Goal: Task Accomplishment & Management: Manage account settings

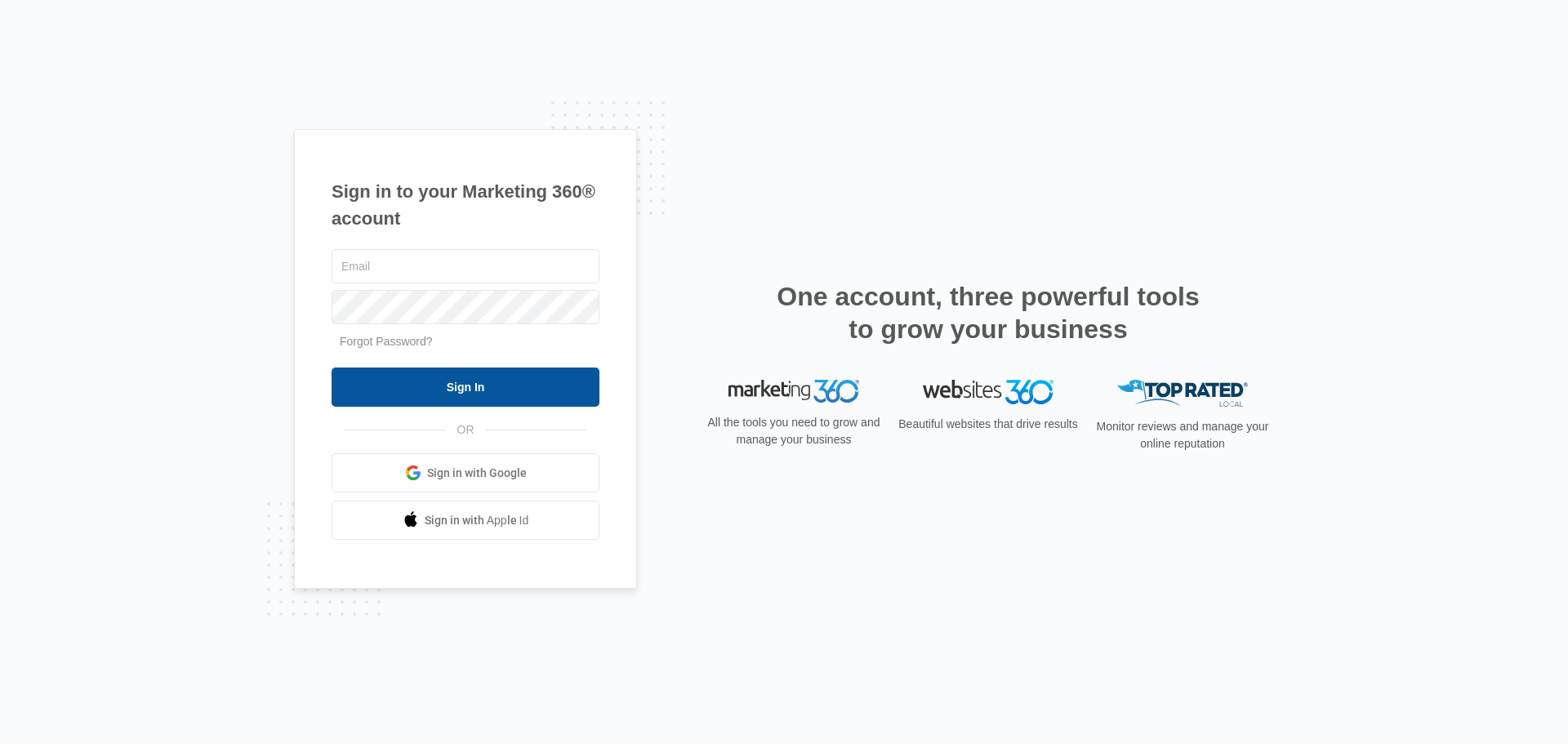
type input "[EMAIL_ADDRESS][DOMAIN_NAME]"
click at [468, 379] on input "Sign In" at bounding box center [466, 386] width 268 height 40
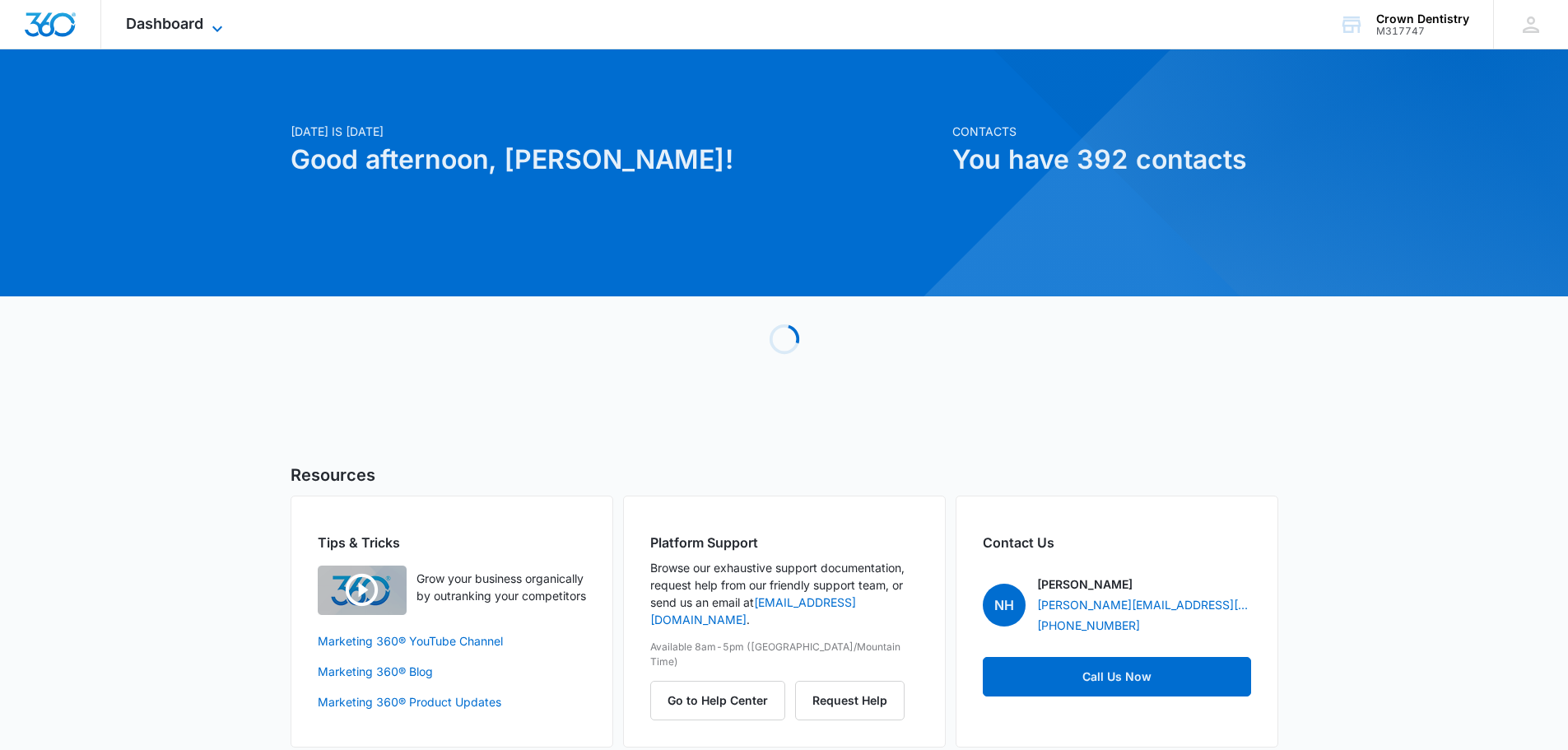
click at [193, 24] on span "Dashboard" at bounding box center [164, 23] width 77 height 17
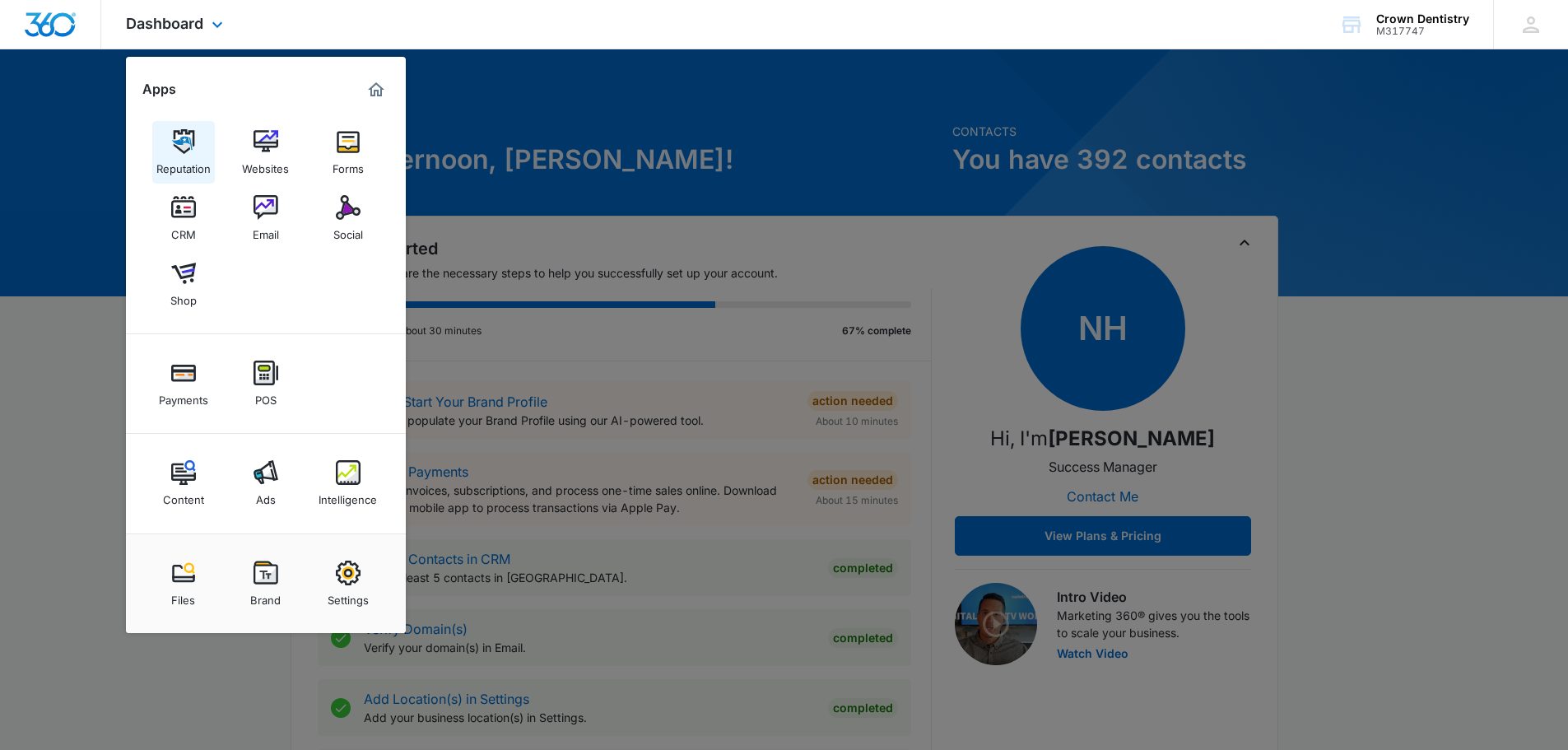
click at [178, 146] on img at bounding box center [183, 141] width 25 height 25
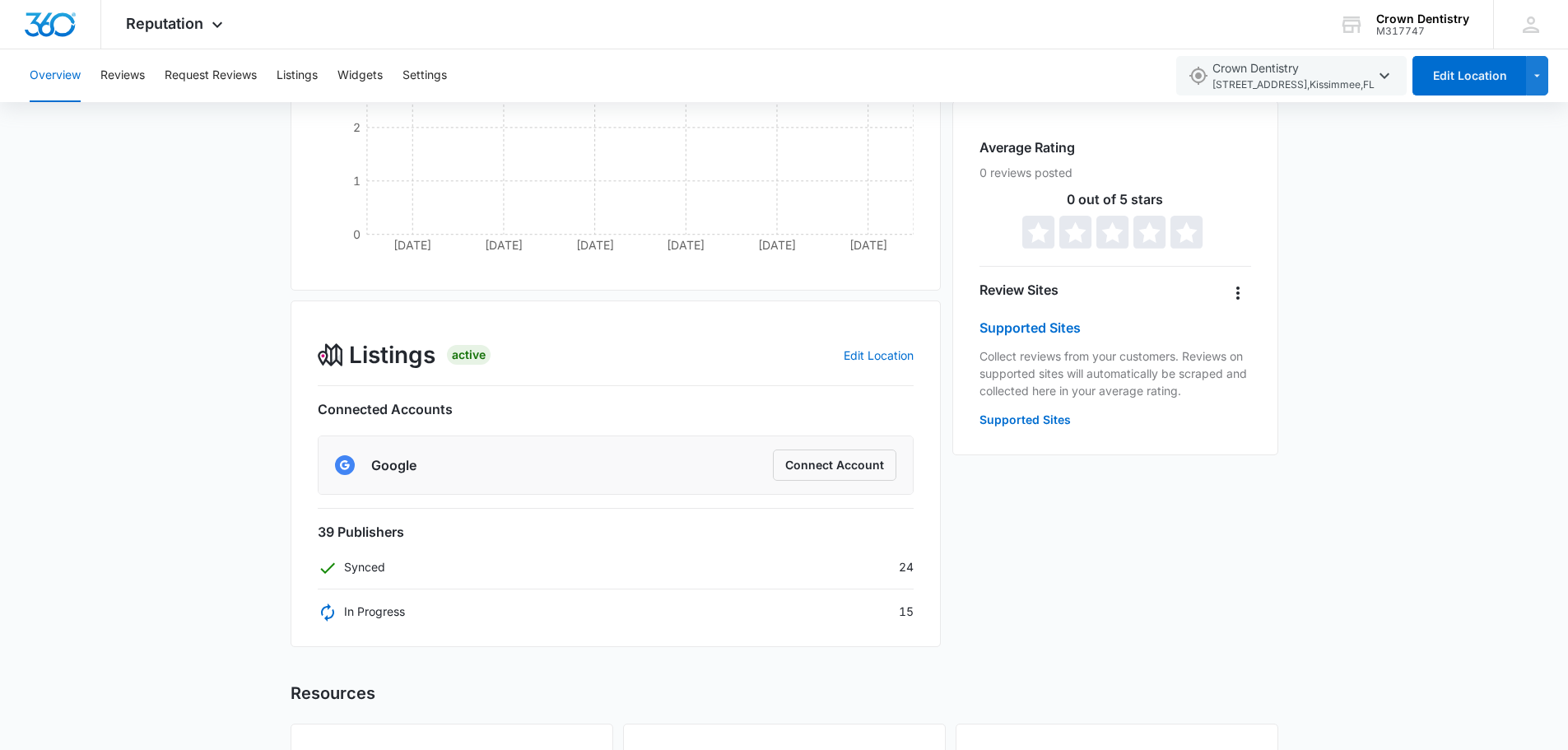
scroll to position [278, 0]
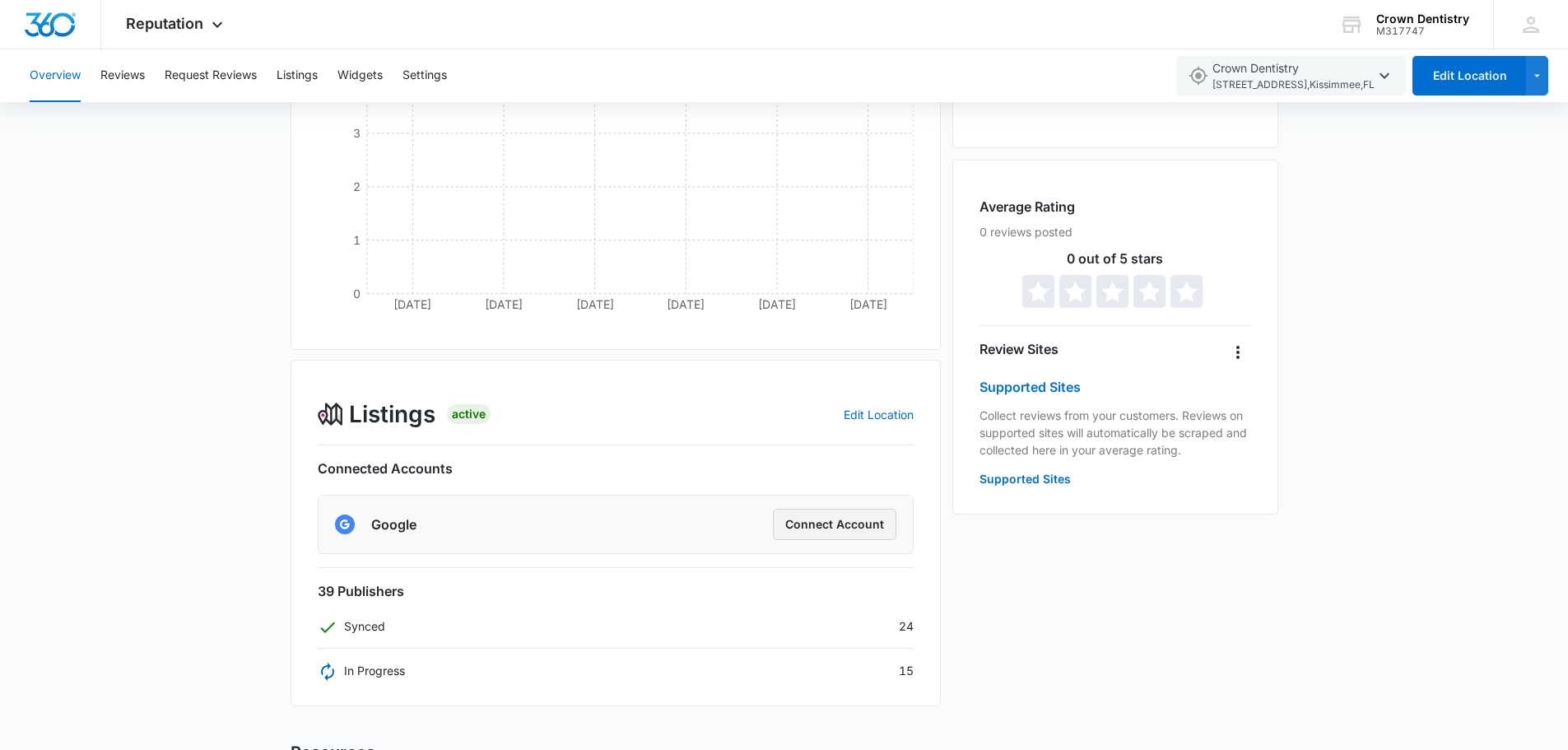
click at [826, 526] on button "Connect Account" at bounding box center [834, 523] width 123 height 31
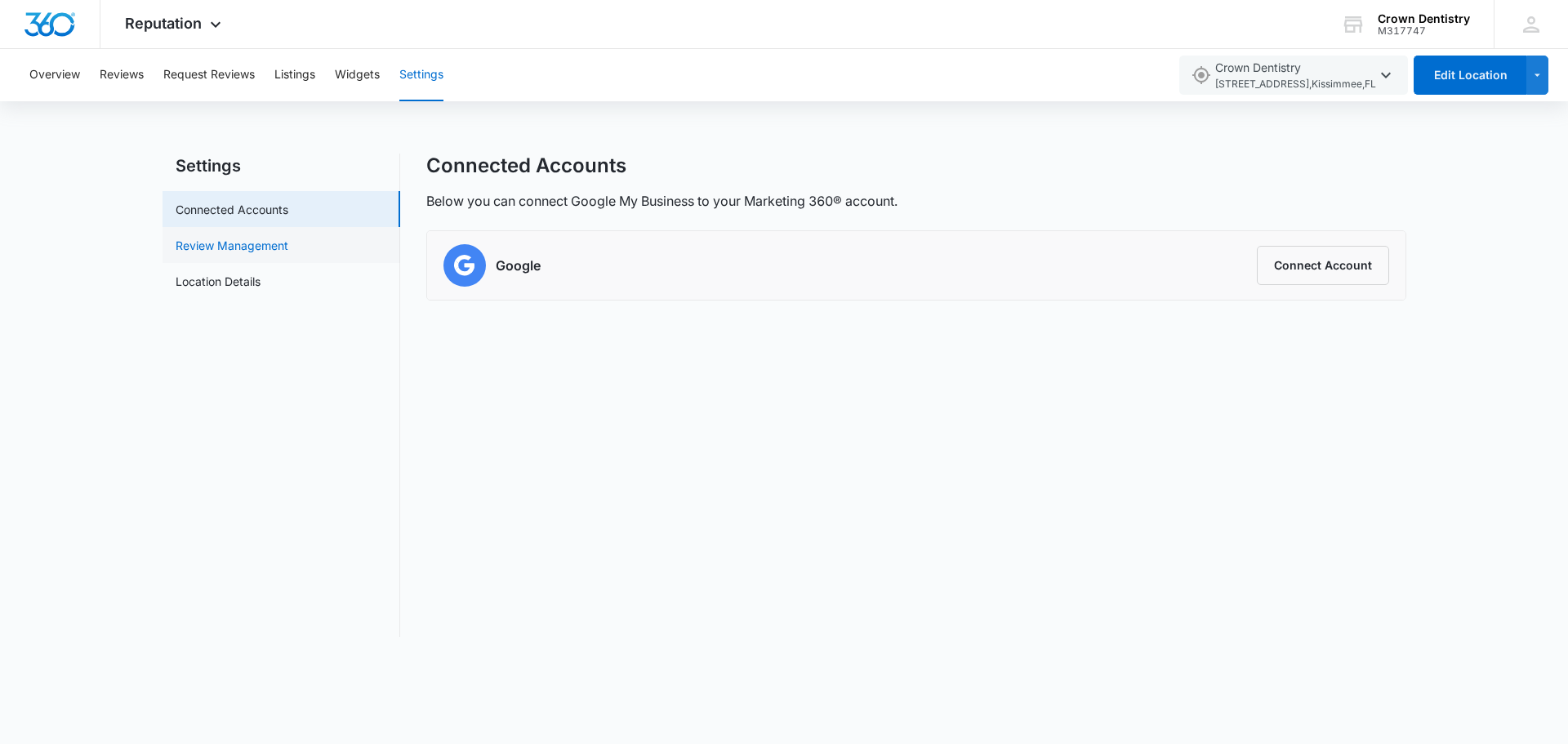
click at [226, 245] on link "Review Management" at bounding box center [232, 245] width 113 height 17
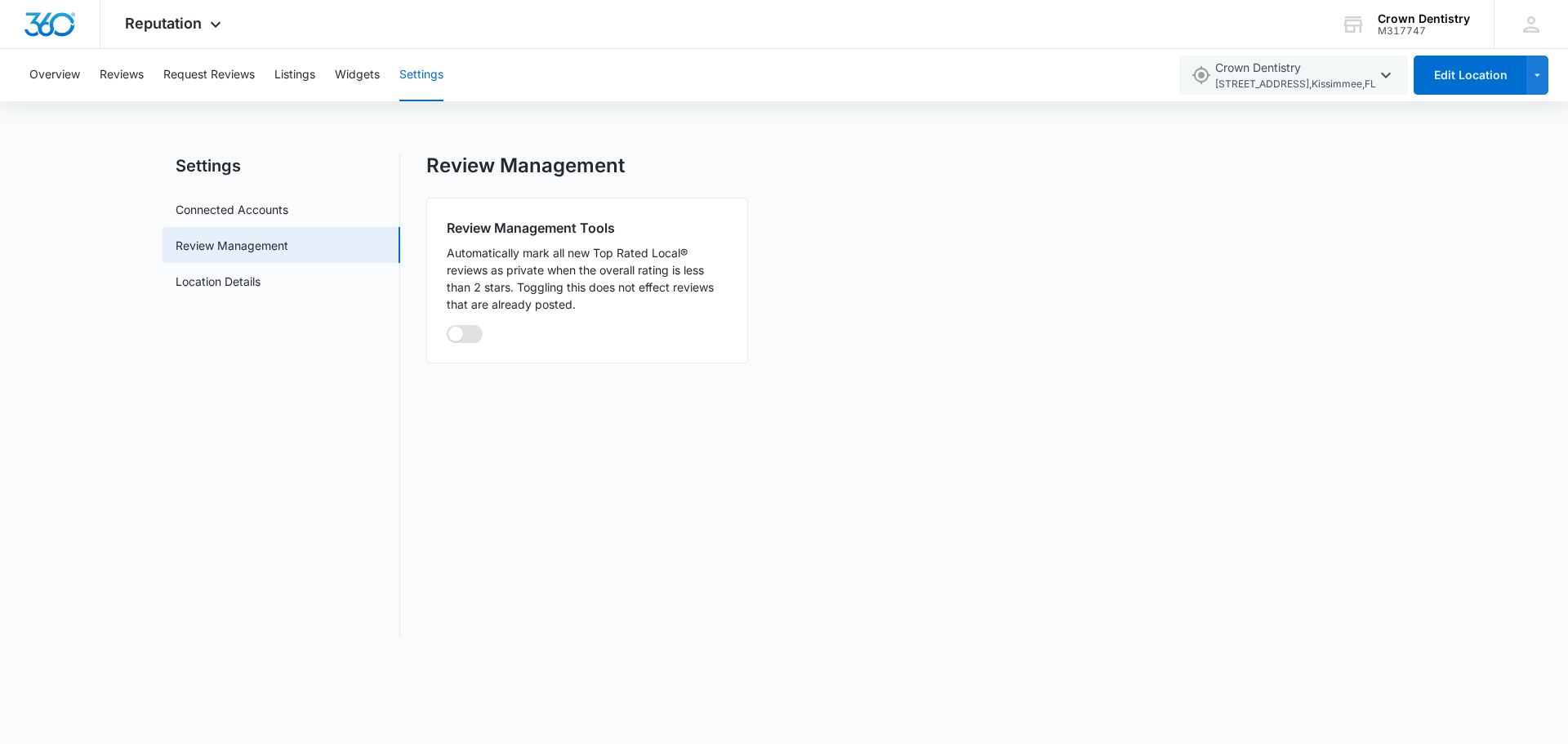
click at [472, 327] on span at bounding box center [465, 333] width 36 height 18
click at [447, 325] on input "checkbox" at bounding box center [446, 324] width 1 height 1
checkbox input "true"
click at [253, 281] on link "Location Details" at bounding box center [218, 281] width 85 height 17
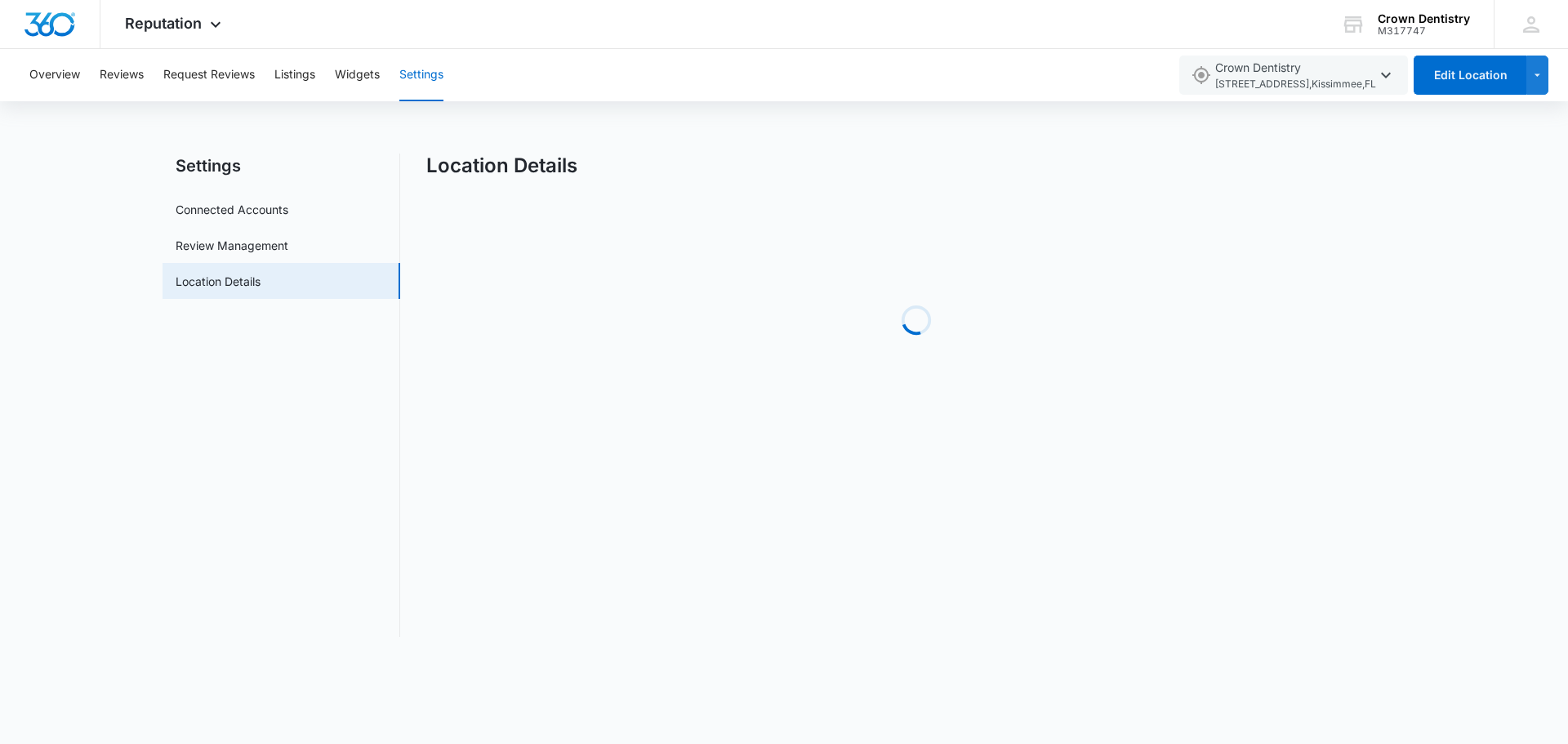
select select "Florida"
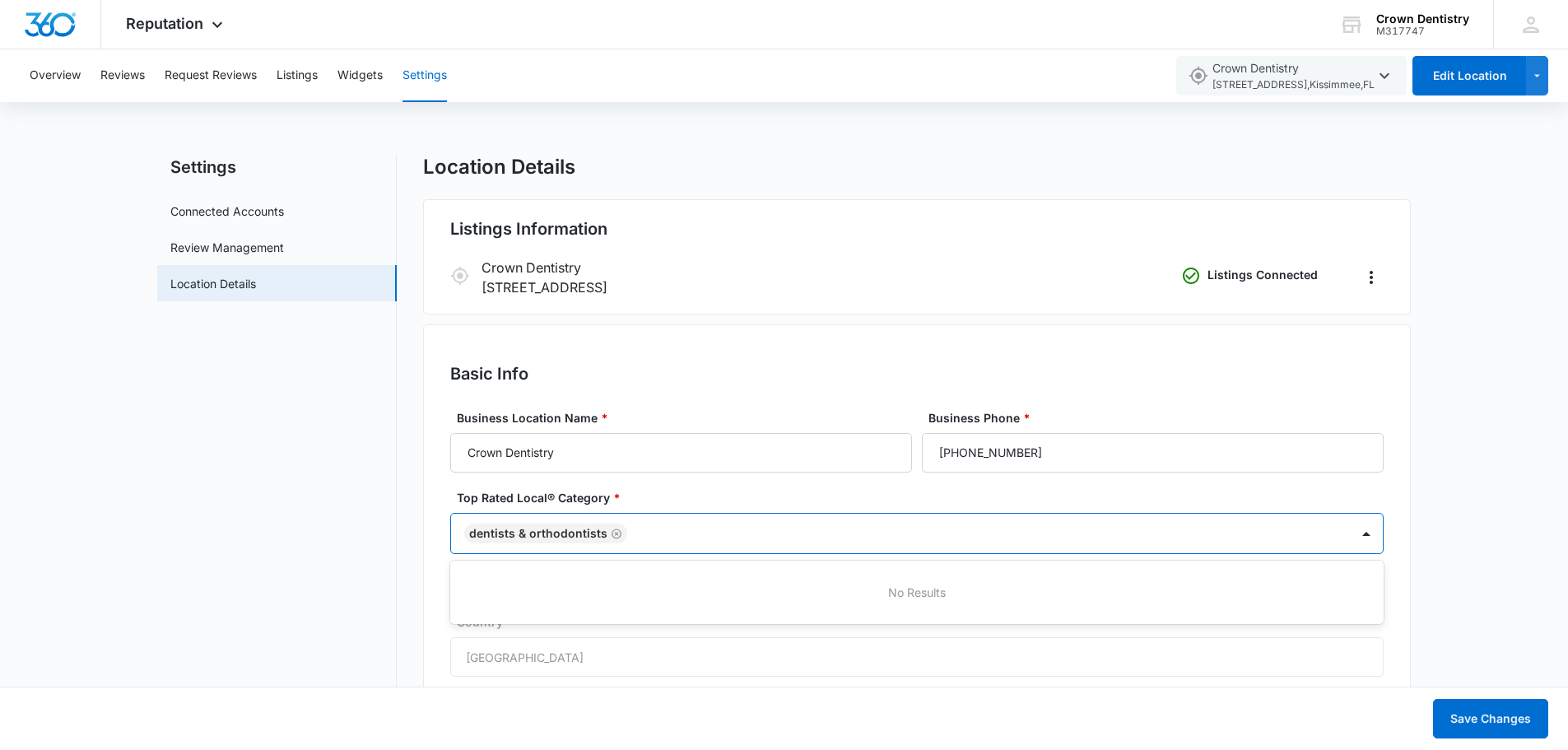
click at [945, 531] on div at bounding box center [980, 534] width 697 height 20
click at [908, 583] on div "No Results" at bounding box center [917, 592] width 933 height 31
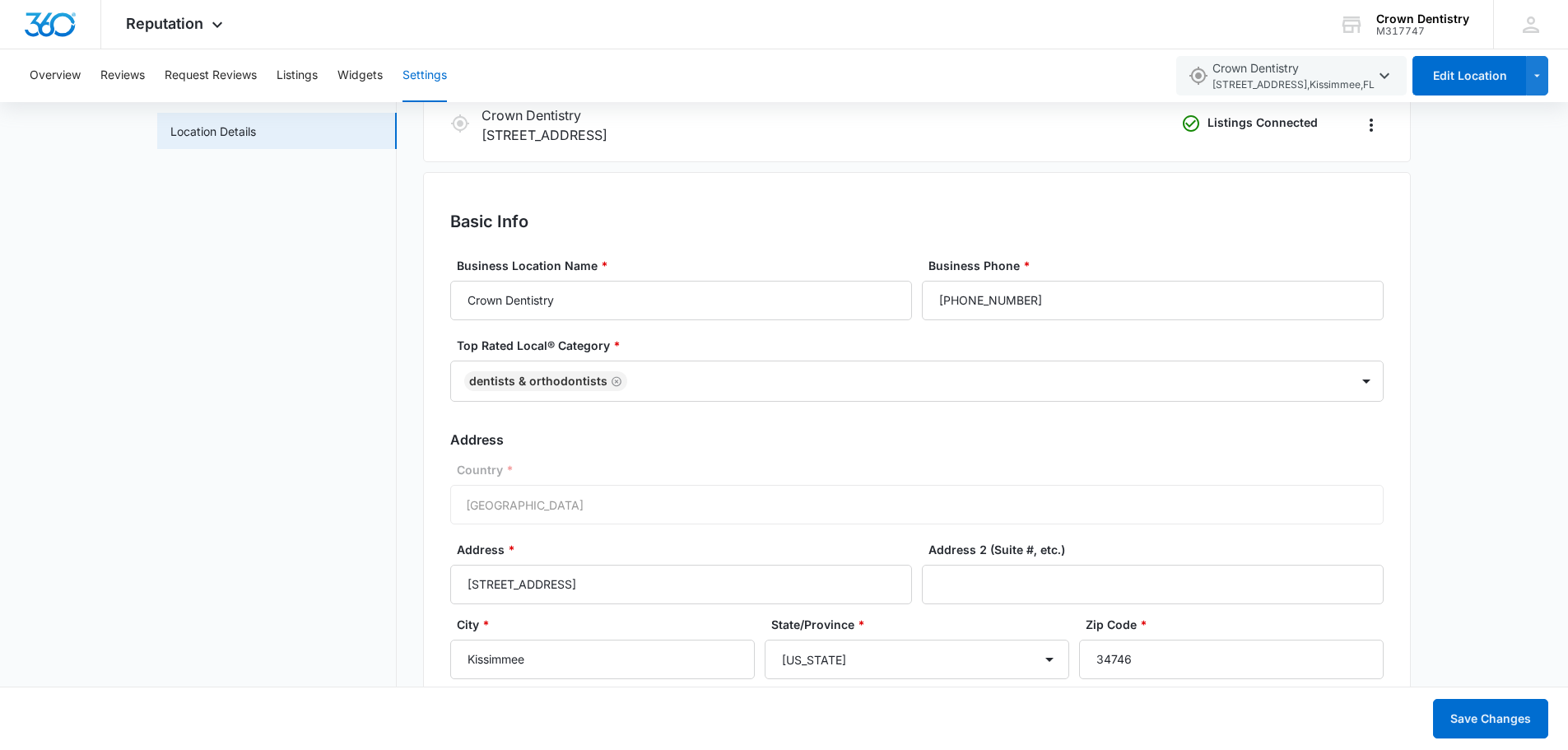
scroll to position [165, 0]
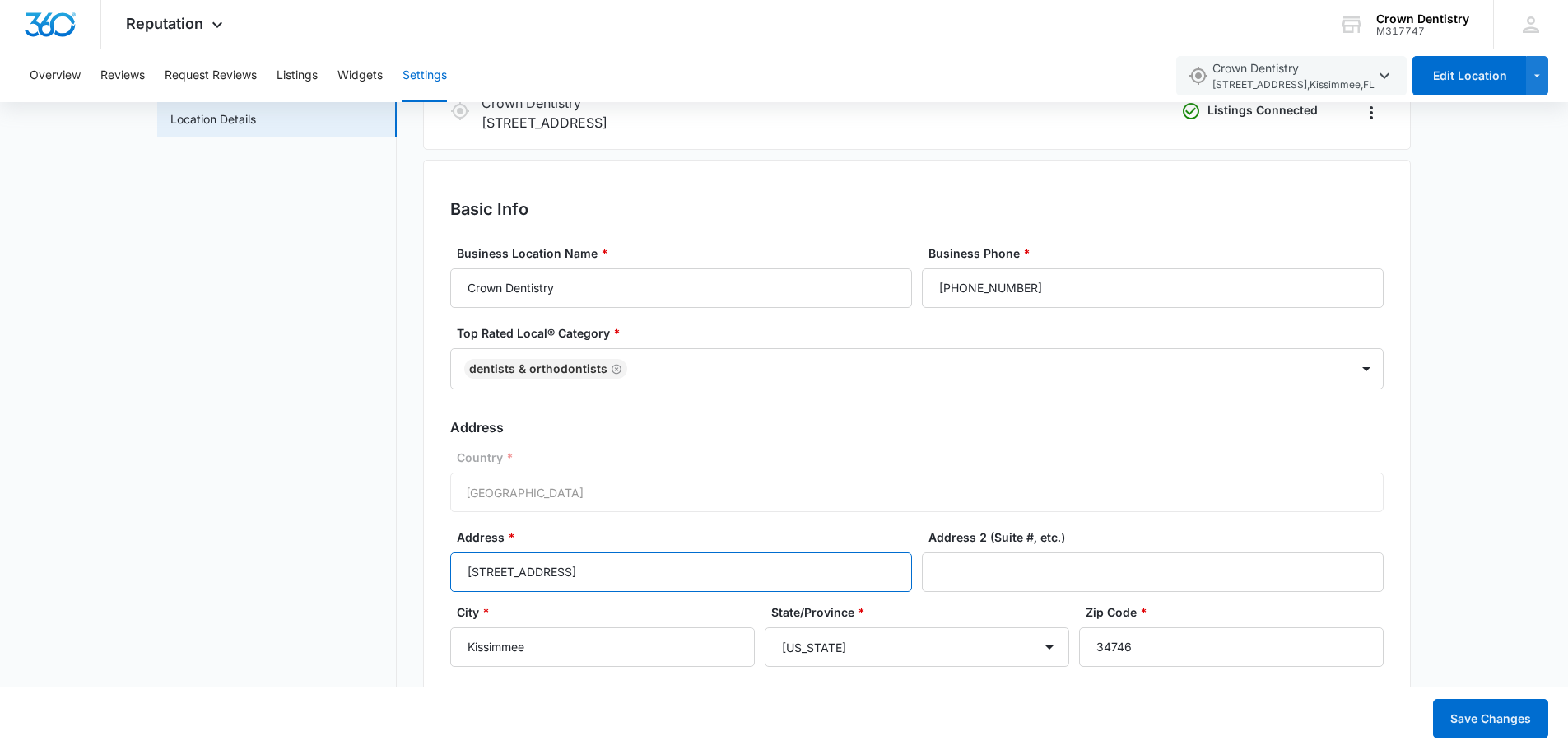
click at [530, 569] on input "[STREET_ADDRESS]" at bounding box center [681, 572] width 462 height 40
type input "3217 Vineland Rd"
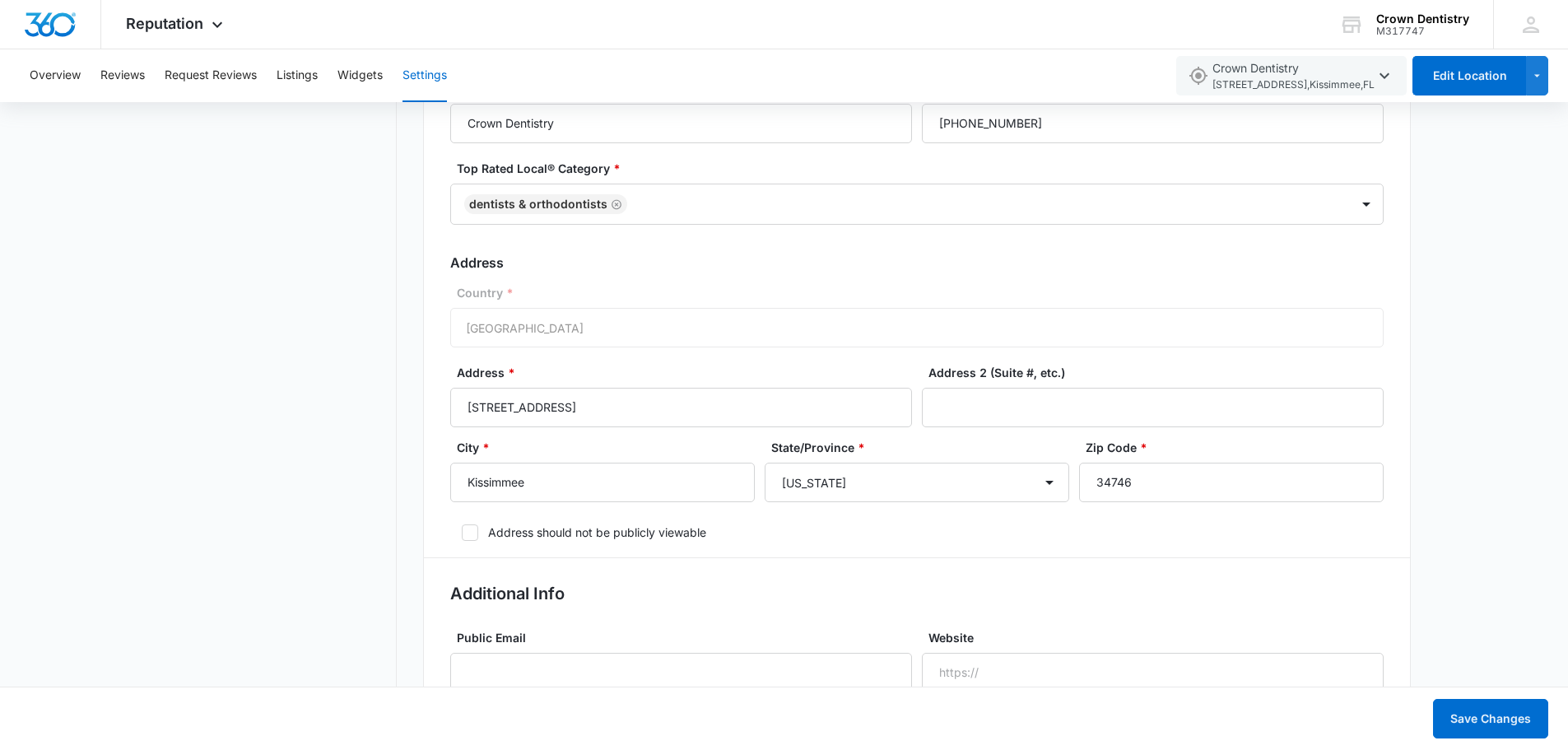
scroll to position [494, 0]
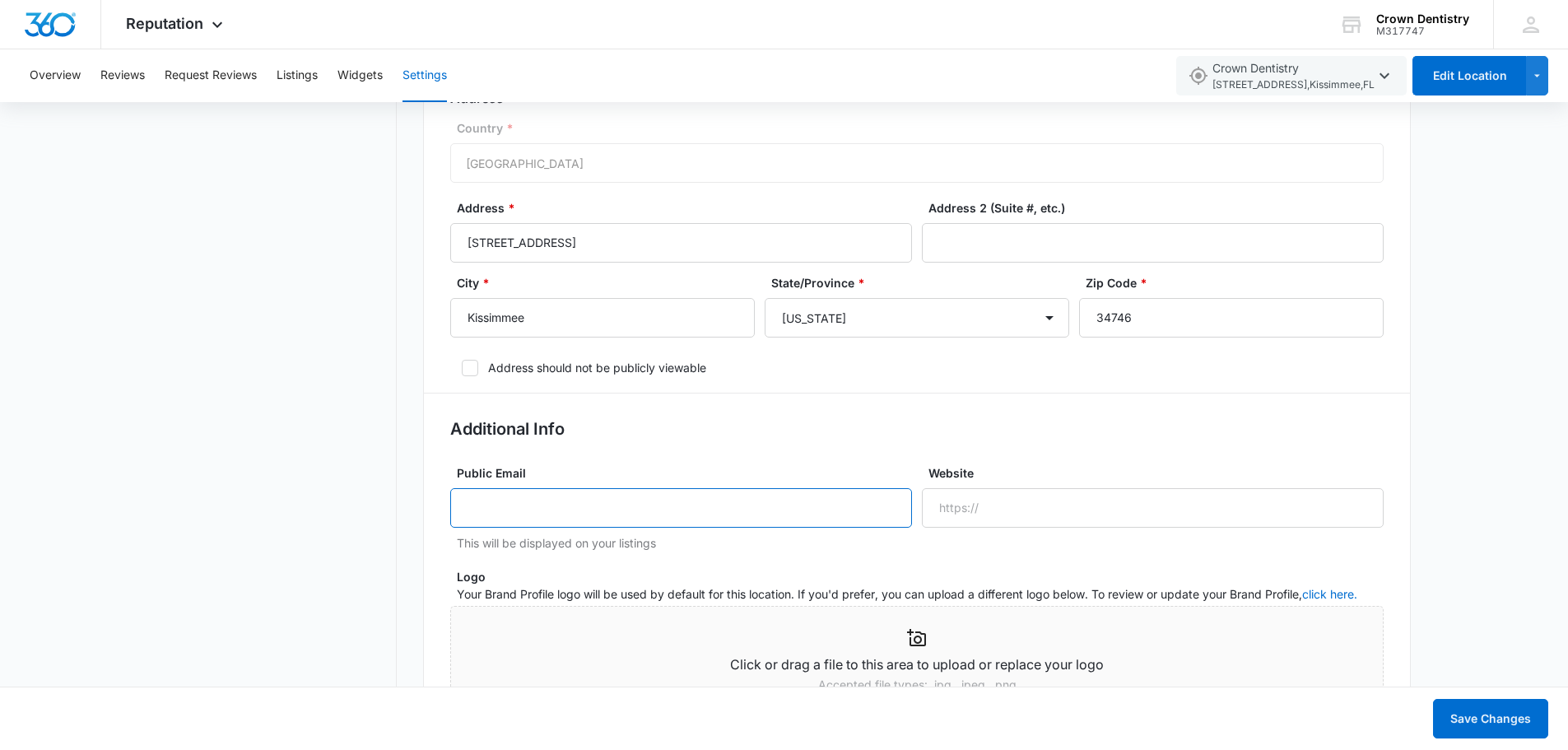
click at [648, 519] on input "Public Email" at bounding box center [681, 507] width 462 height 40
type input "info@thecrowndentistry.com"
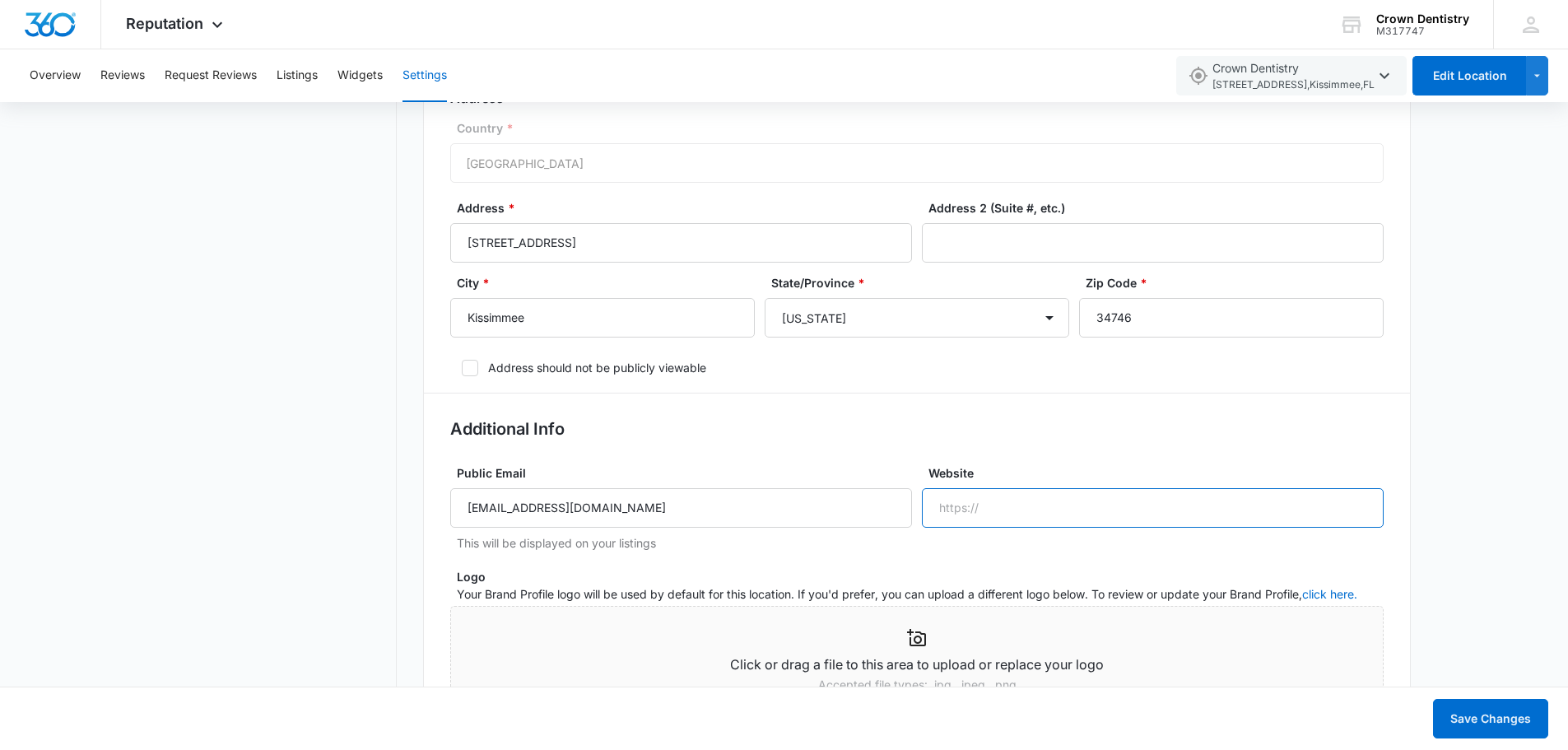
click at [1003, 507] on input "Website" at bounding box center [1152, 507] width 462 height 40
type input "www.TheCrownDentistry.com"
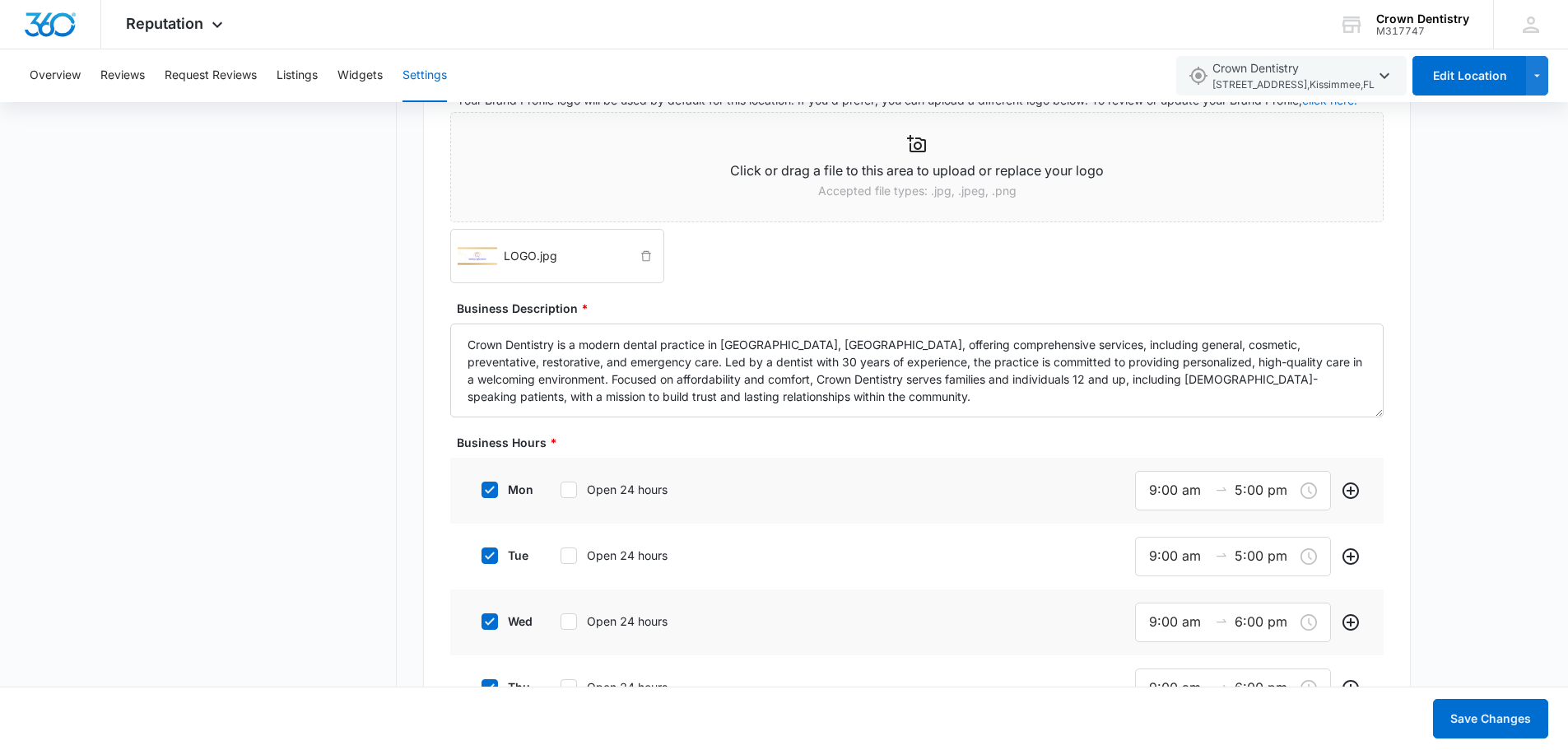
scroll to position [1070, 0]
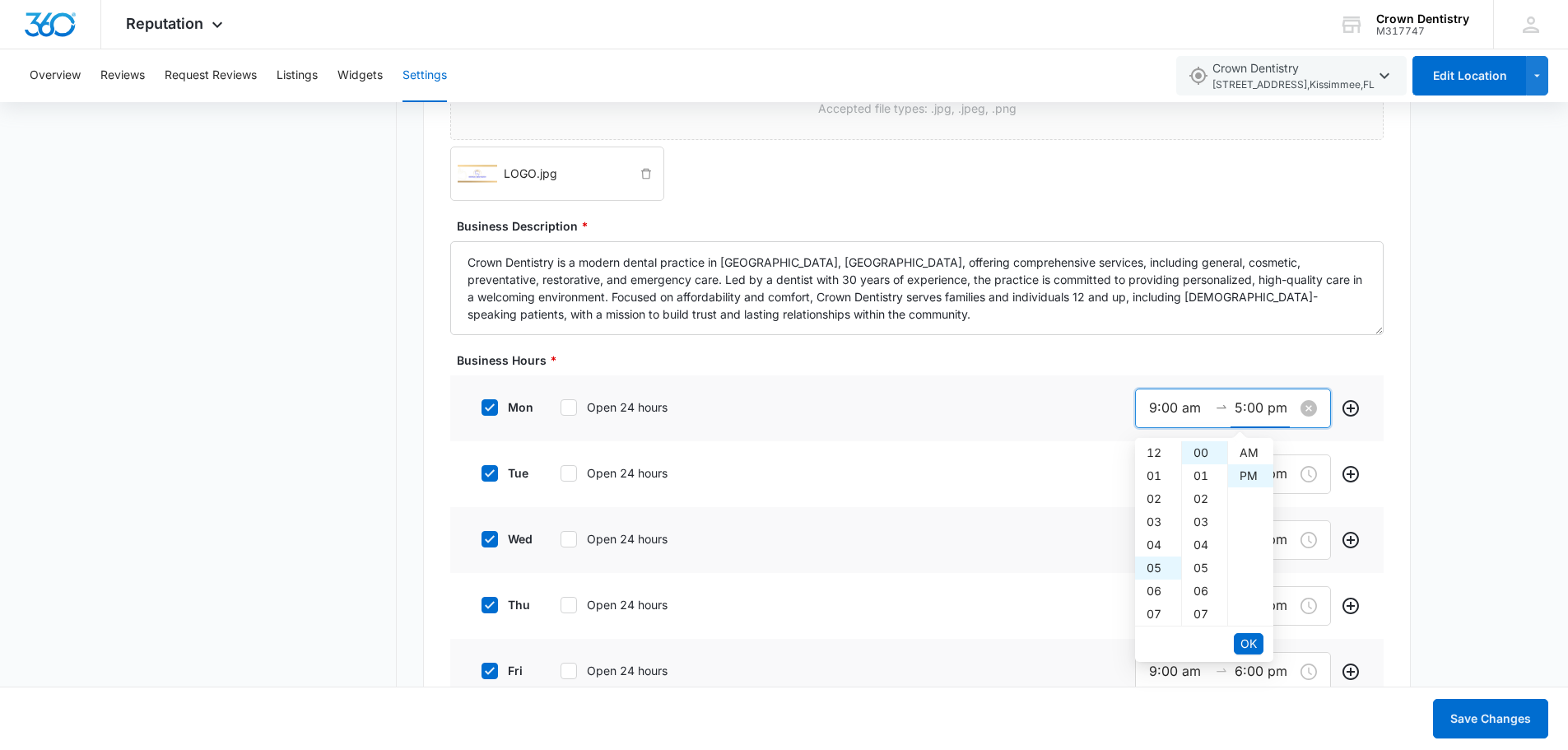
click at [1277, 406] on input "5:00 pm" at bounding box center [1264, 407] width 59 height 20
click at [1156, 474] on div "06" at bounding box center [1158, 475] width 46 height 23
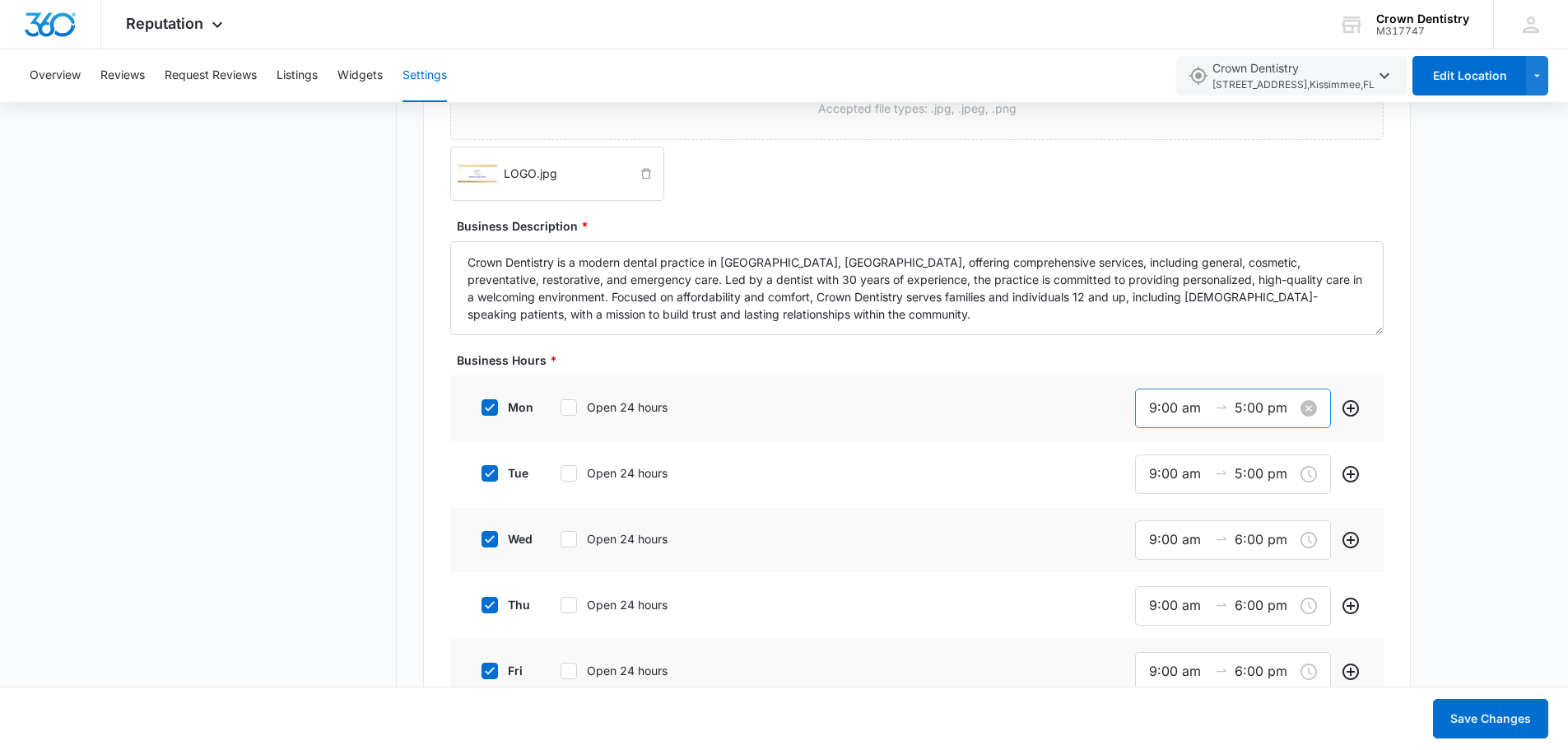
click at [1266, 410] on input "5:00 pm" at bounding box center [1264, 407] width 59 height 20
click at [1154, 481] on div "06" at bounding box center [1158, 475] width 46 height 23
type input "6:00 pm"
click at [1245, 644] on span "OK" at bounding box center [1248, 643] width 16 height 18
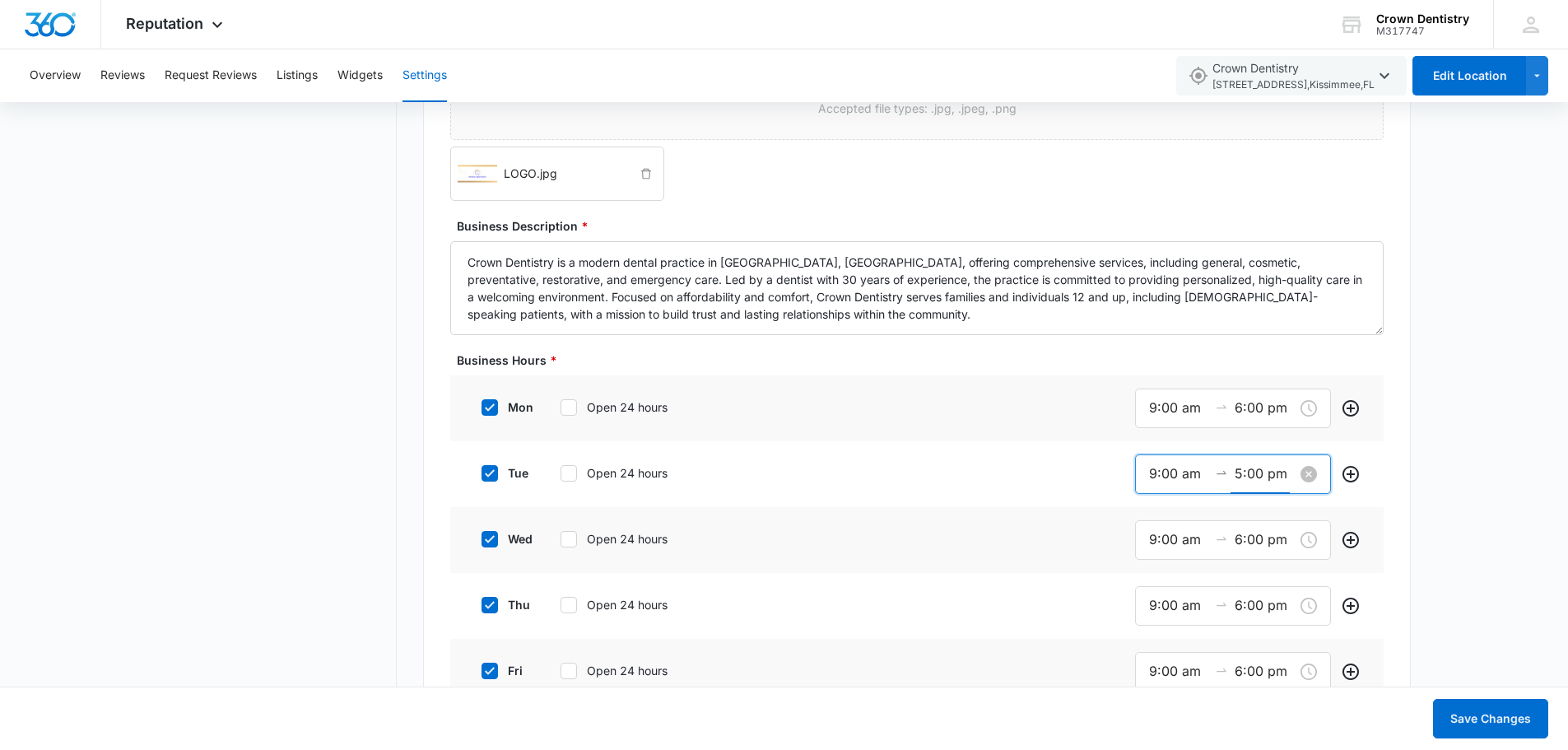
click at [1252, 472] on input "5:00 pm" at bounding box center [1264, 473] width 59 height 20
click at [1158, 540] on div "06" at bounding box center [1158, 541] width 46 height 23
type input "6:00 pm"
click at [1248, 709] on span "OK" at bounding box center [1248, 708] width 16 height 18
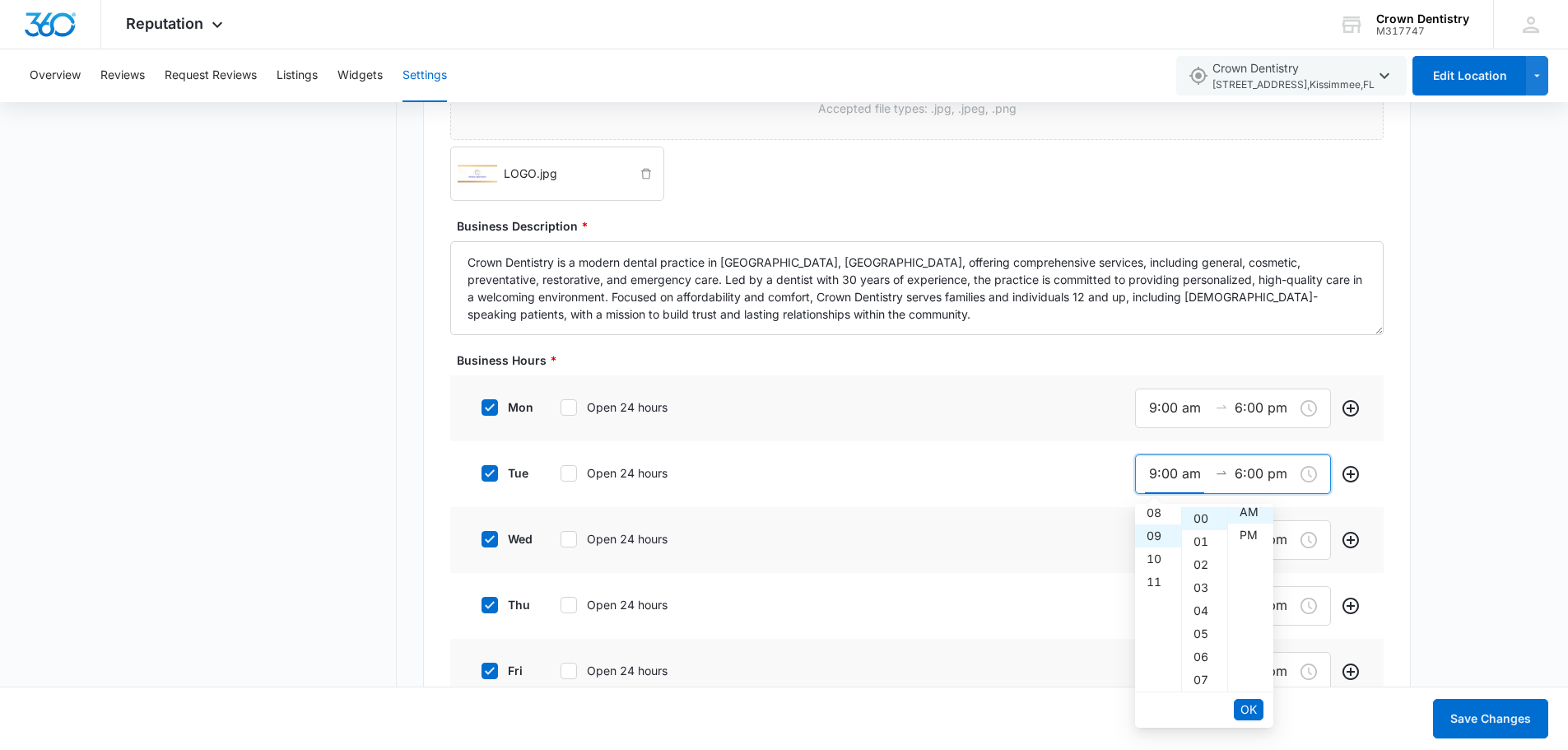
scroll to position [0, 0]
click at [1247, 707] on span "OK" at bounding box center [1248, 708] width 16 height 18
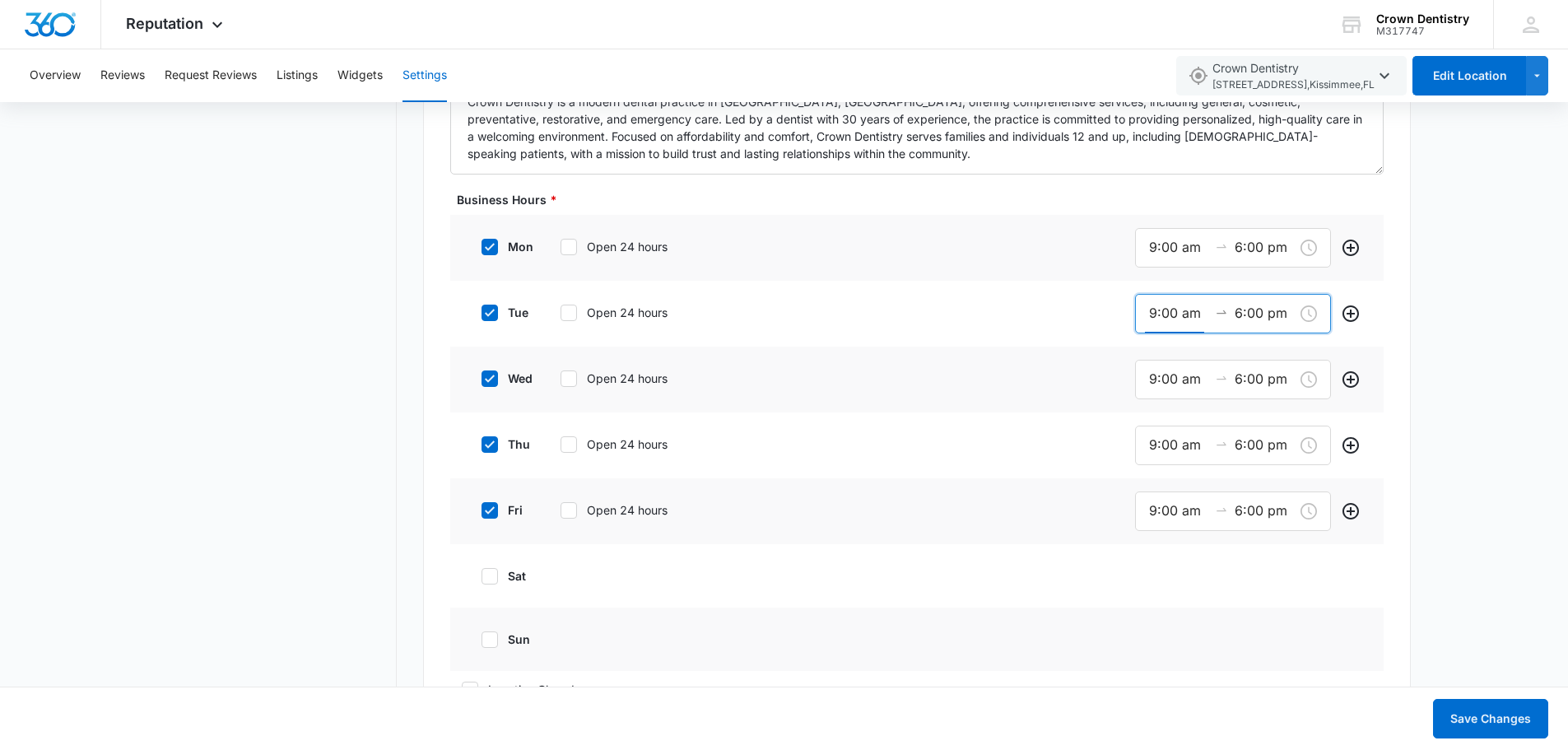
scroll to position [1234, 0]
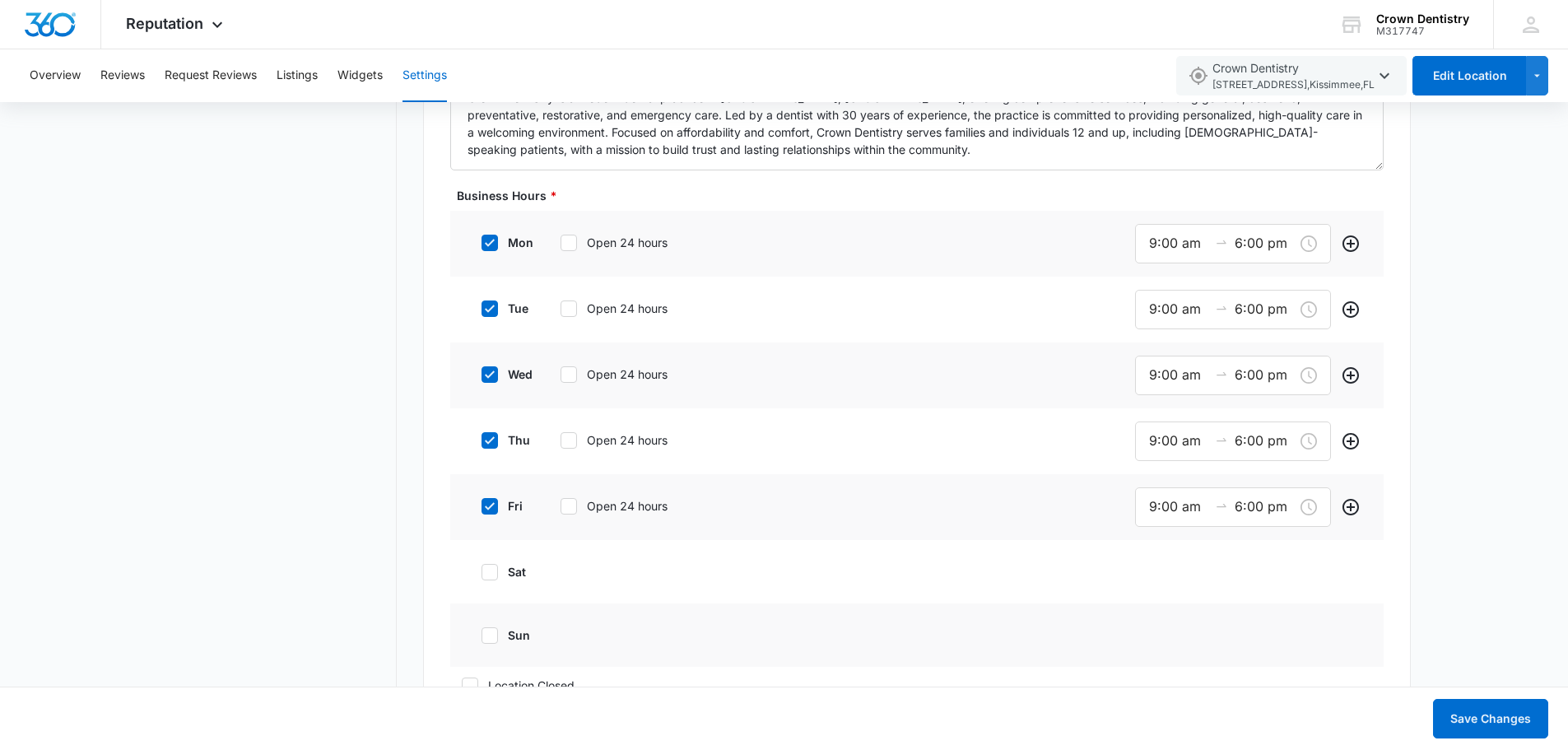
click at [483, 578] on div at bounding box center [489, 571] width 16 height 16
click at [481, 578] on input "sat" at bounding box center [476, 572] width 12 height 12
click at [1351, 575] on icon "Add" at bounding box center [1350, 572] width 16 height 16
click at [1351, 575] on icon "Remove" at bounding box center [1350, 572] width 20 height 20
click at [492, 572] on icon at bounding box center [489, 571] width 14 height 14
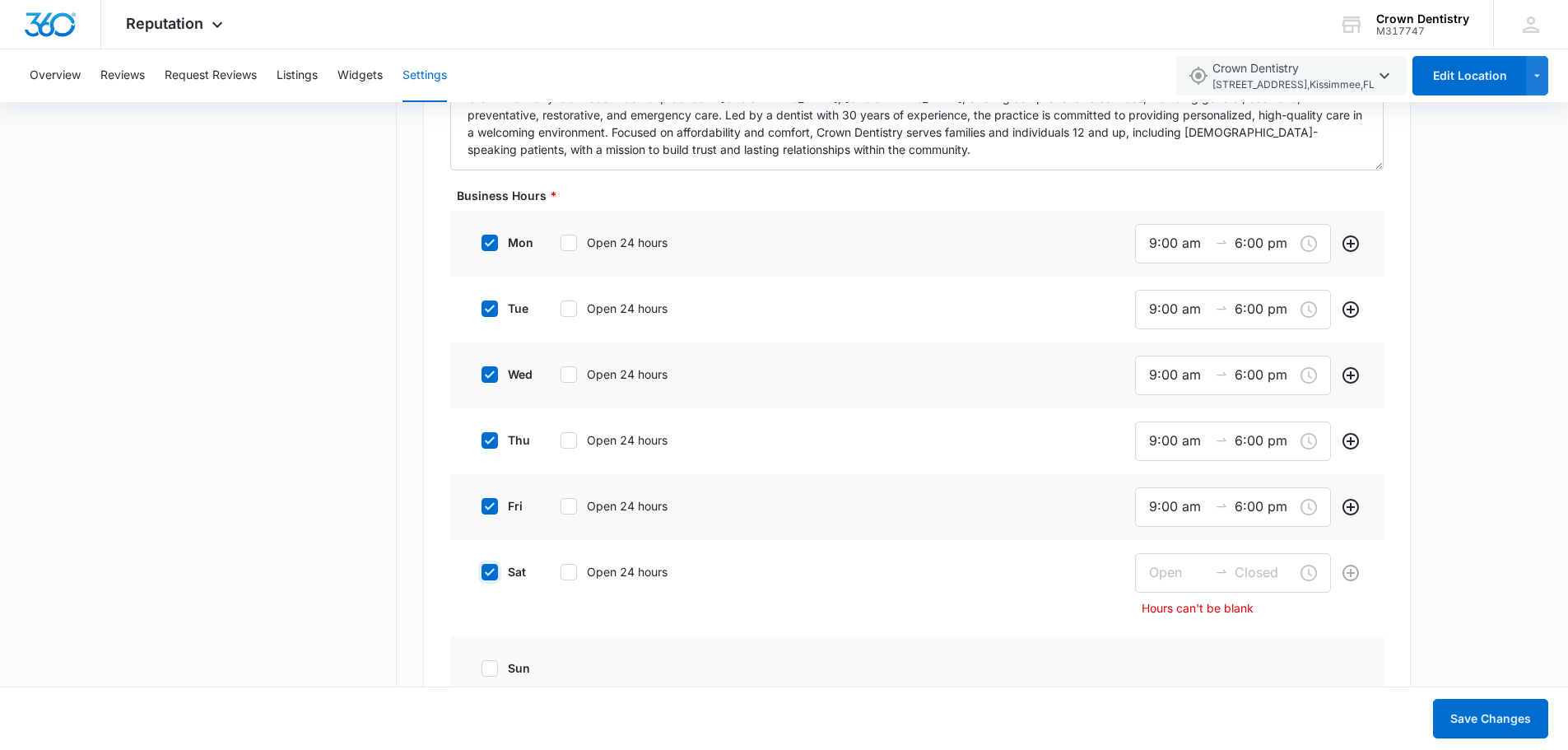
click at [481, 572] on input "sat" at bounding box center [476, 572] width 12 height 12
checkbox input "false"
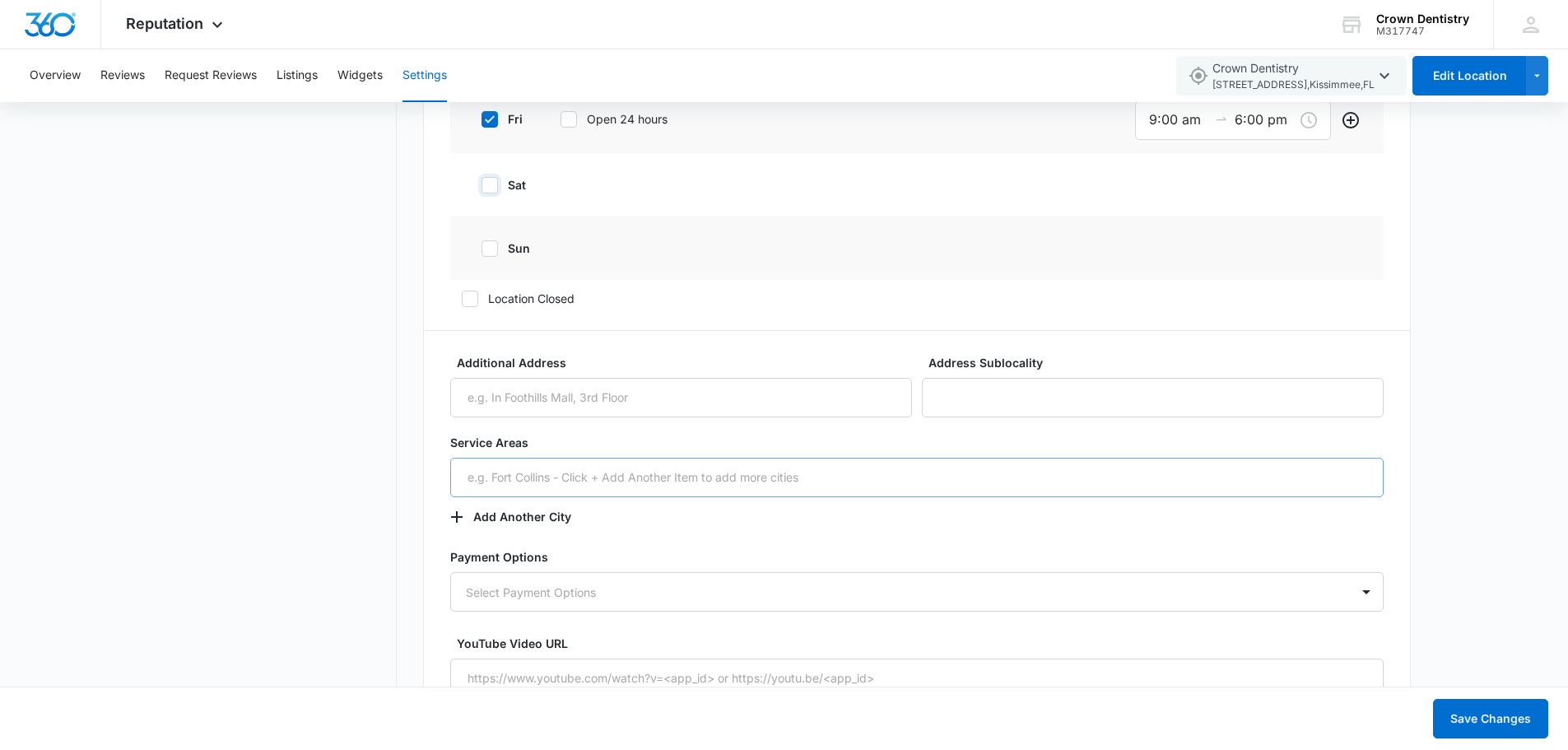
scroll to position [1646, 0]
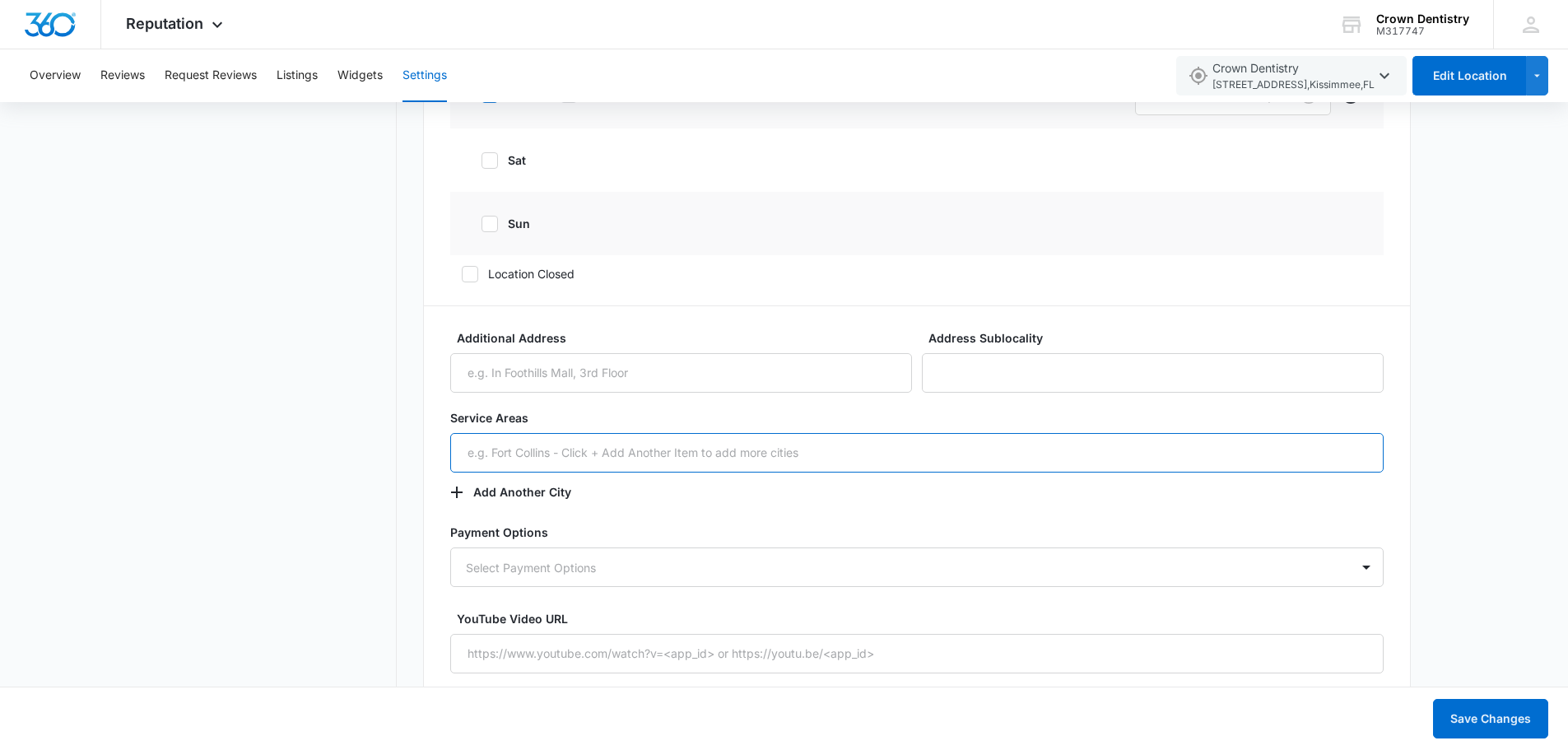
click at [748, 467] on input "text" at bounding box center [917, 452] width 933 height 40
type input "k"
type input "West Kissimme"
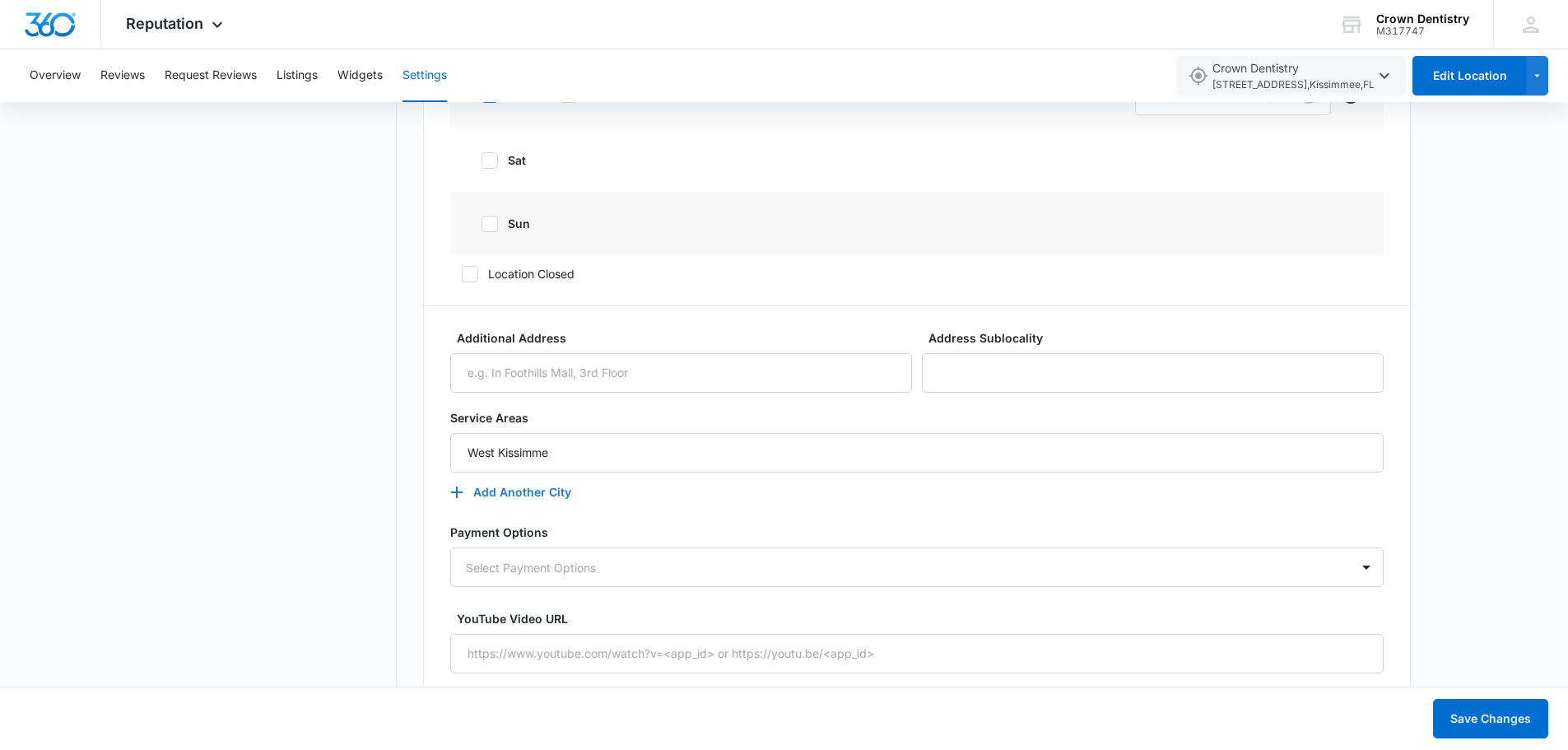
click at [507, 493] on button "Add Another City" at bounding box center [519, 492] width 137 height 40
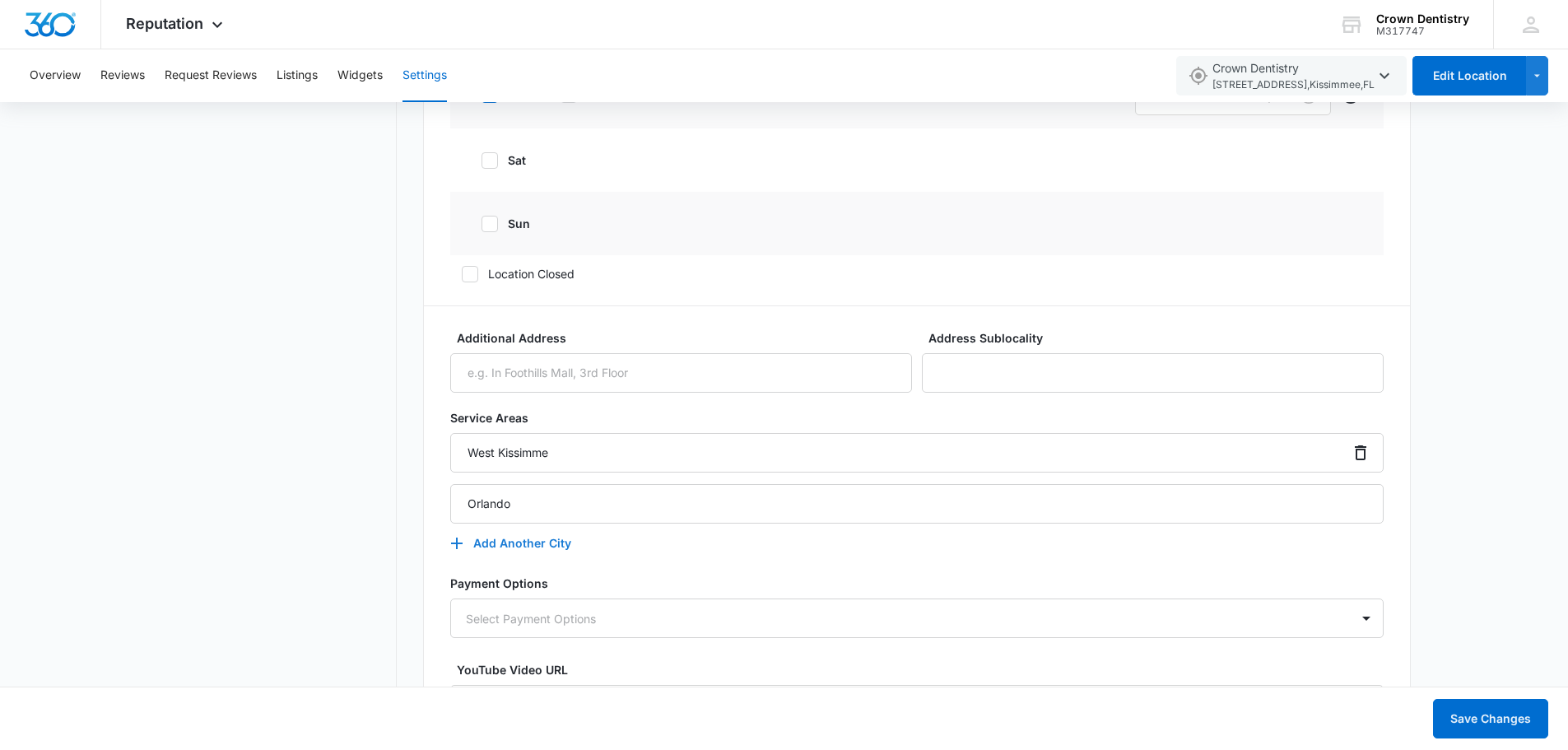
type input "Orlando"
click at [523, 540] on button "Add Another City" at bounding box center [519, 543] width 137 height 40
type input "Lake Buena Vista"
click at [538, 594] on button "Add Another City" at bounding box center [519, 594] width 137 height 40
type input "Reunion"
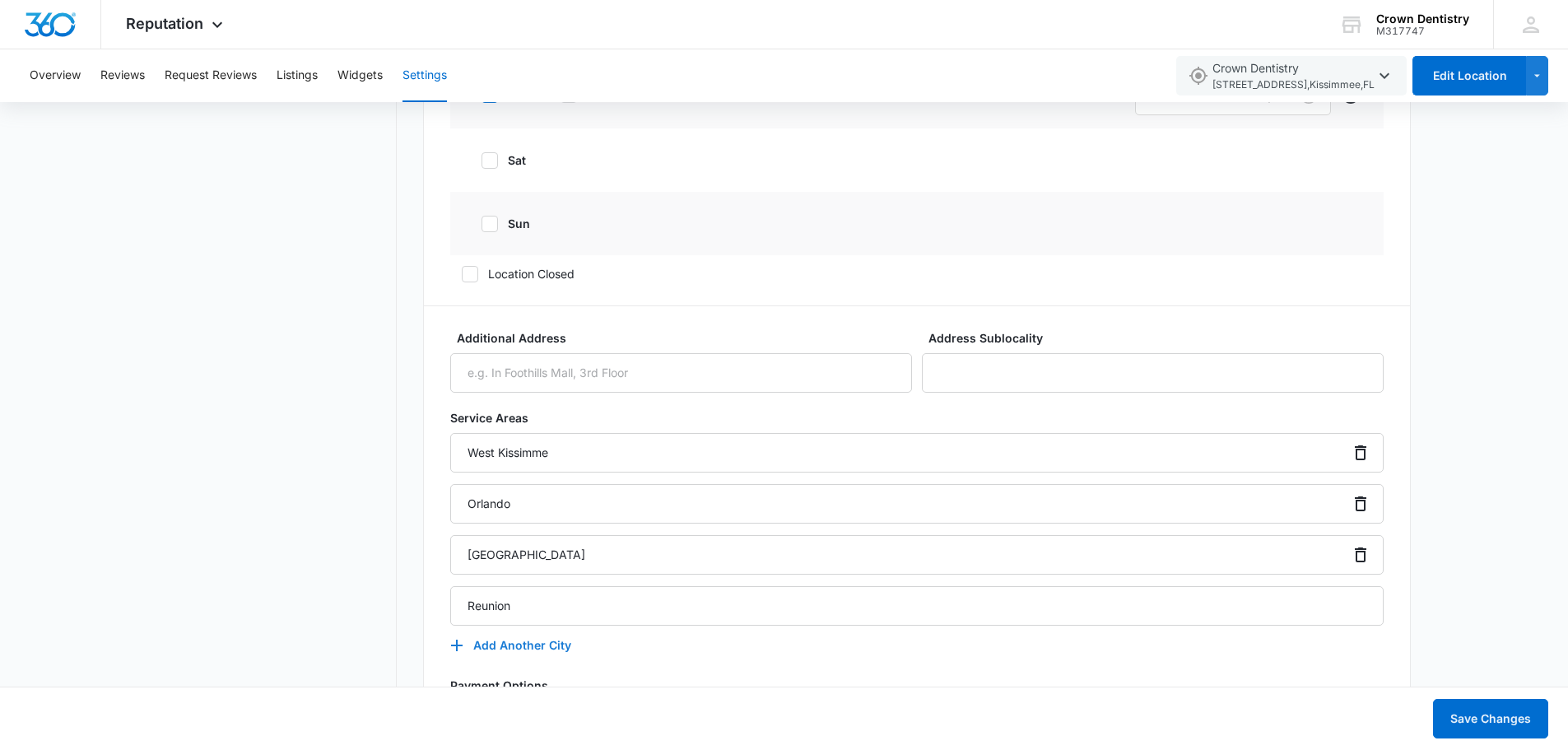
click at [518, 641] on button "Add Another City" at bounding box center [519, 645] width 137 height 40
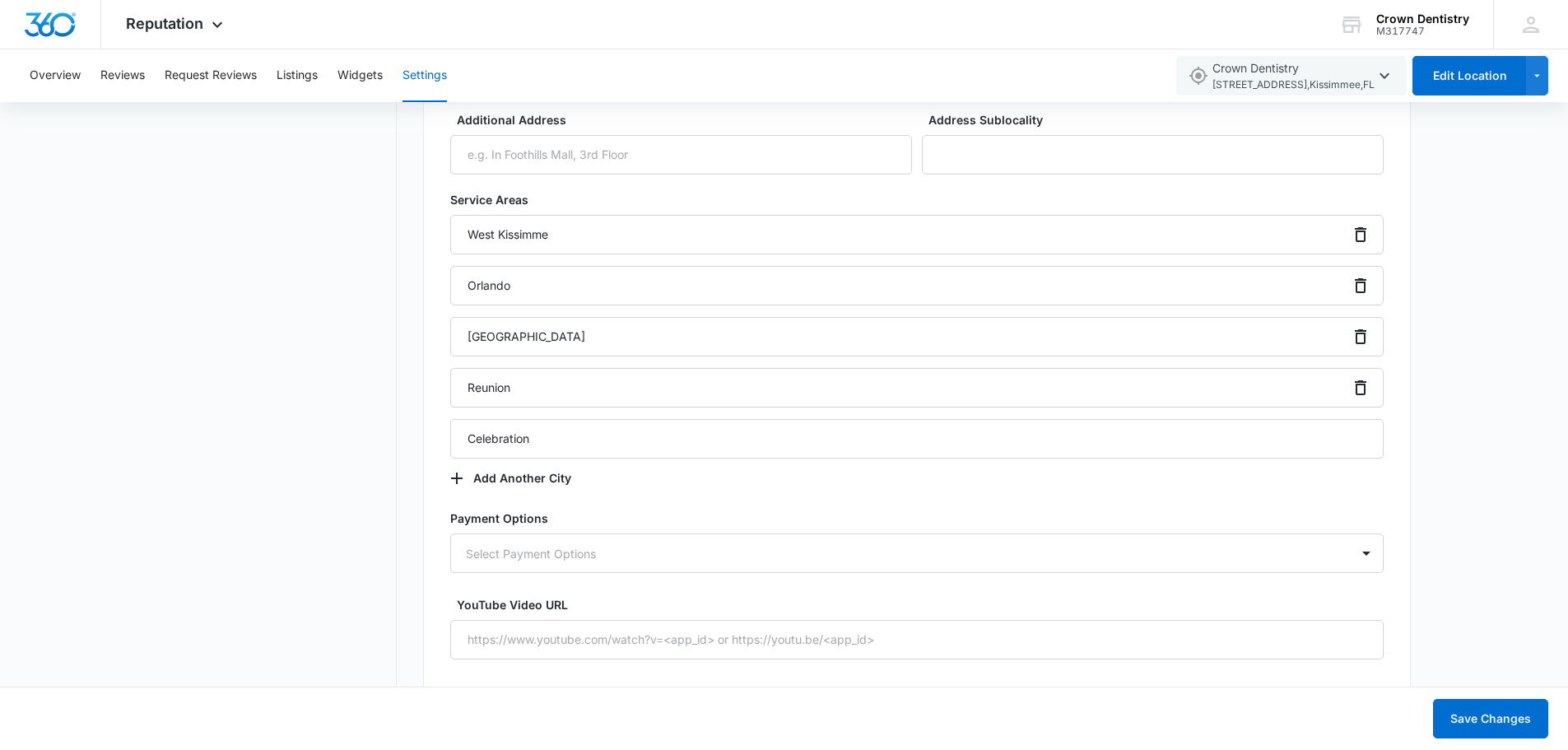
scroll to position [1893, 0]
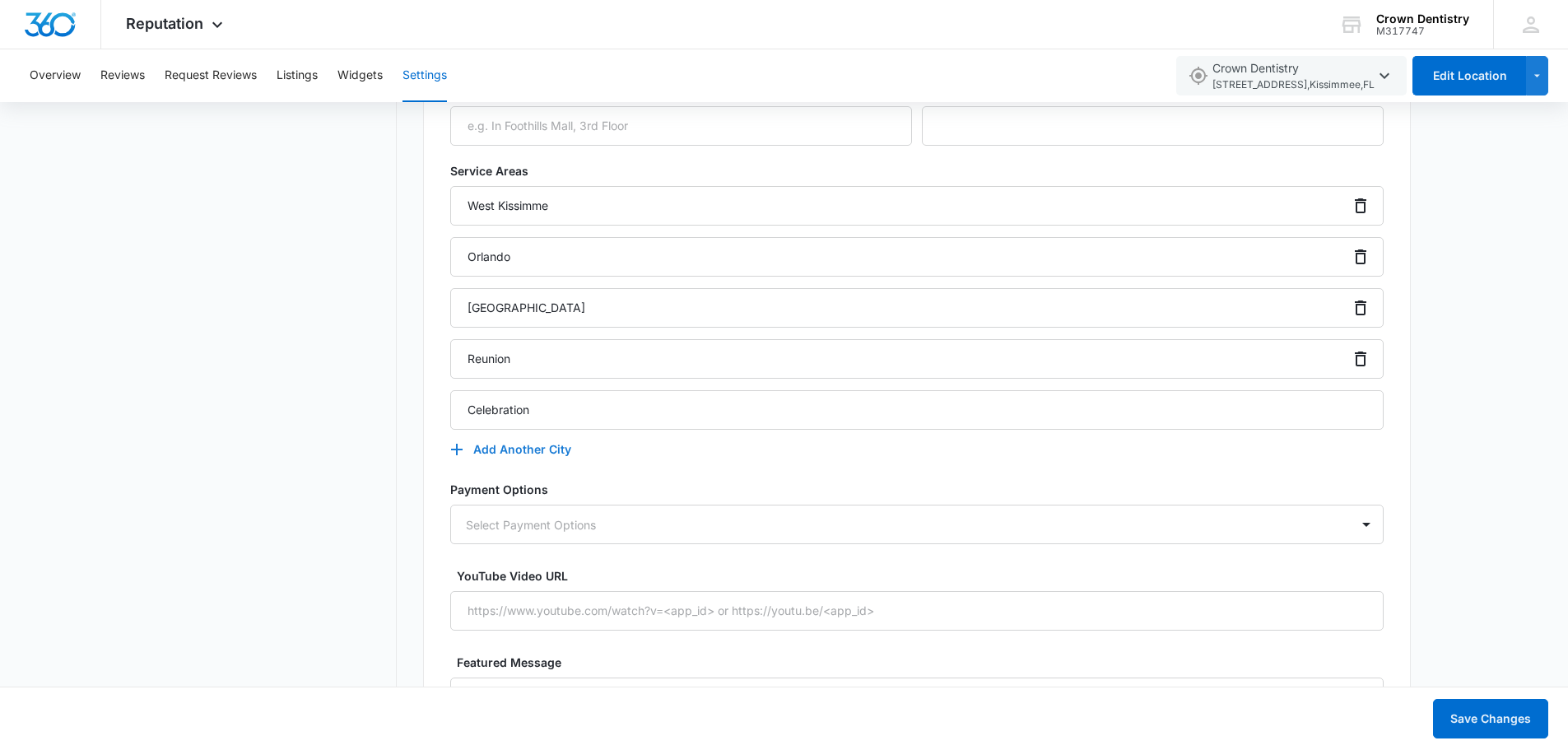
type input "Celebration"
click at [528, 444] on button "Add Another City" at bounding box center [519, 449] width 137 height 40
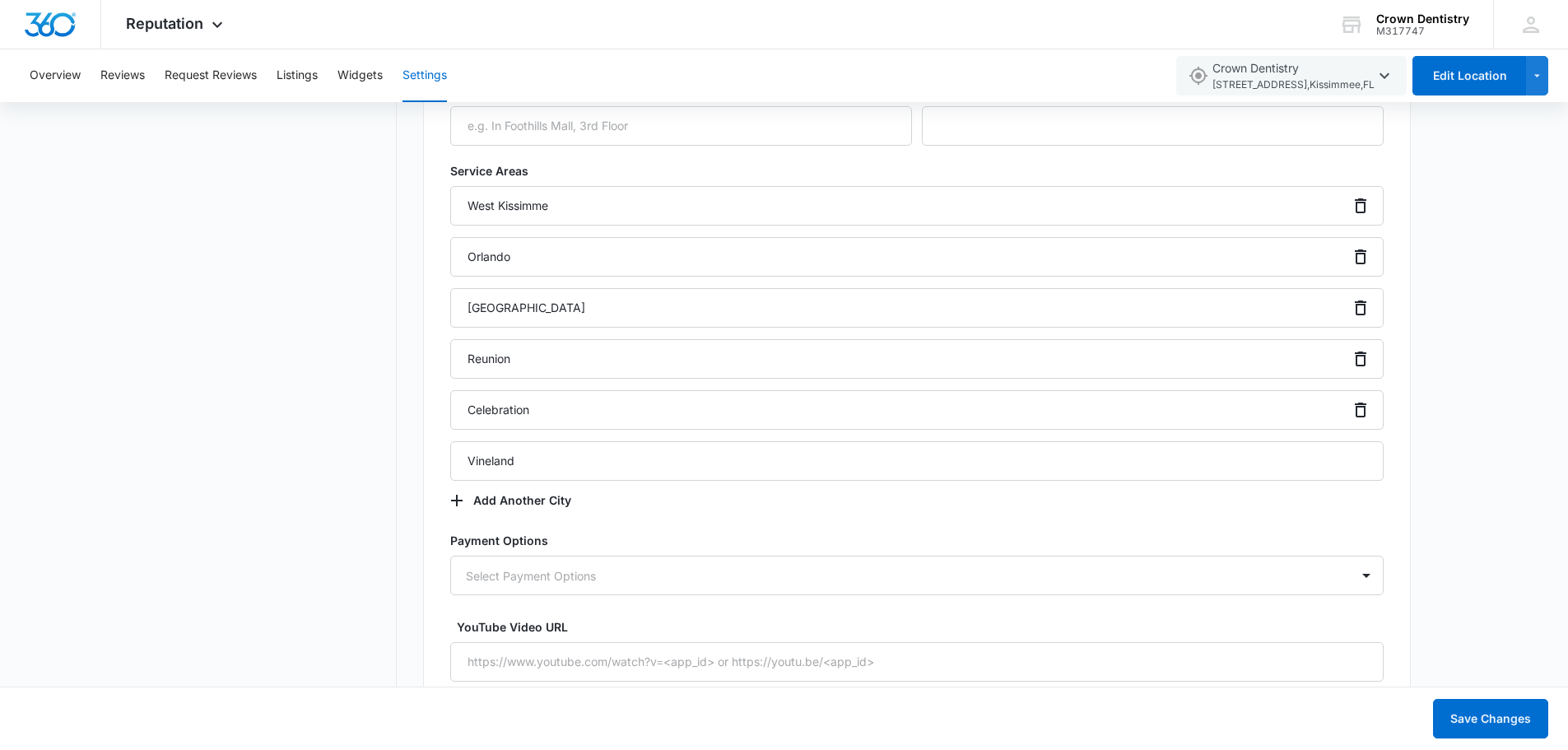
scroll to position [1975, 0]
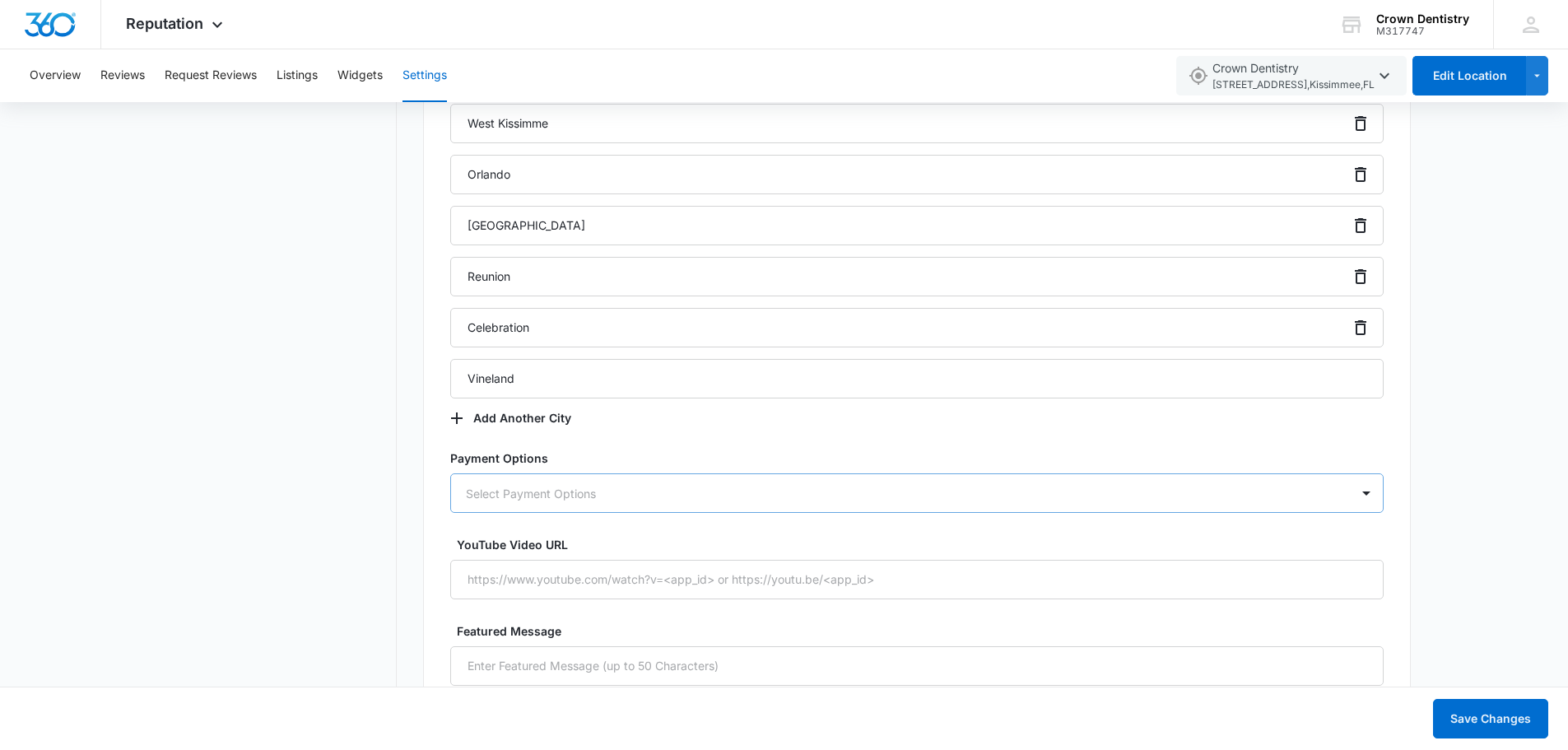
type input "Vineland"
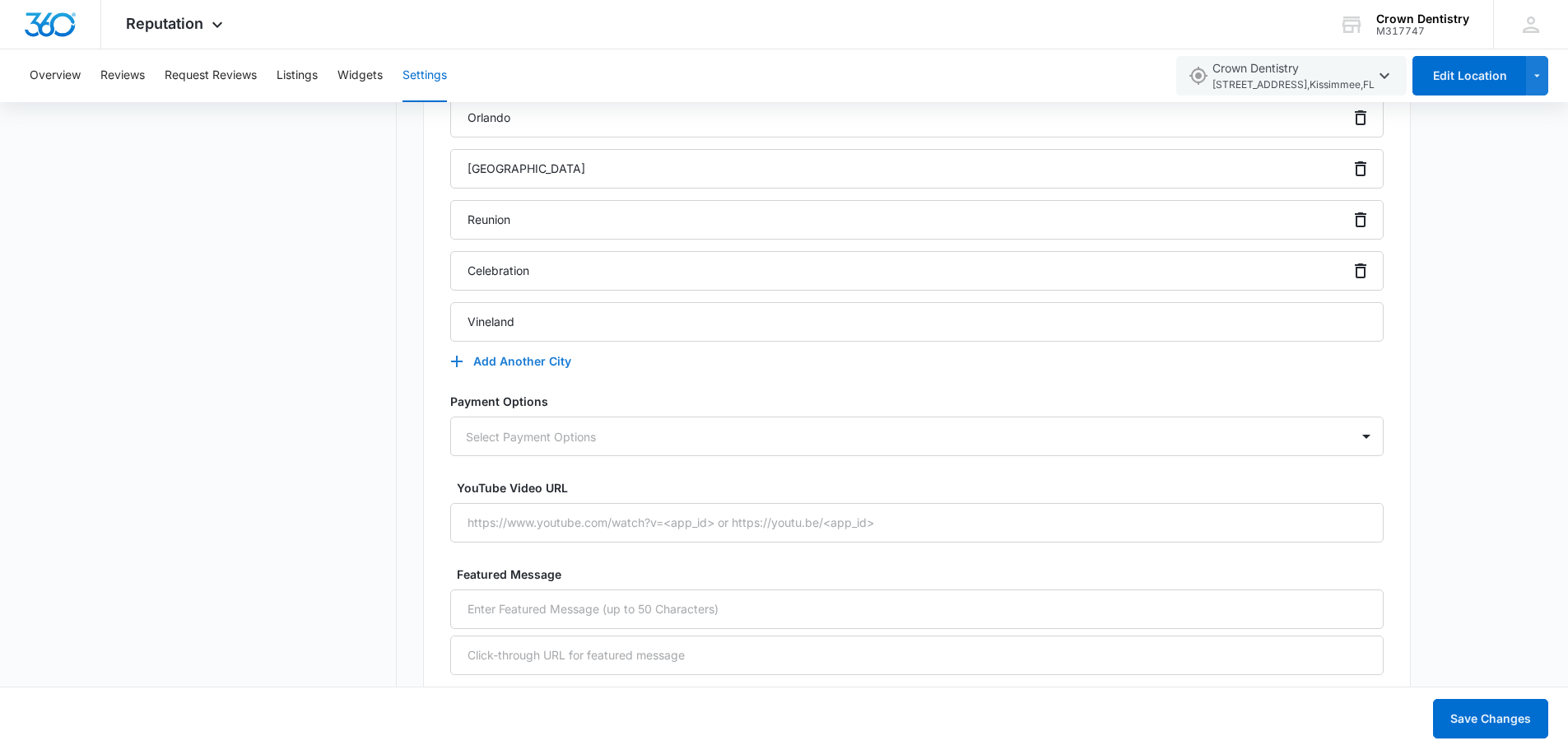
scroll to position [2057, 0]
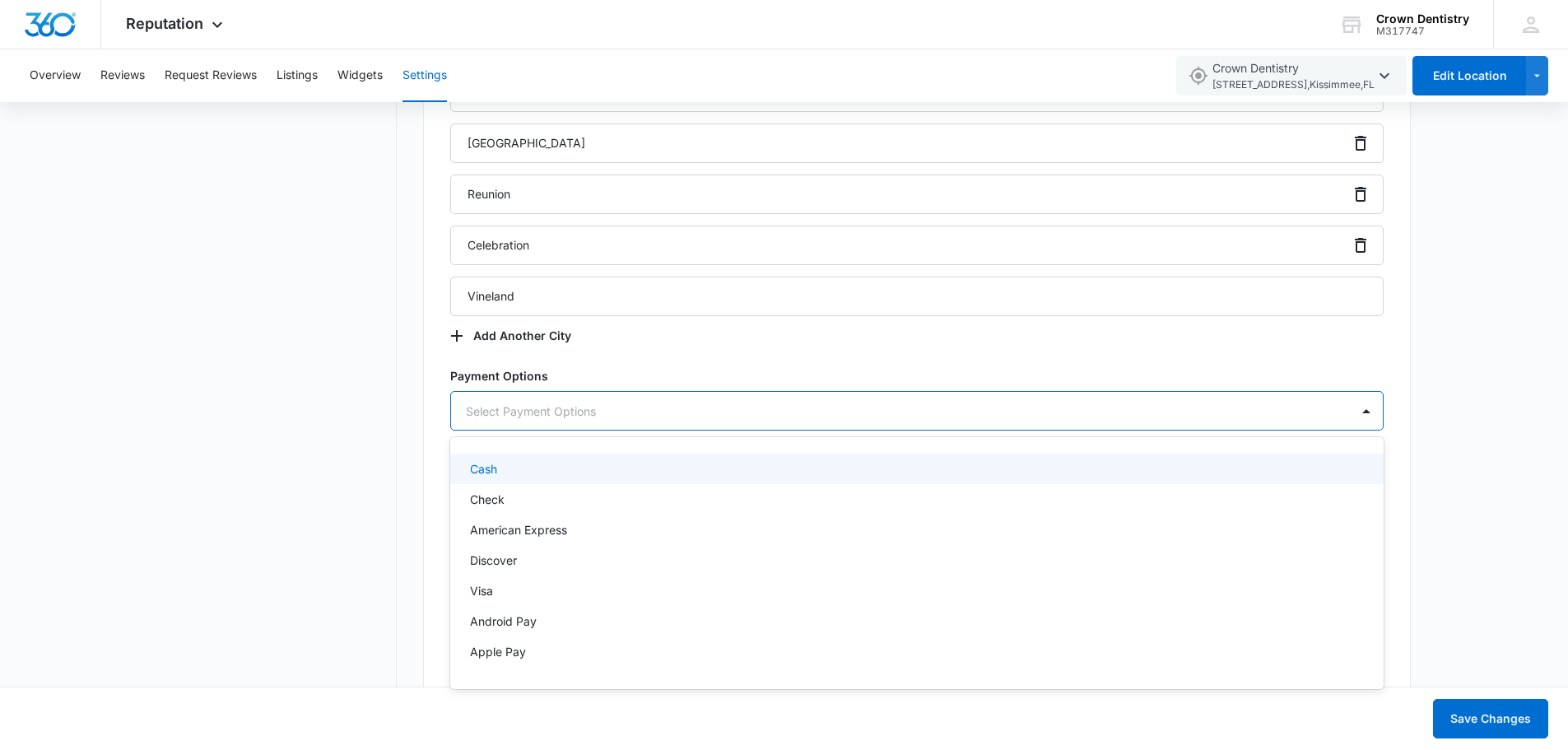
click at [652, 421] on div at bounding box center [897, 411] width 862 height 20
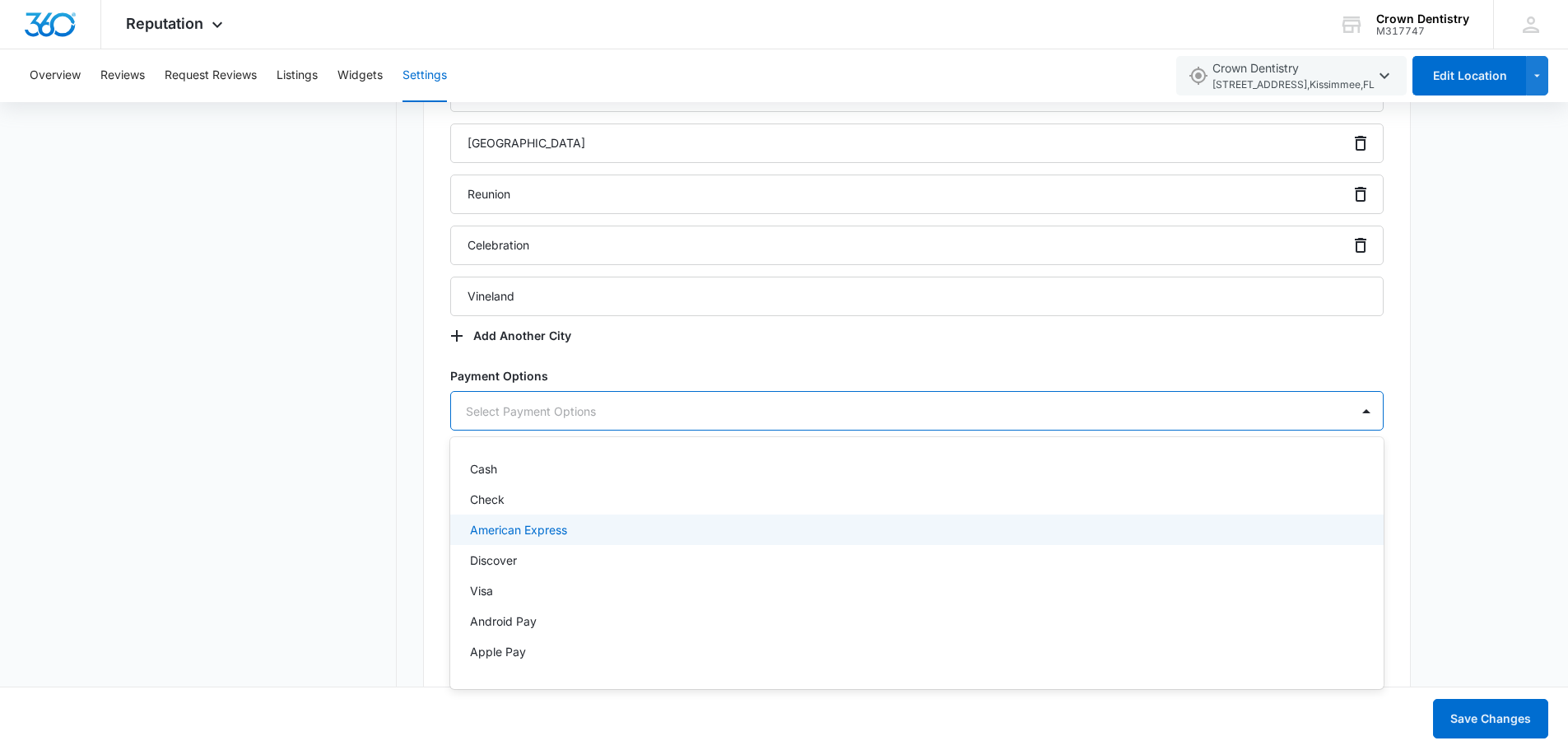
click at [608, 520] on div "American Express" at bounding box center [917, 529] width 933 height 31
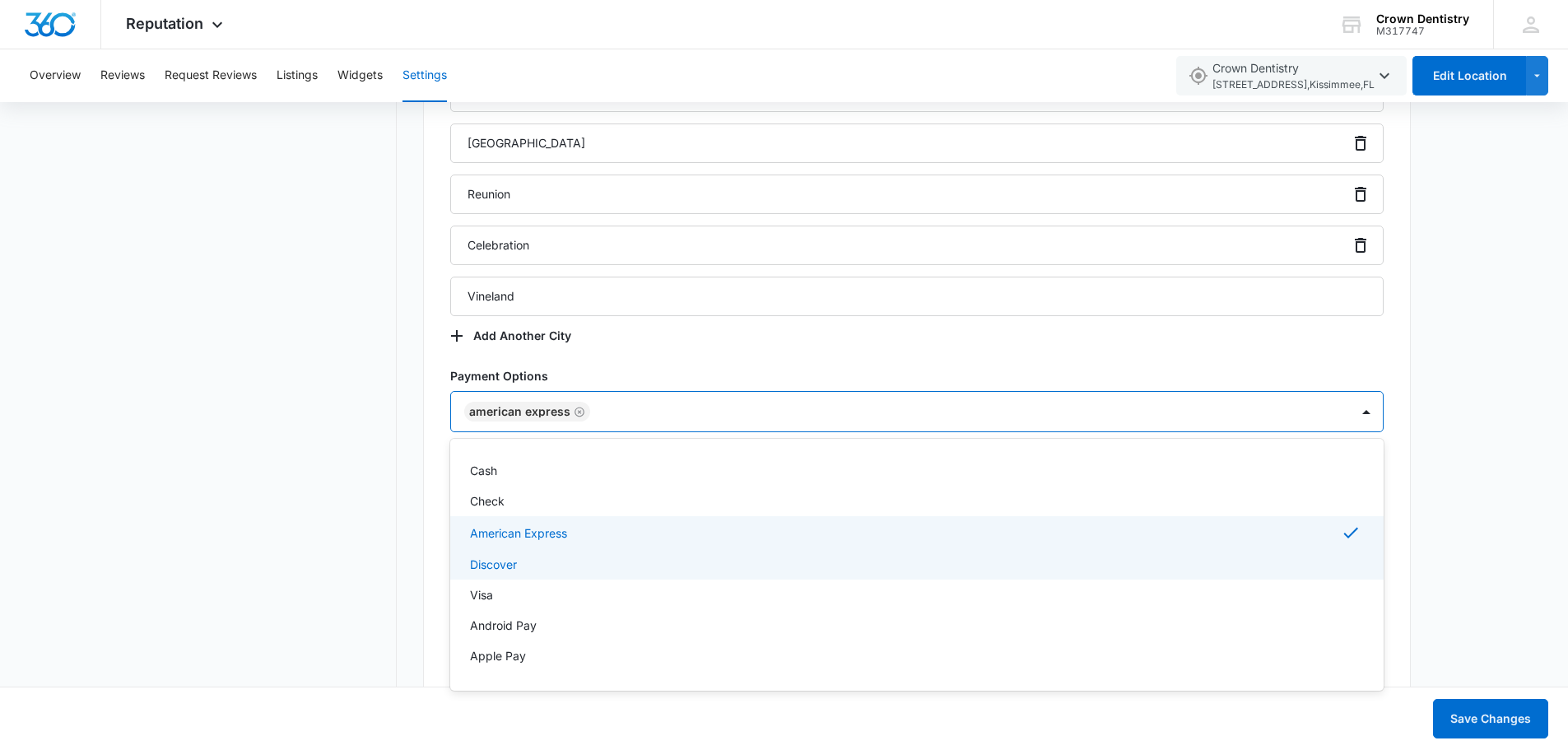
click at [538, 558] on div "Discover" at bounding box center [915, 564] width 890 height 17
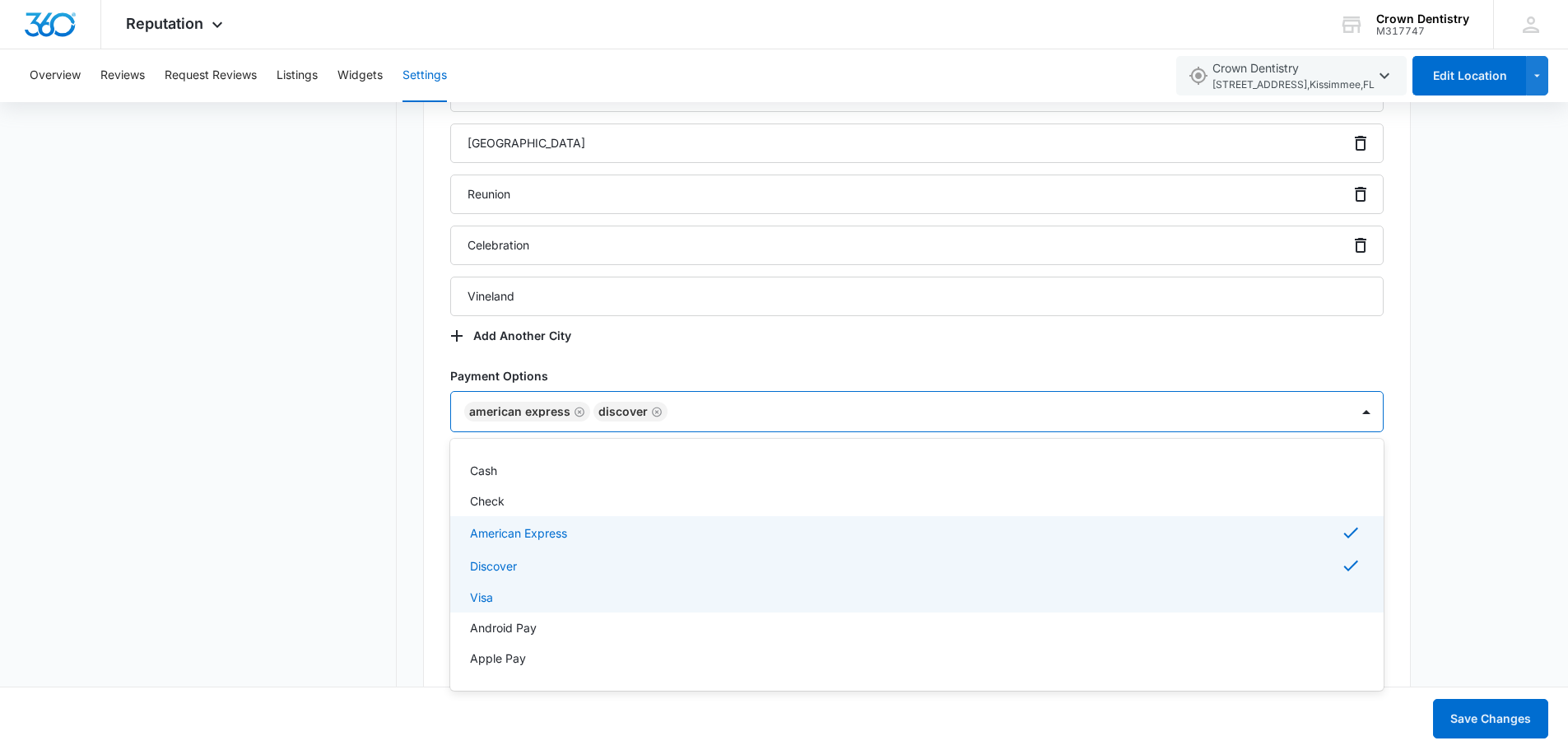
click at [529, 589] on div "Visa" at bounding box center [915, 597] width 890 height 17
click at [543, 649] on div "Apple Pay" at bounding box center [917, 660] width 933 height 31
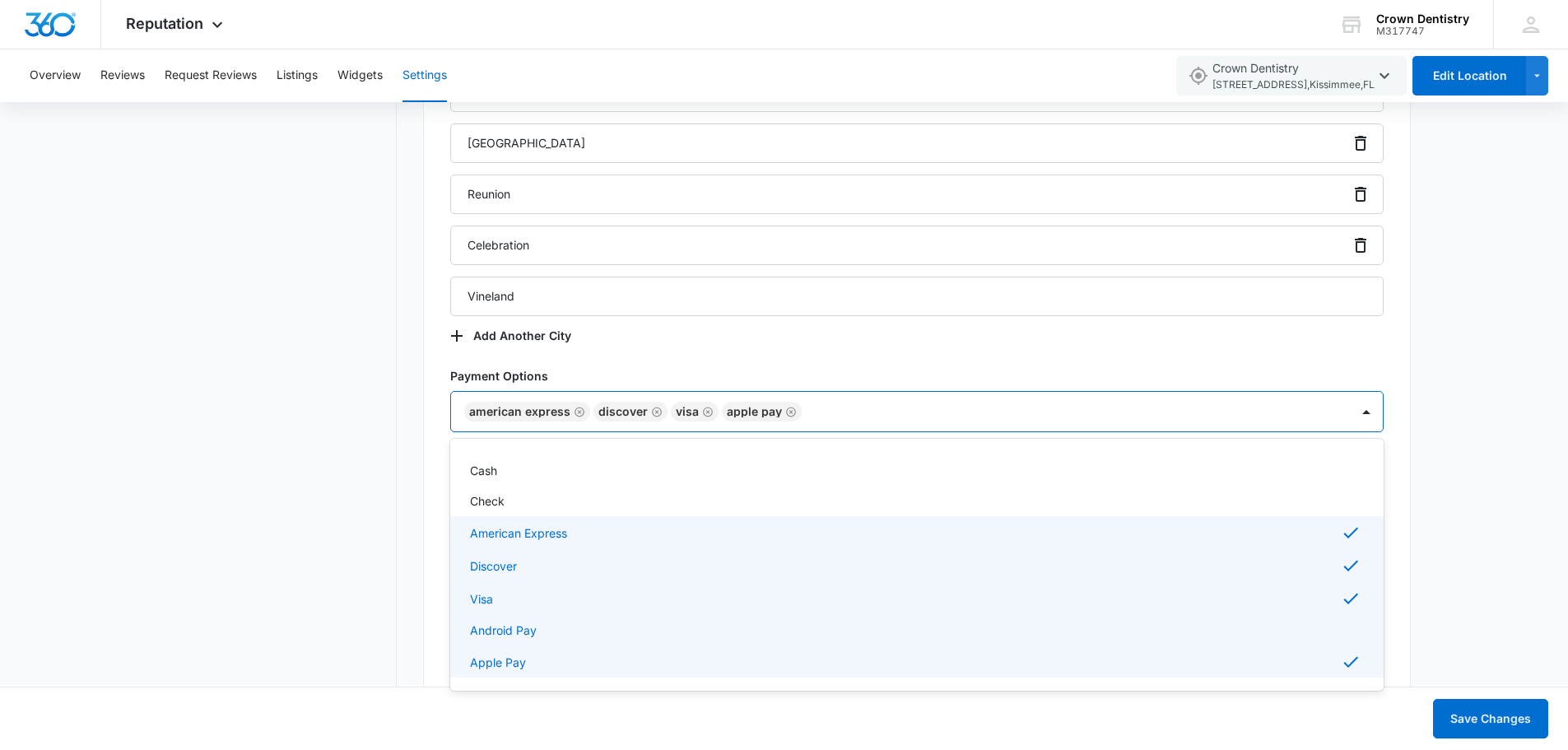
click at [549, 635] on div "Android Pay" at bounding box center [915, 630] width 890 height 17
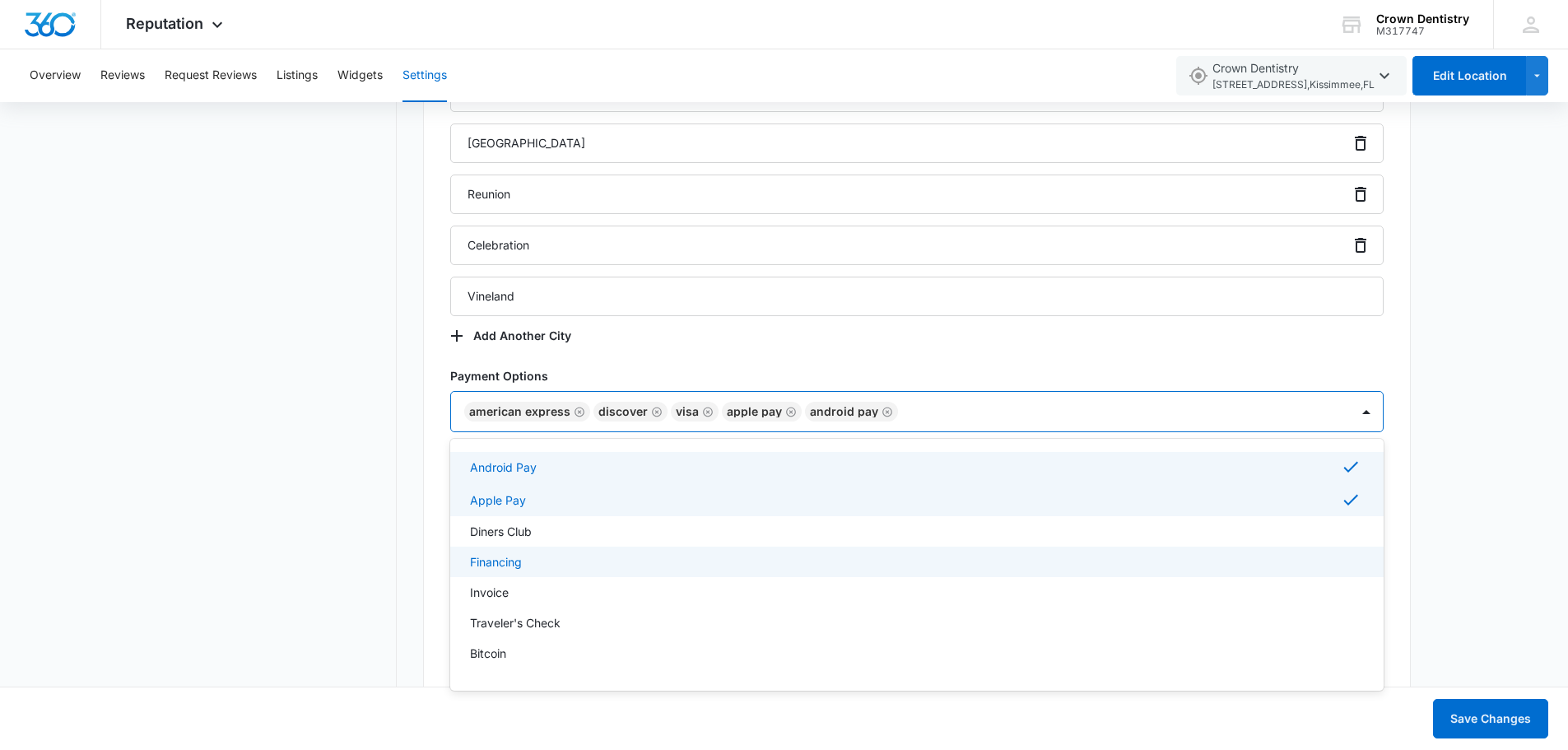
click at [557, 560] on div "Financing" at bounding box center [915, 562] width 890 height 17
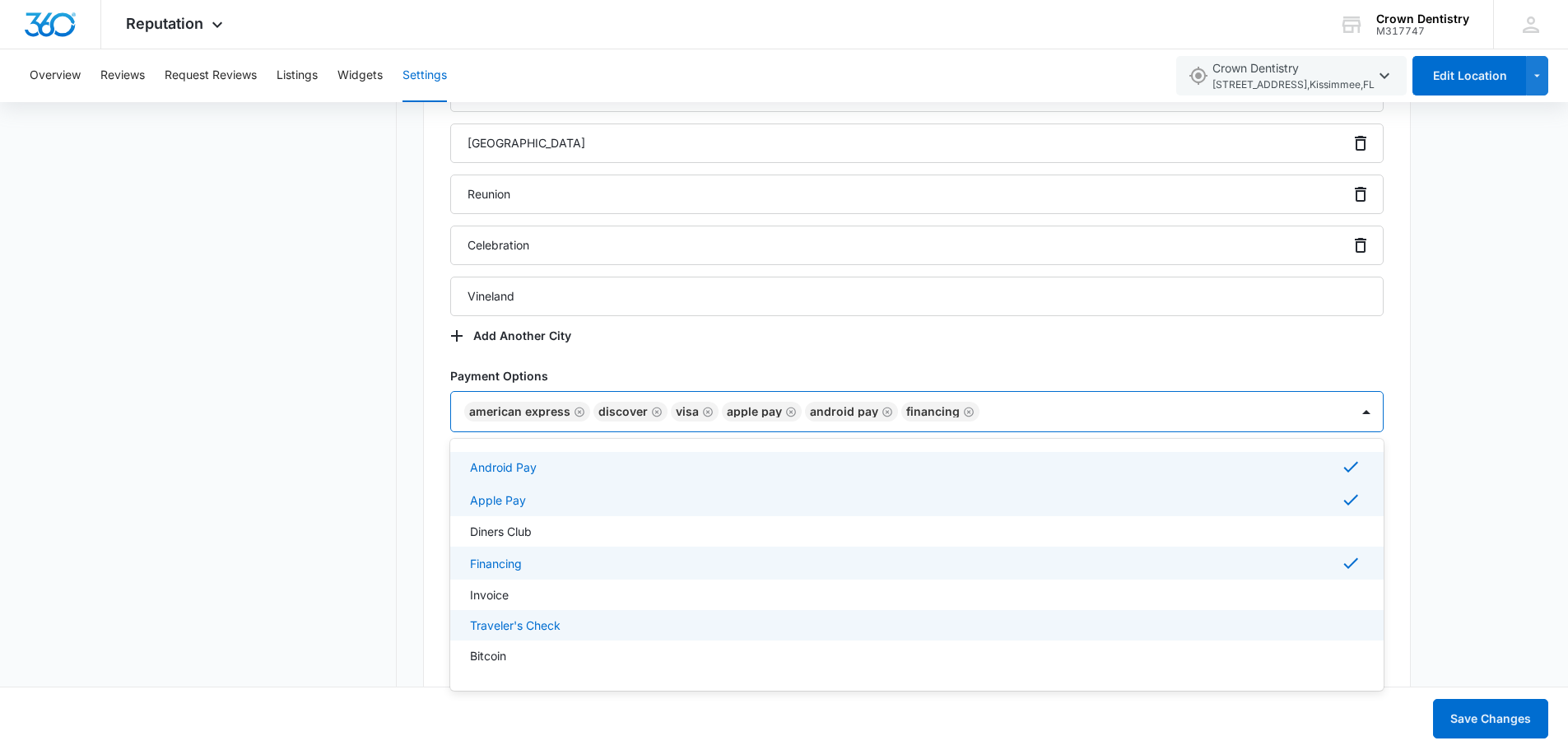
scroll to position [222, 0]
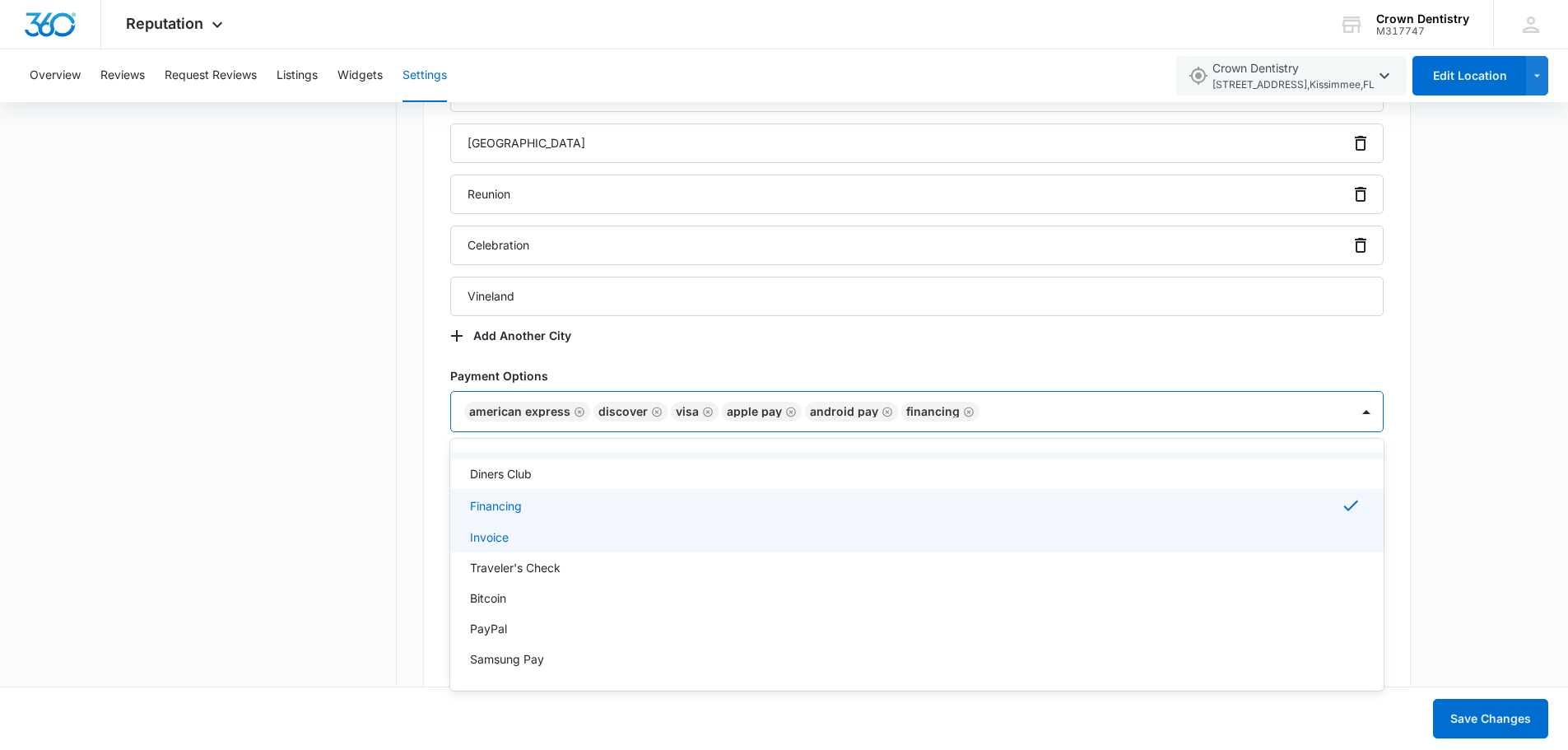
click at [1426, 499] on div "Settings Connected Accounts Review Management Location Details Location Details…" at bounding box center [784, 14] width 1568 height 3831
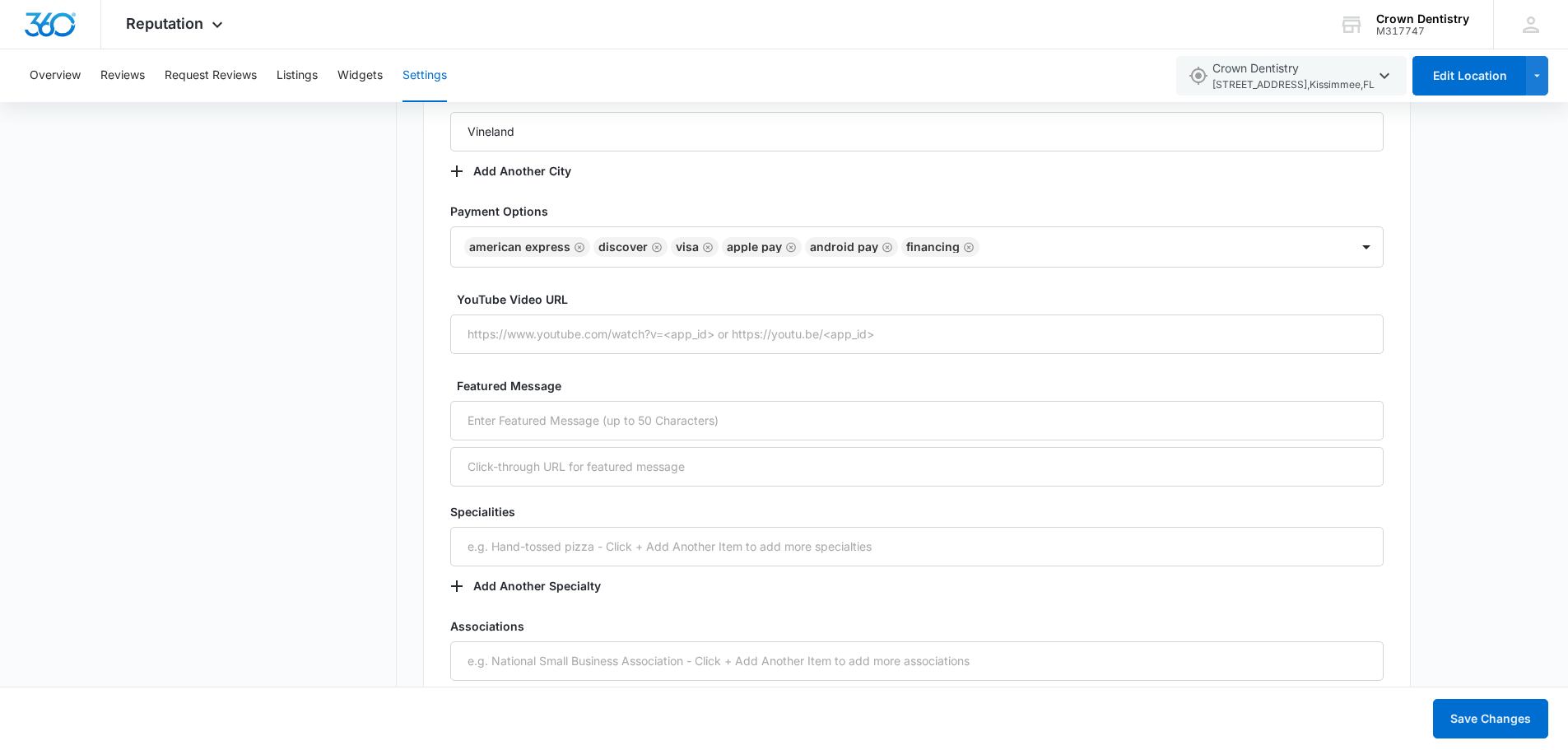
scroll to position [2304, 0]
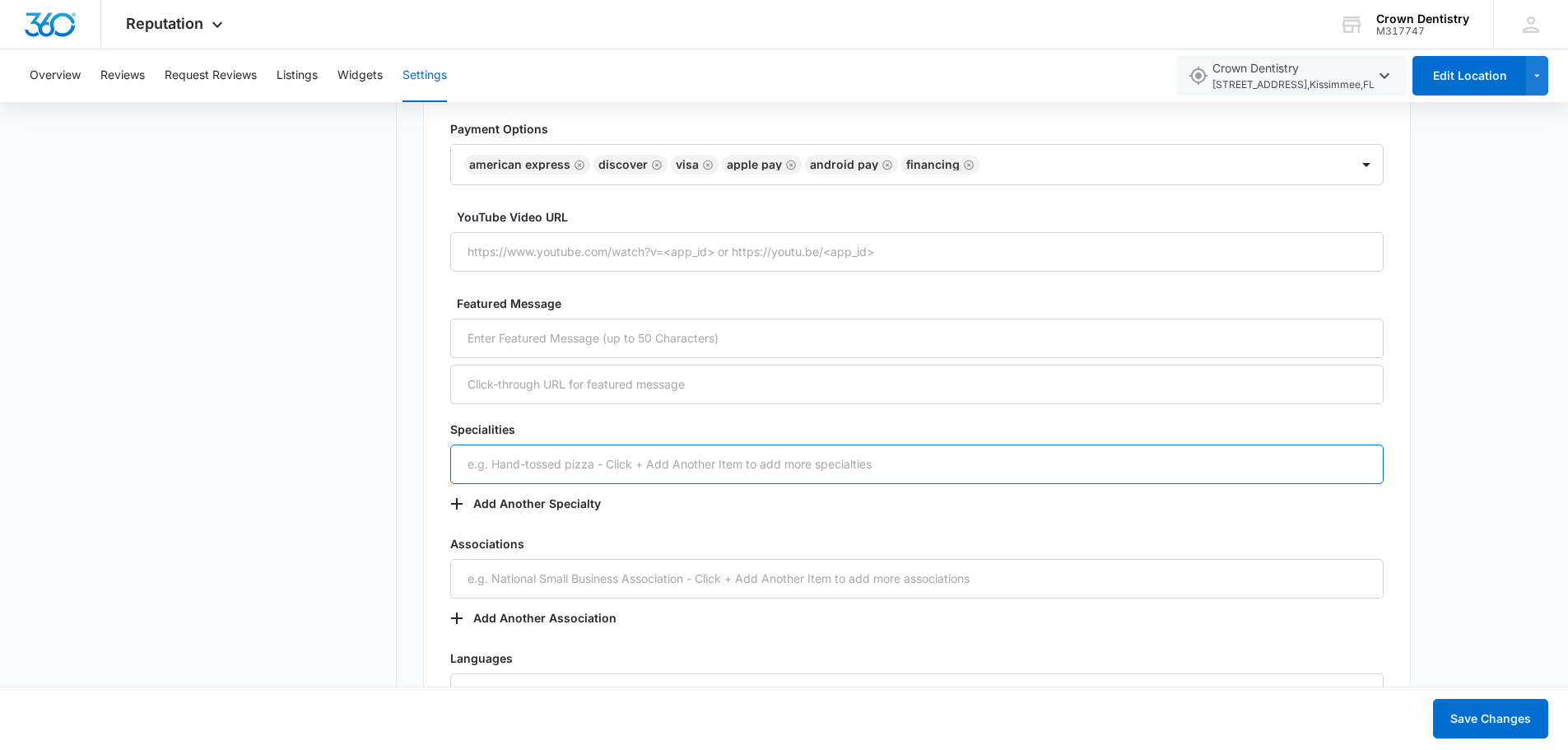
click at [622, 464] on input "text" at bounding box center [917, 464] width 933 height 40
type input "Endodontics"
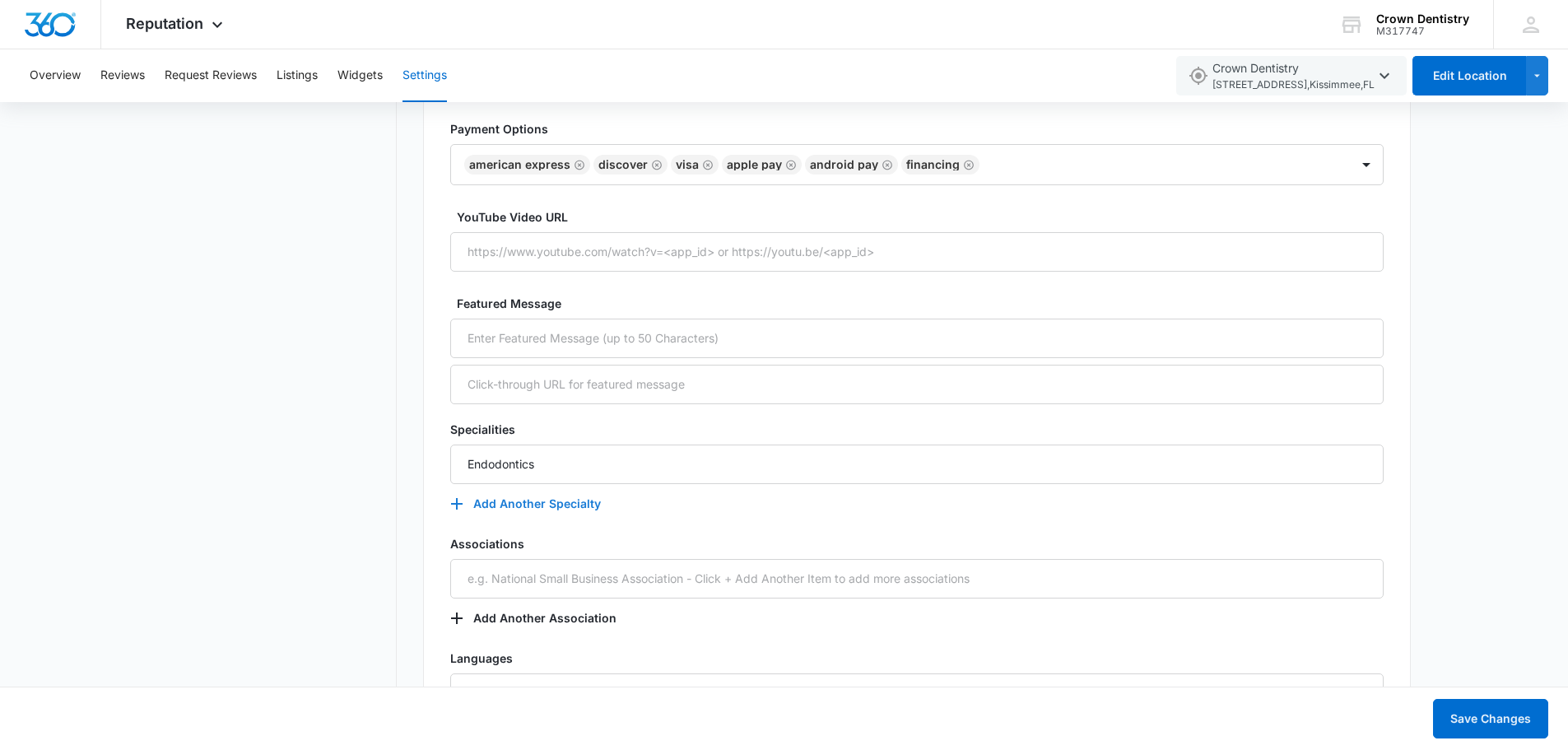
click at [556, 498] on button "Add Another Specialty" at bounding box center [534, 503] width 167 height 40
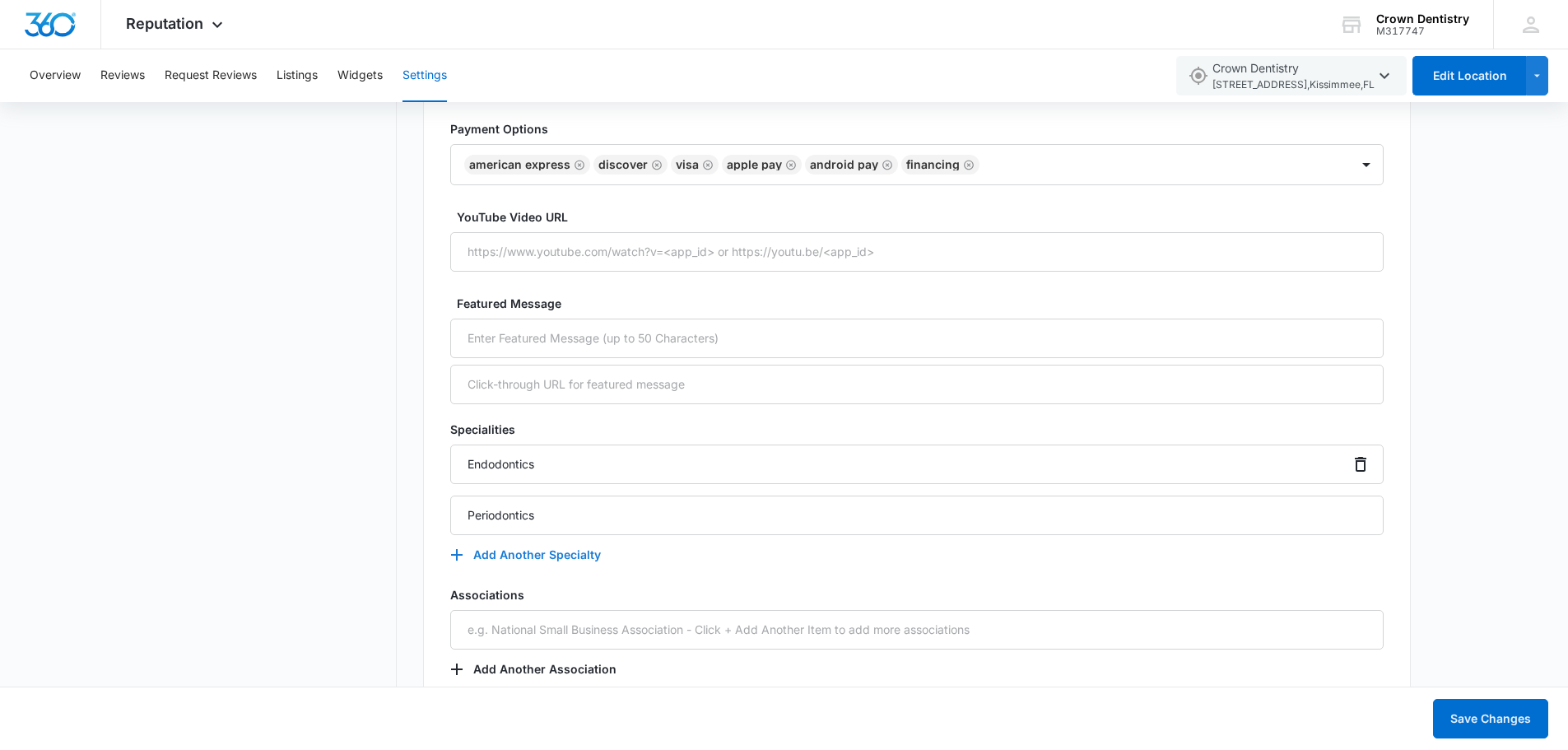
type input "Periodontics"
click at [525, 552] on button "Add Another Specialty" at bounding box center [534, 554] width 167 height 40
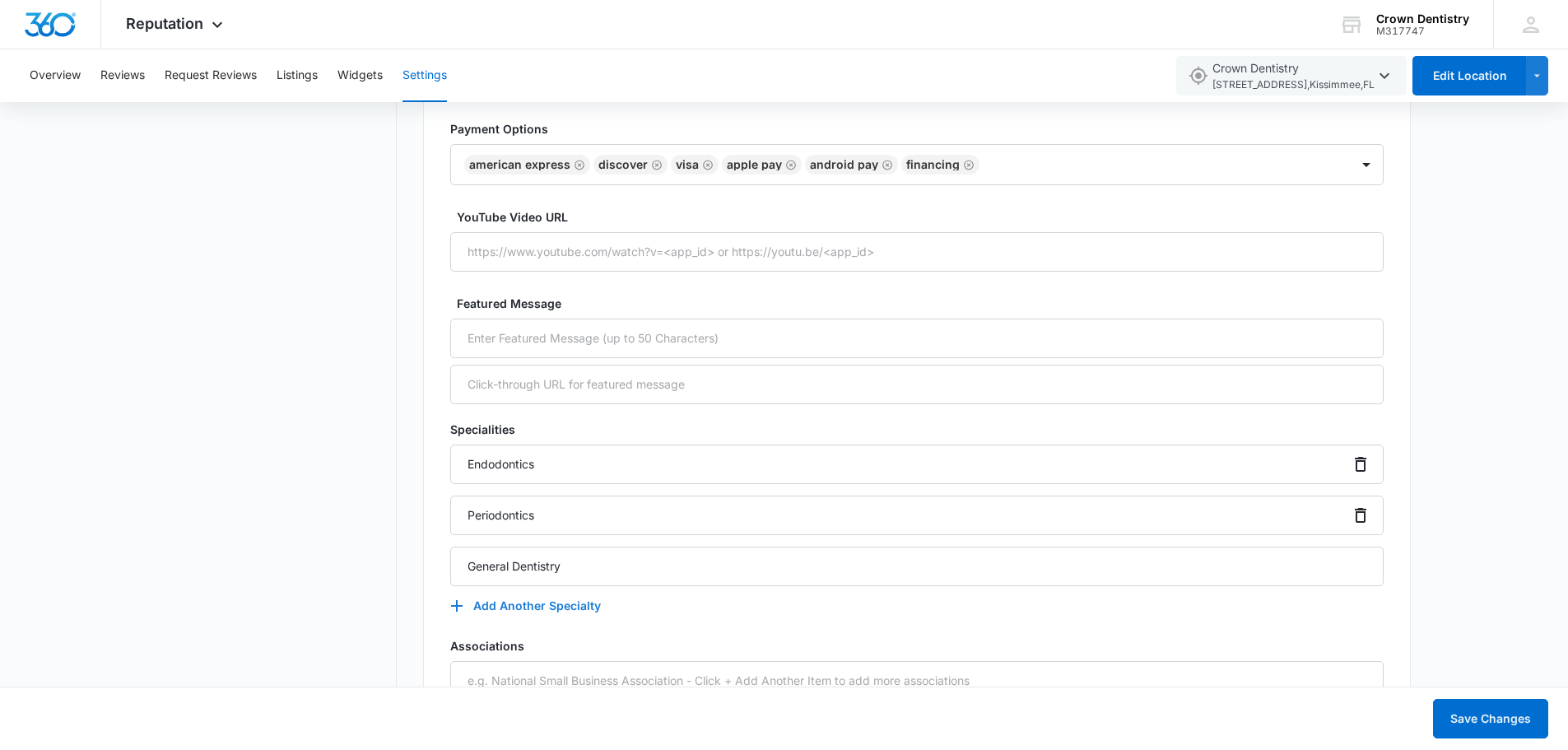
type input "General Dentistry"
click at [542, 609] on button "Add Another Specialty" at bounding box center [534, 606] width 167 height 40
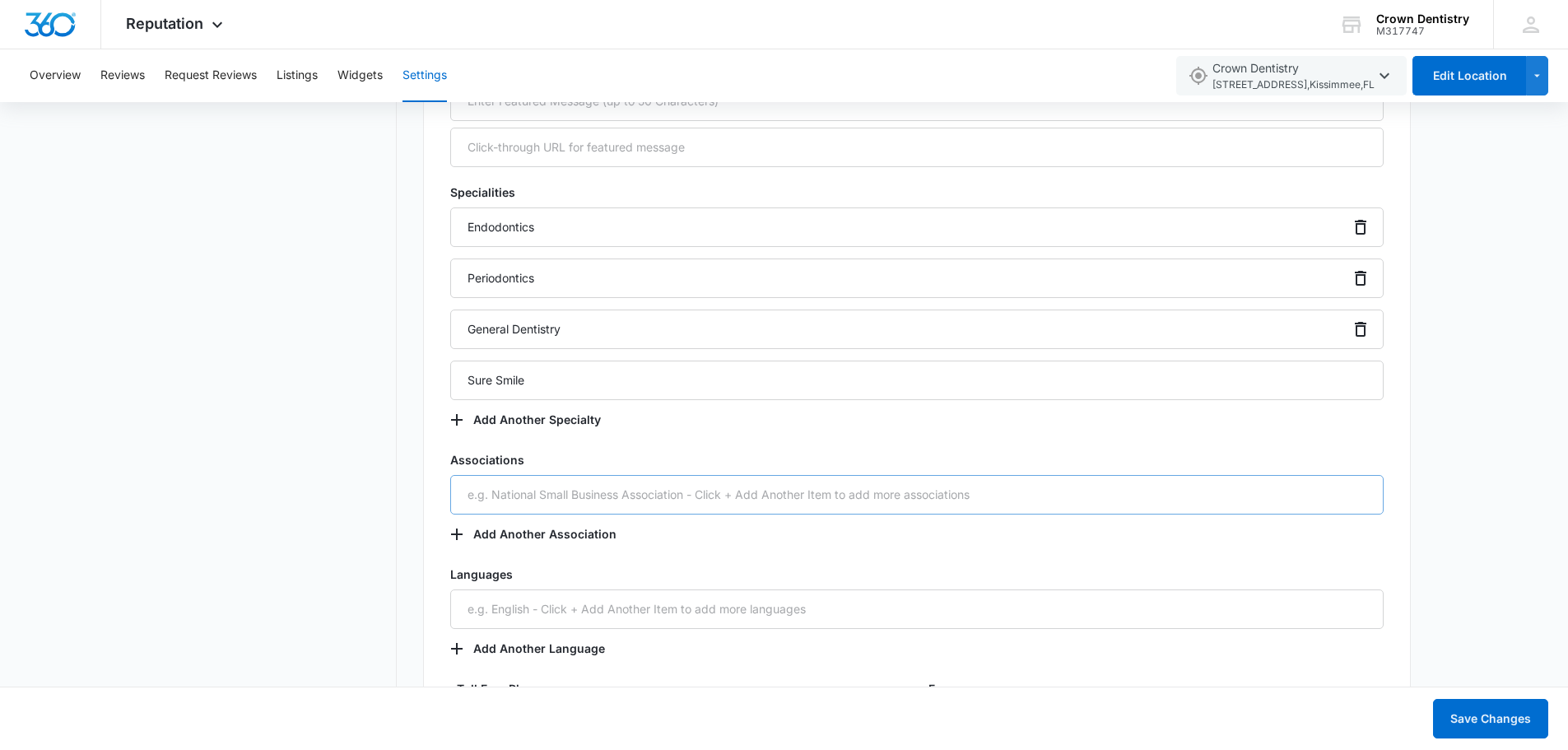
scroll to position [2551, 0]
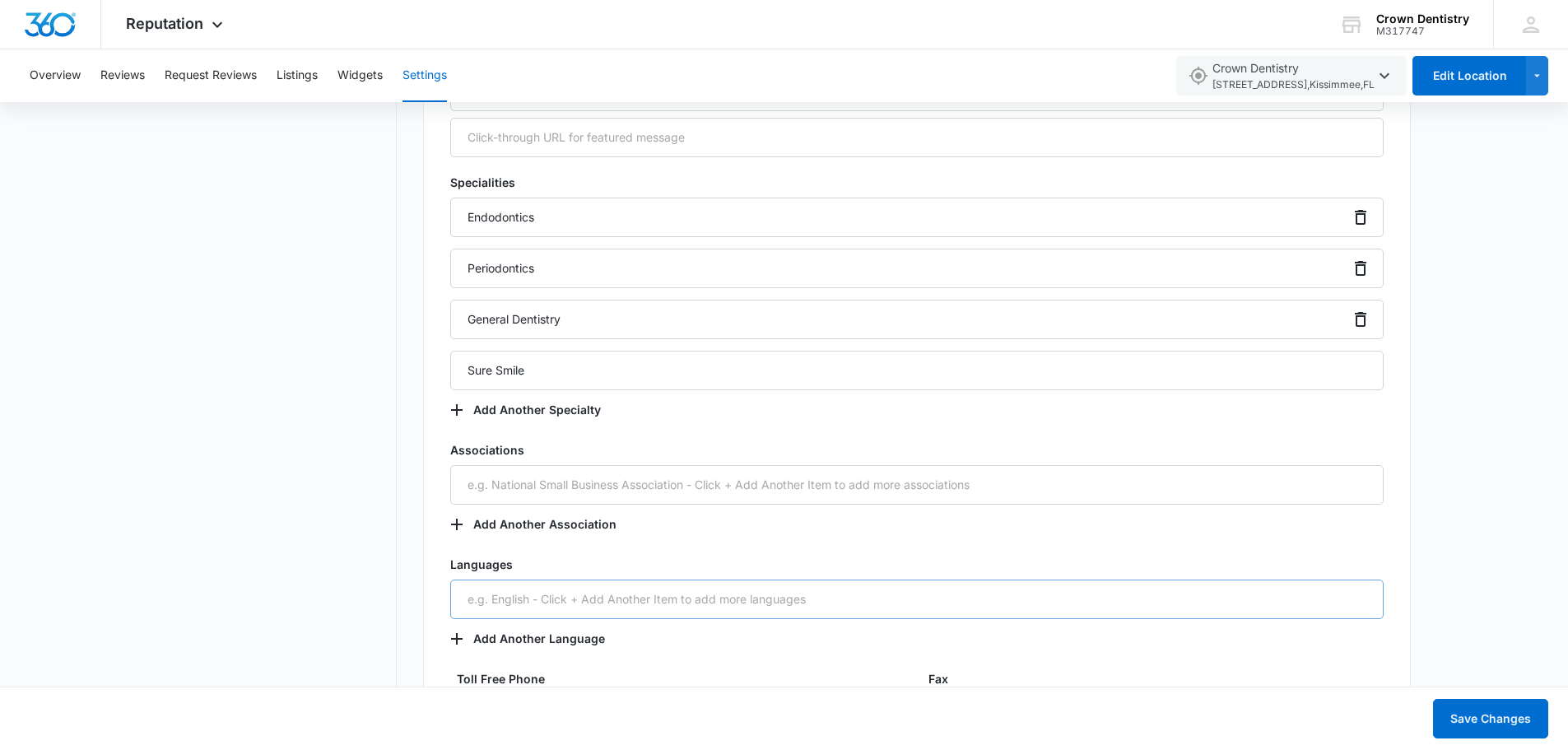
type input "Sure Smile"
click at [624, 595] on input "text" at bounding box center [917, 599] width 933 height 40
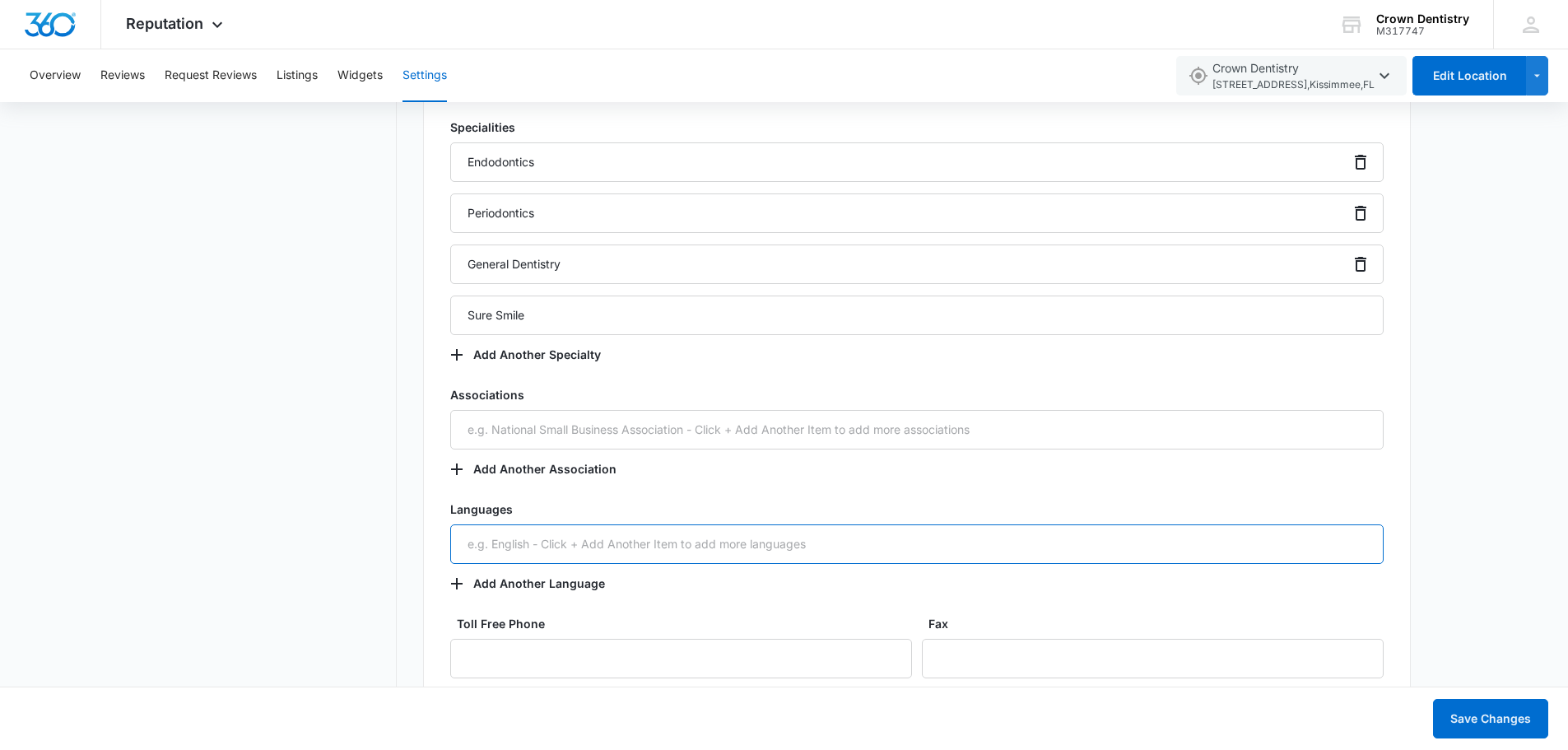
scroll to position [2633, 0]
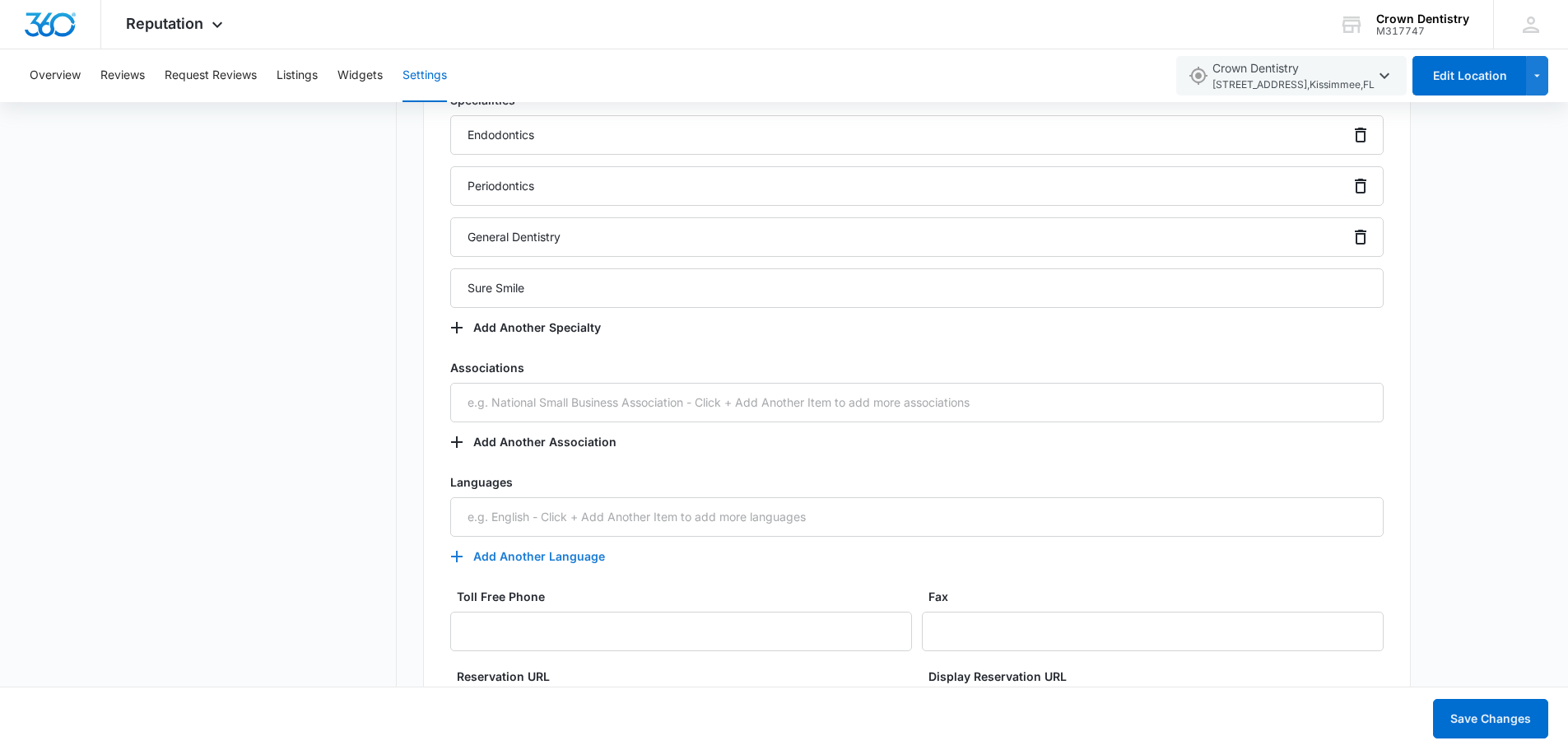
click at [531, 557] on button "Add Another Language" at bounding box center [536, 556] width 171 height 40
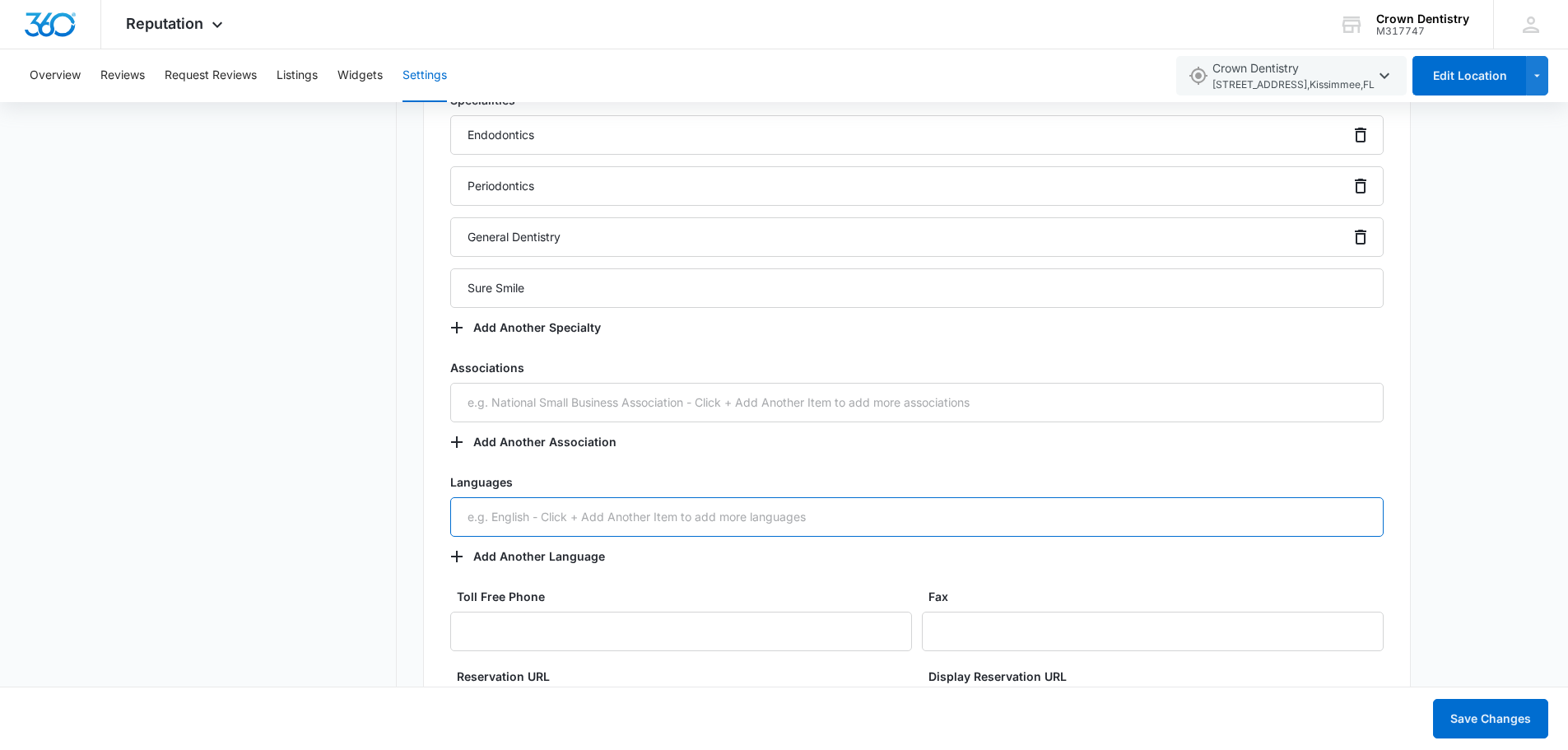
click at [553, 519] on input "text" at bounding box center [917, 517] width 933 height 40
type input "Spanish"
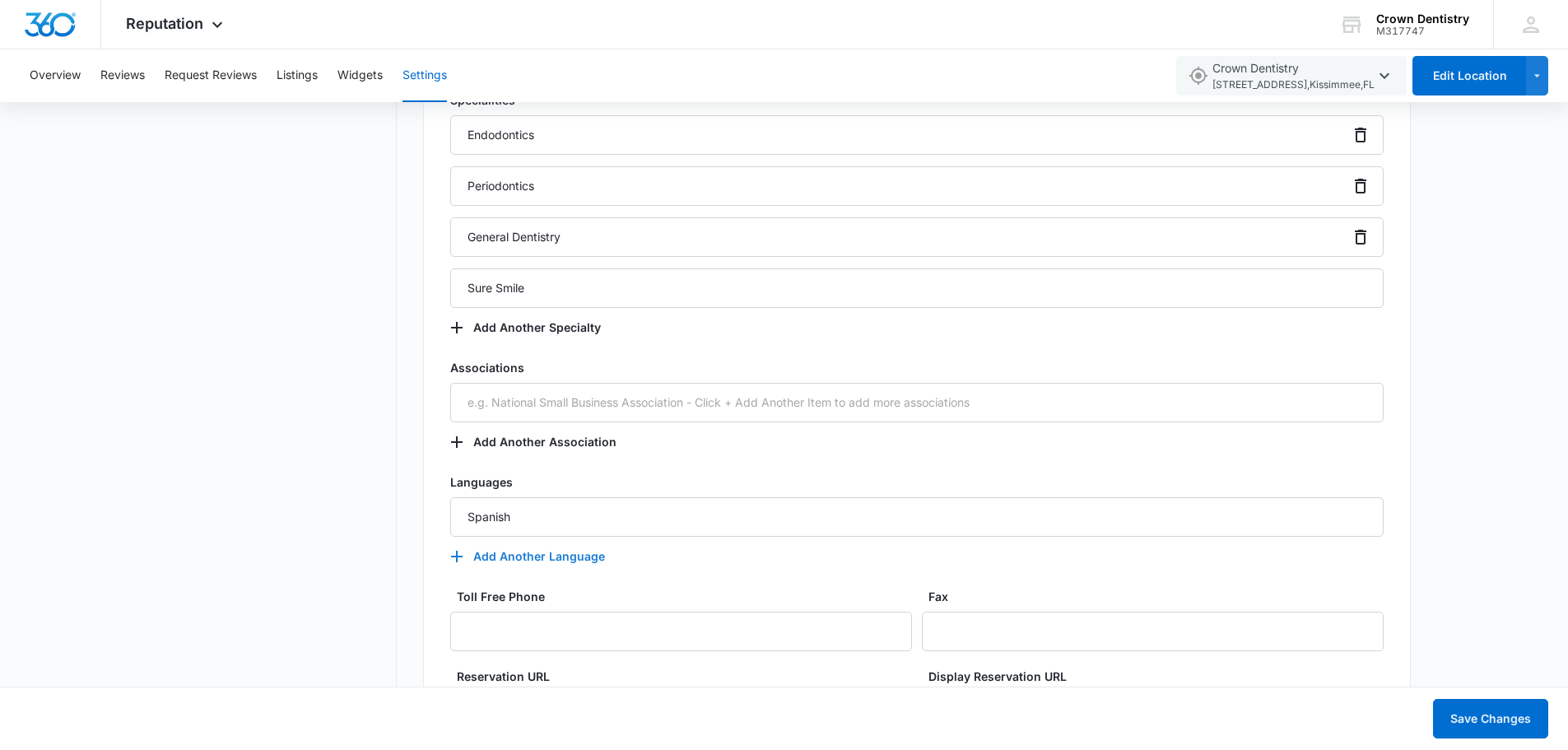
click at [545, 557] on button "Add Another Language" at bounding box center [536, 556] width 171 height 40
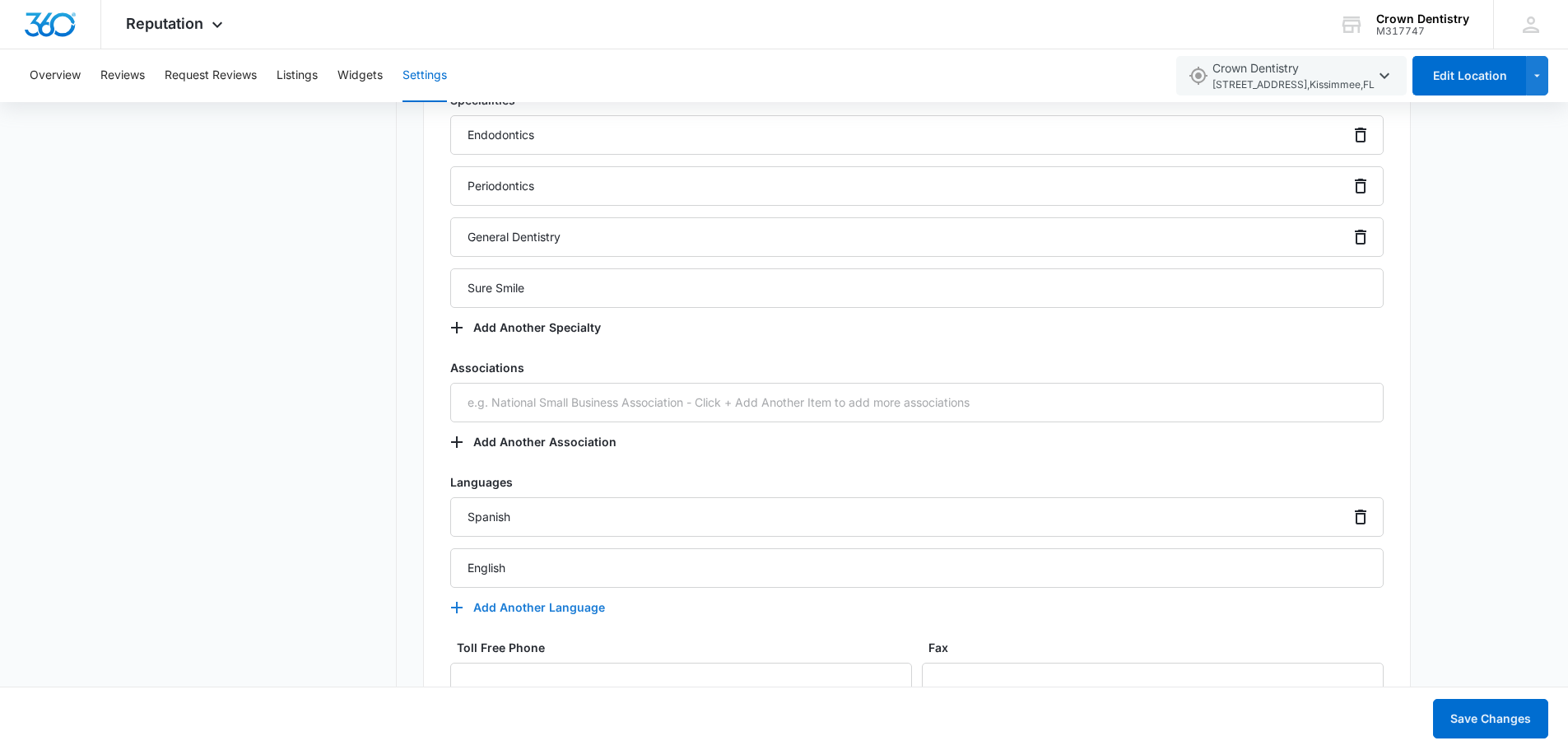
type input "English"
click at [569, 601] on button "Add Another Language" at bounding box center [536, 607] width 171 height 40
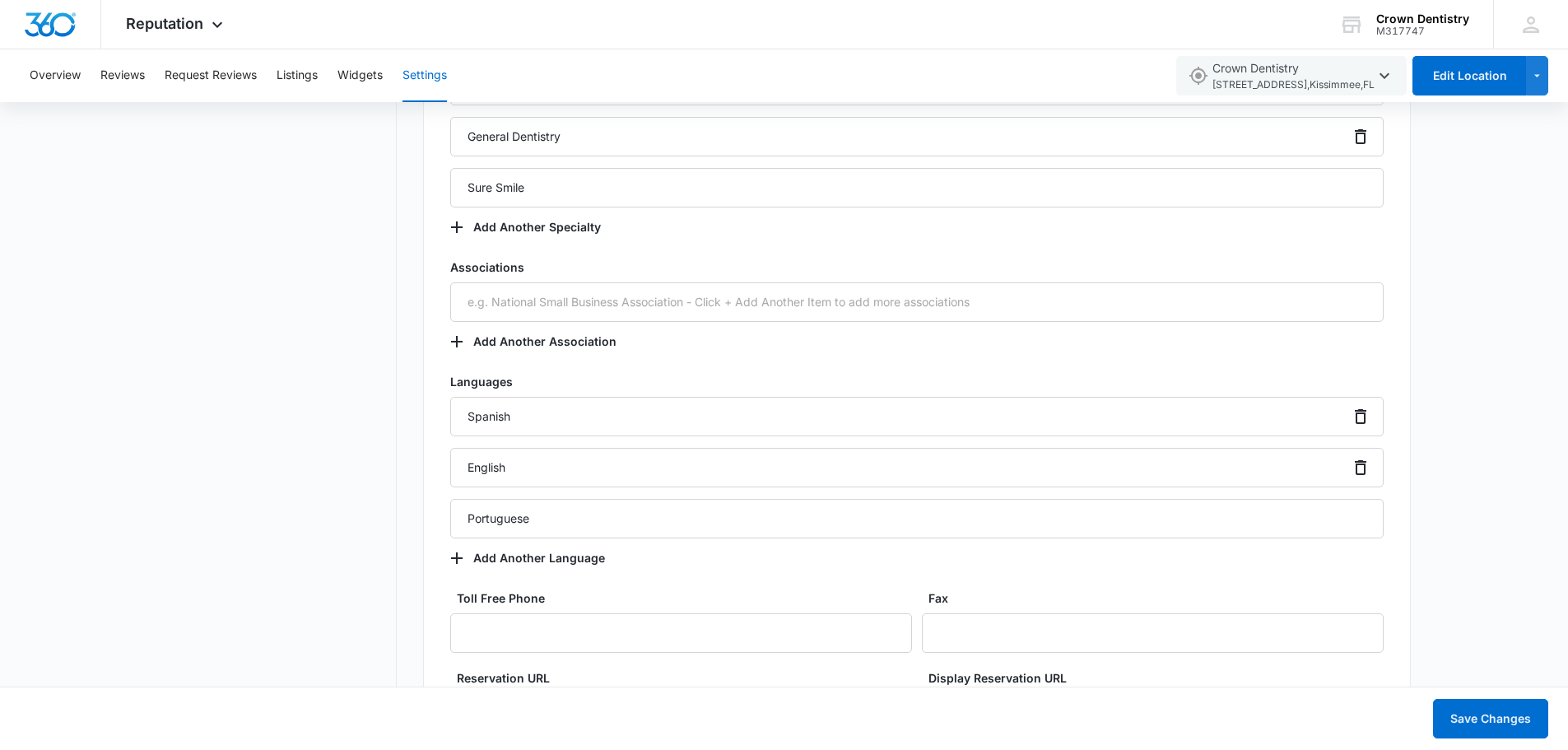
scroll to position [2963, 0]
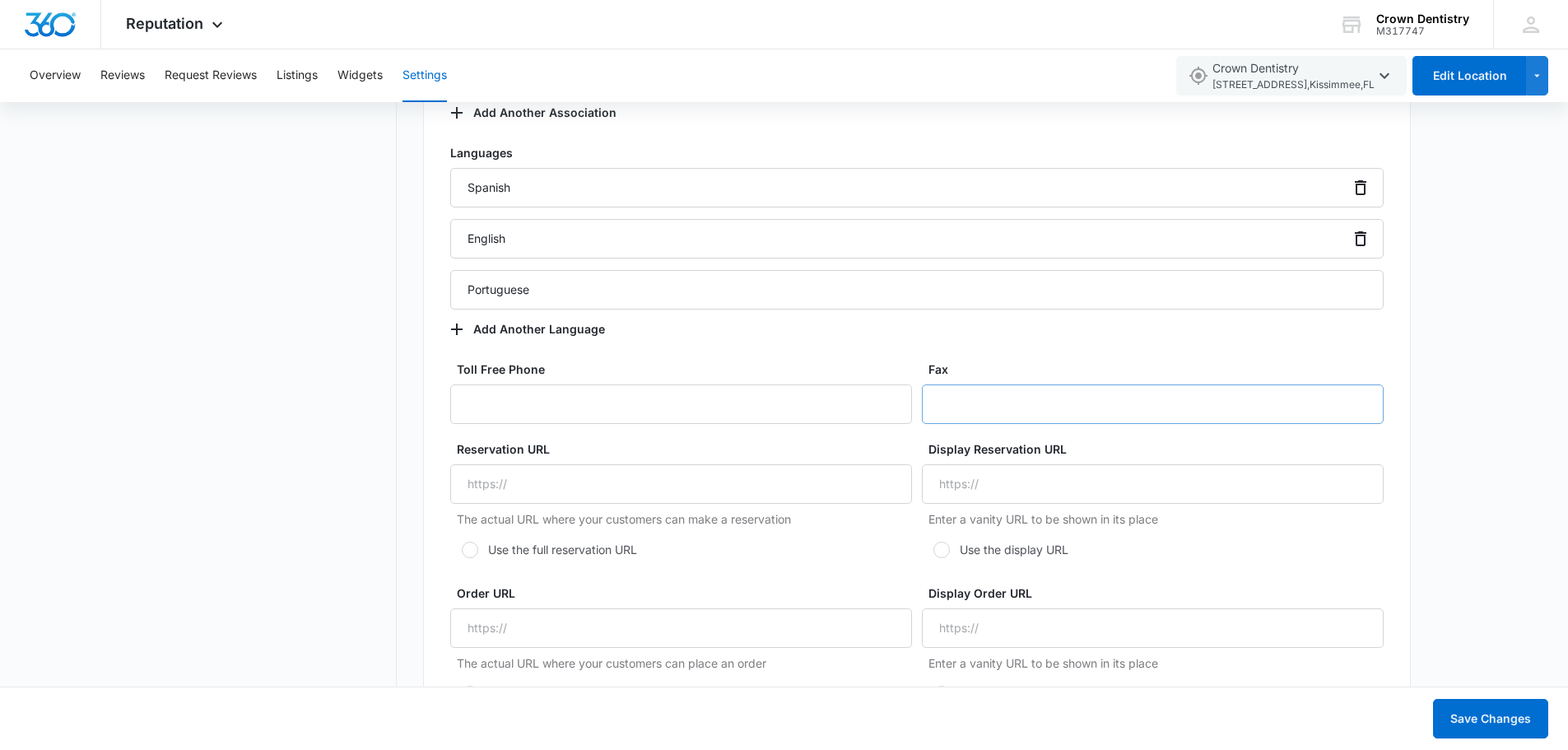
type input "Portuguese"
click at [949, 423] on input "Fax" at bounding box center [1152, 404] width 462 height 40
type input "(407) 279-0740"
click at [1336, 540] on label "Use the display URL" at bounding box center [1152, 549] width 462 height 17
click at [933, 544] on input "Use the display URL" at bounding box center [927, 550] width 12 height 12
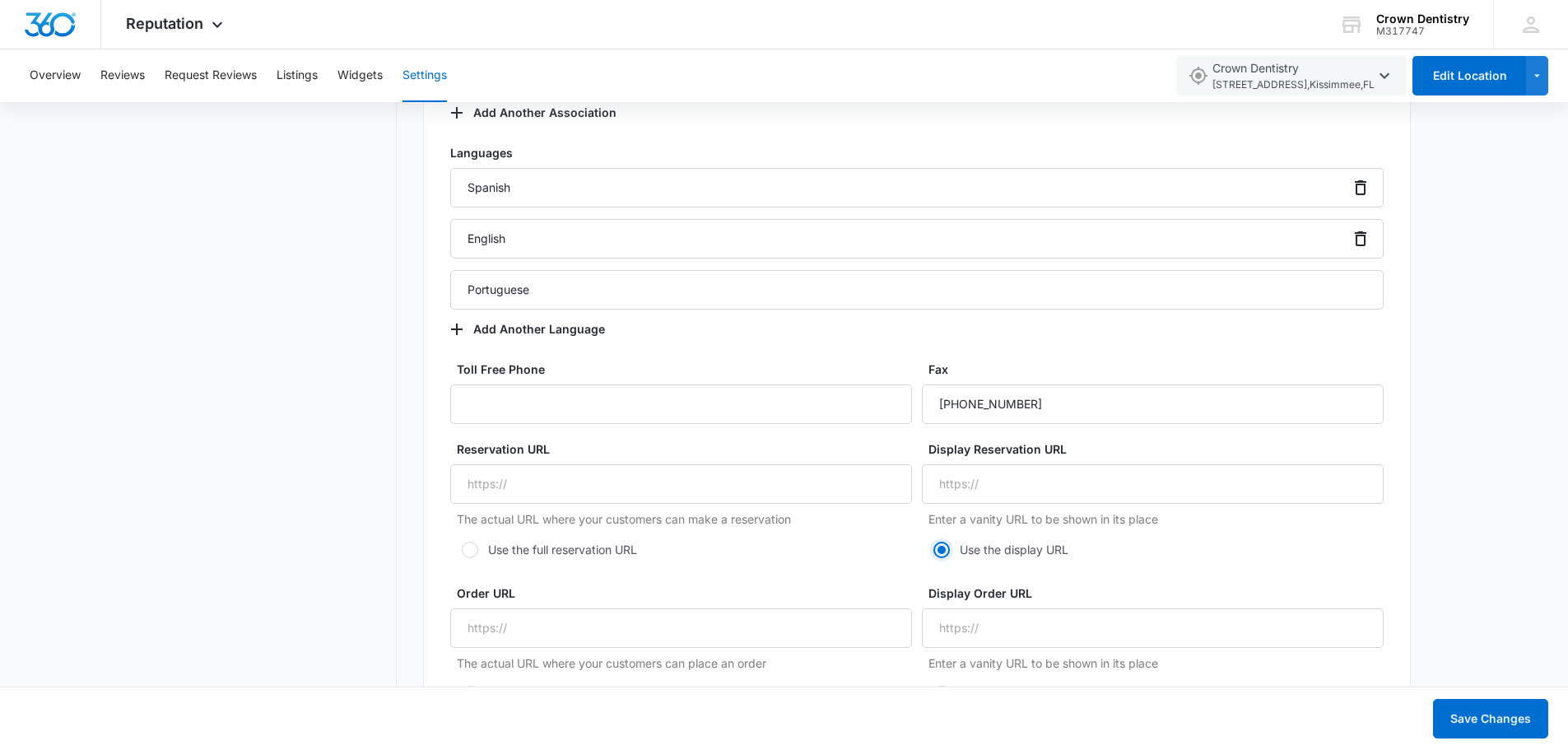
radio input "true"
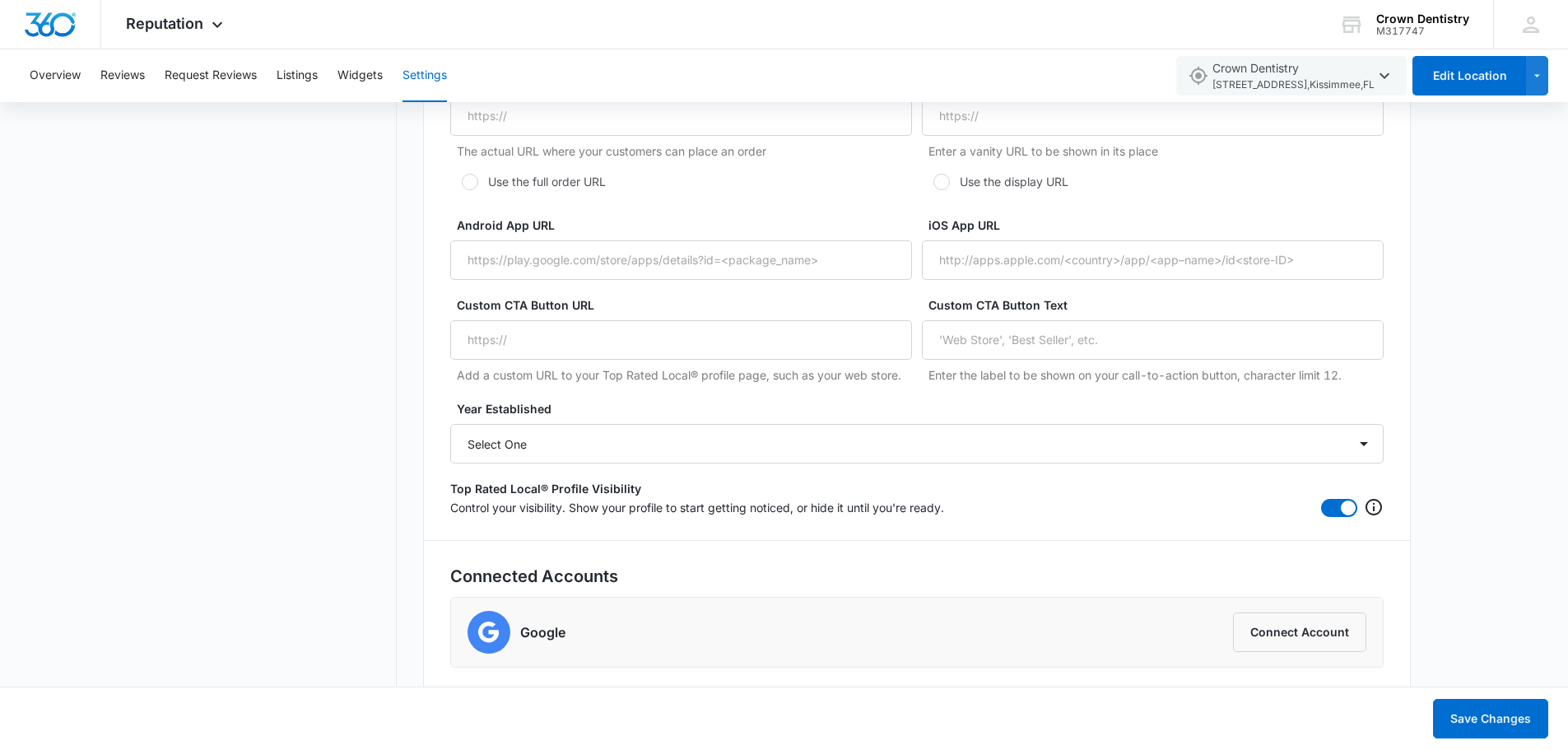
scroll to position [3491, 0]
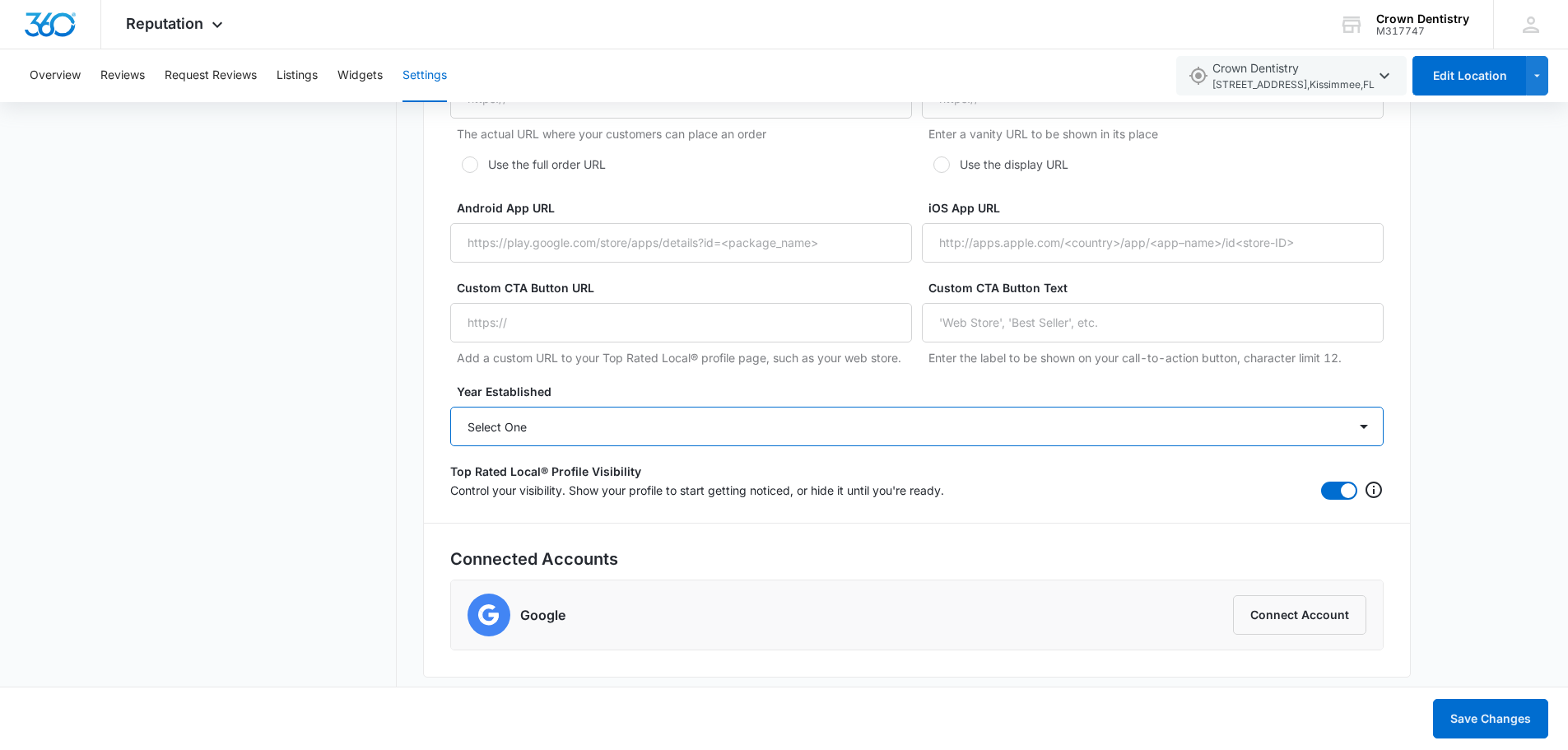
click at [1134, 424] on select "Select One 2025 2024 2023 2022 2021 2020 2019 2018 2017 2016 2015 2014 2013 201…" at bounding box center [917, 426] width 933 height 40
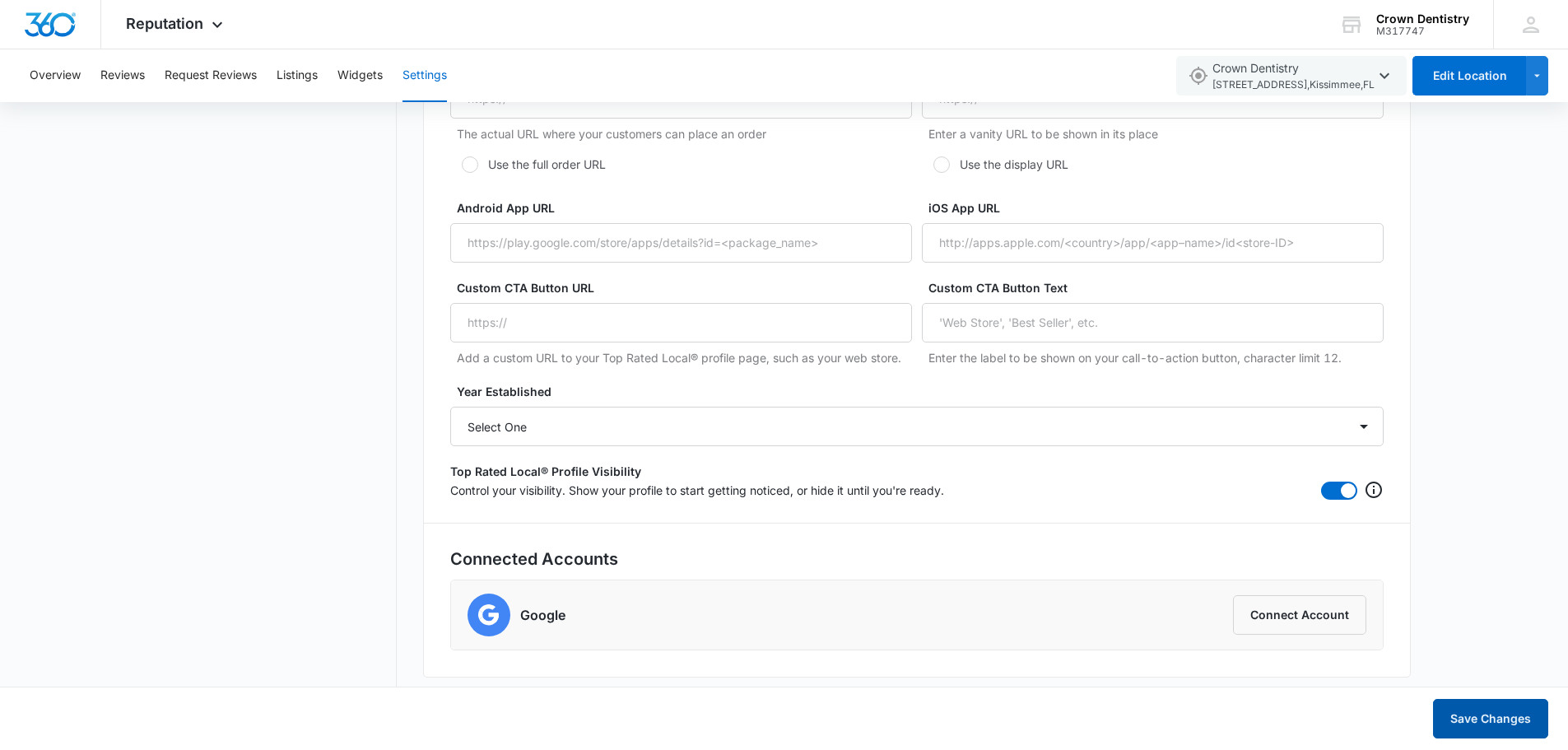
click at [1476, 725] on button "Save Changes" at bounding box center [1491, 718] width 115 height 40
click at [1441, 75] on button "Edit Location" at bounding box center [1469, 76] width 114 height 40
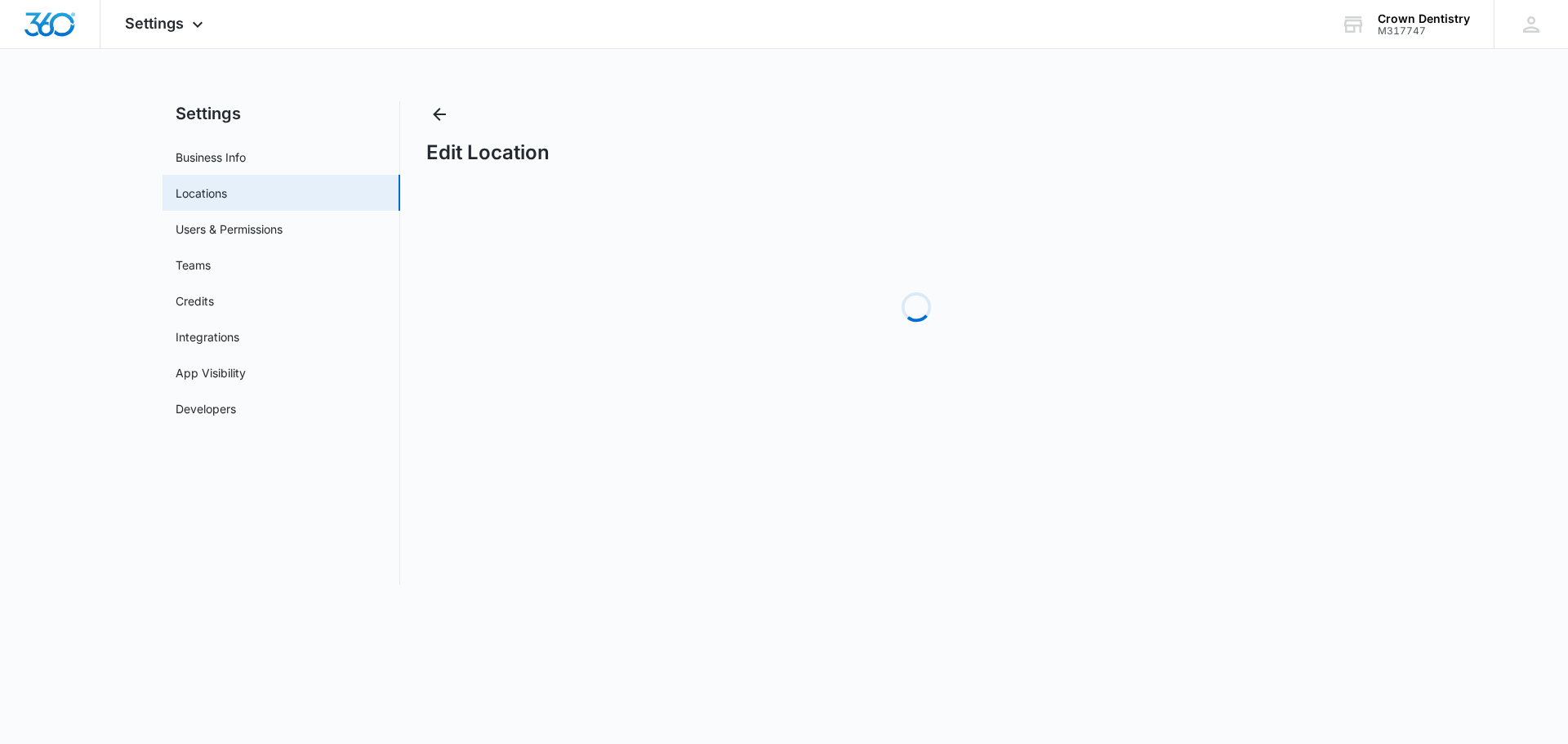
select select "Florida"
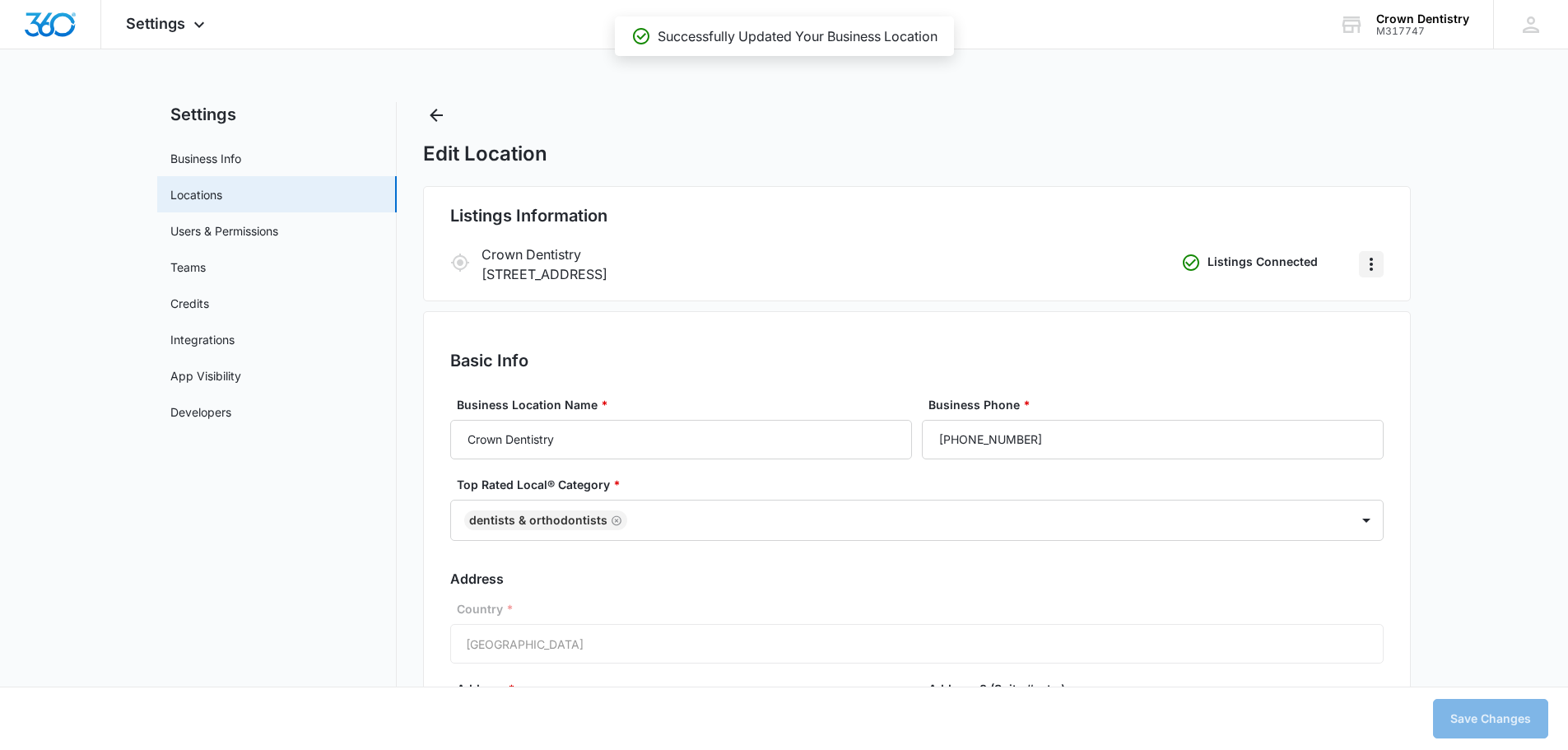
click at [1369, 260] on icon "Actions" at bounding box center [1370, 264] width 20 height 20
click at [936, 237] on div "Listings Information Crown Dentistry 3217 Vine Land Rd, Kissimmee, FL 34746 Lis…" at bounding box center [917, 243] width 988 height 115
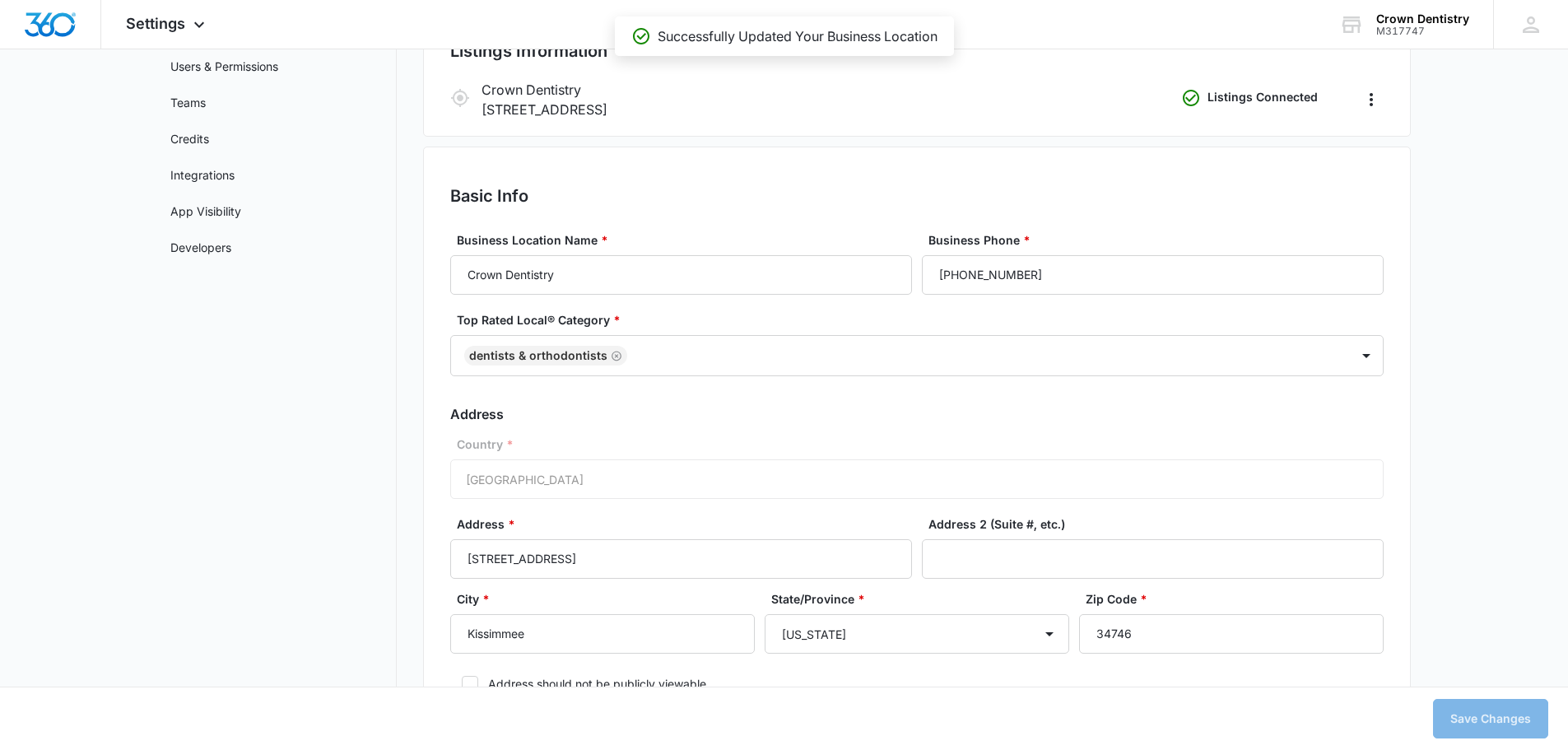
scroll to position [329, 0]
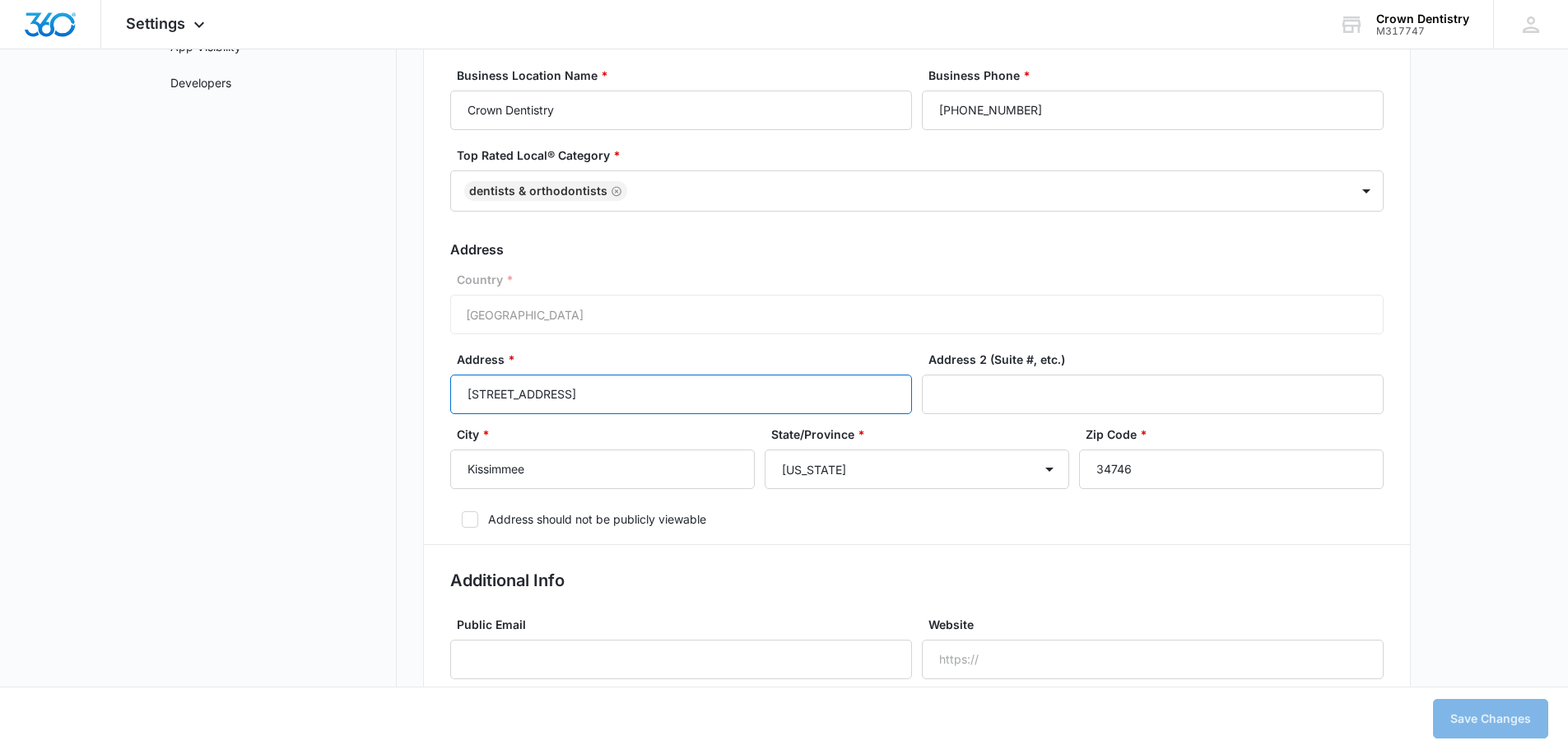
click at [532, 400] on input "[STREET_ADDRESS]" at bounding box center [681, 394] width 462 height 40
type input "3217 Vineland Rd"
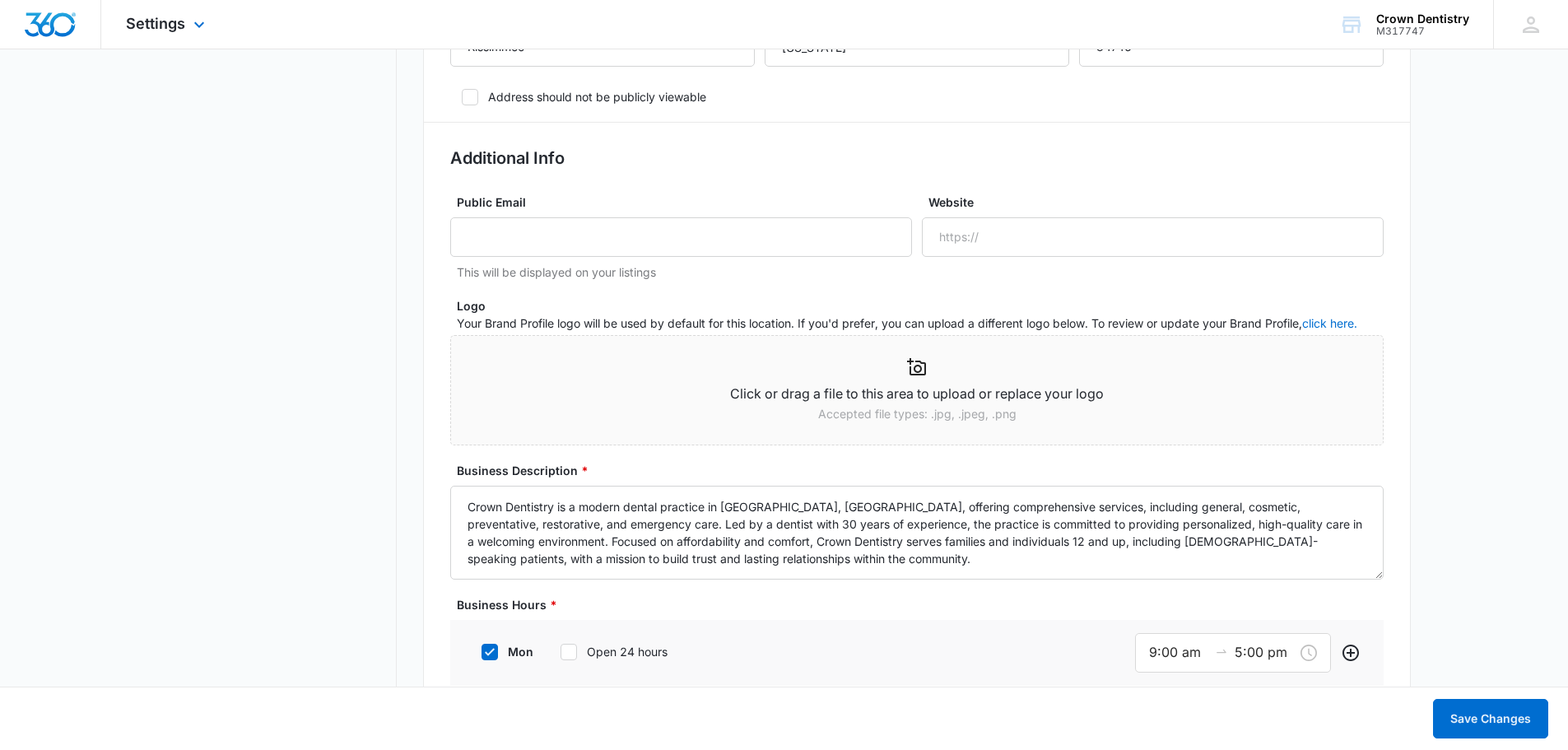
scroll to position [741, 0]
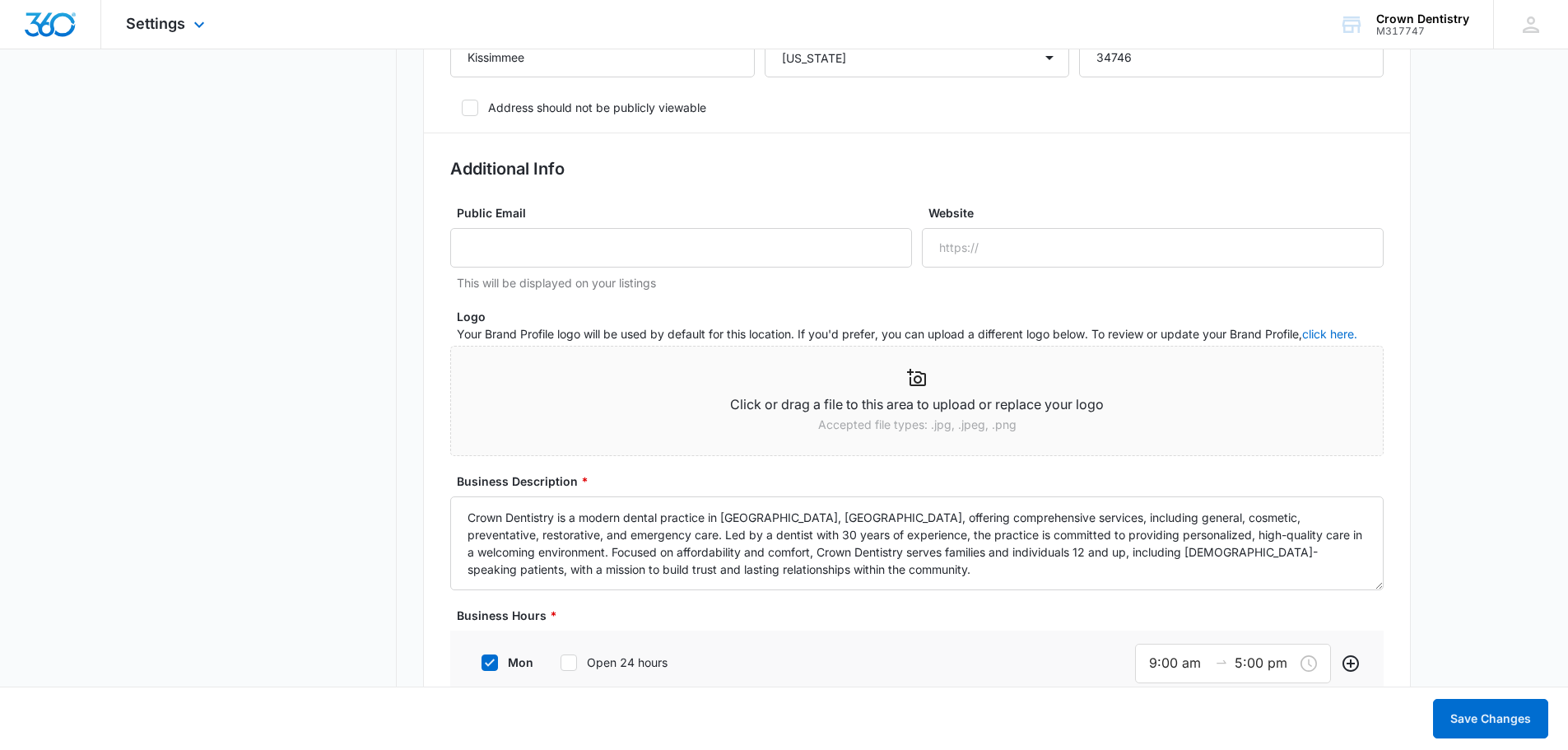
select select "Florida"
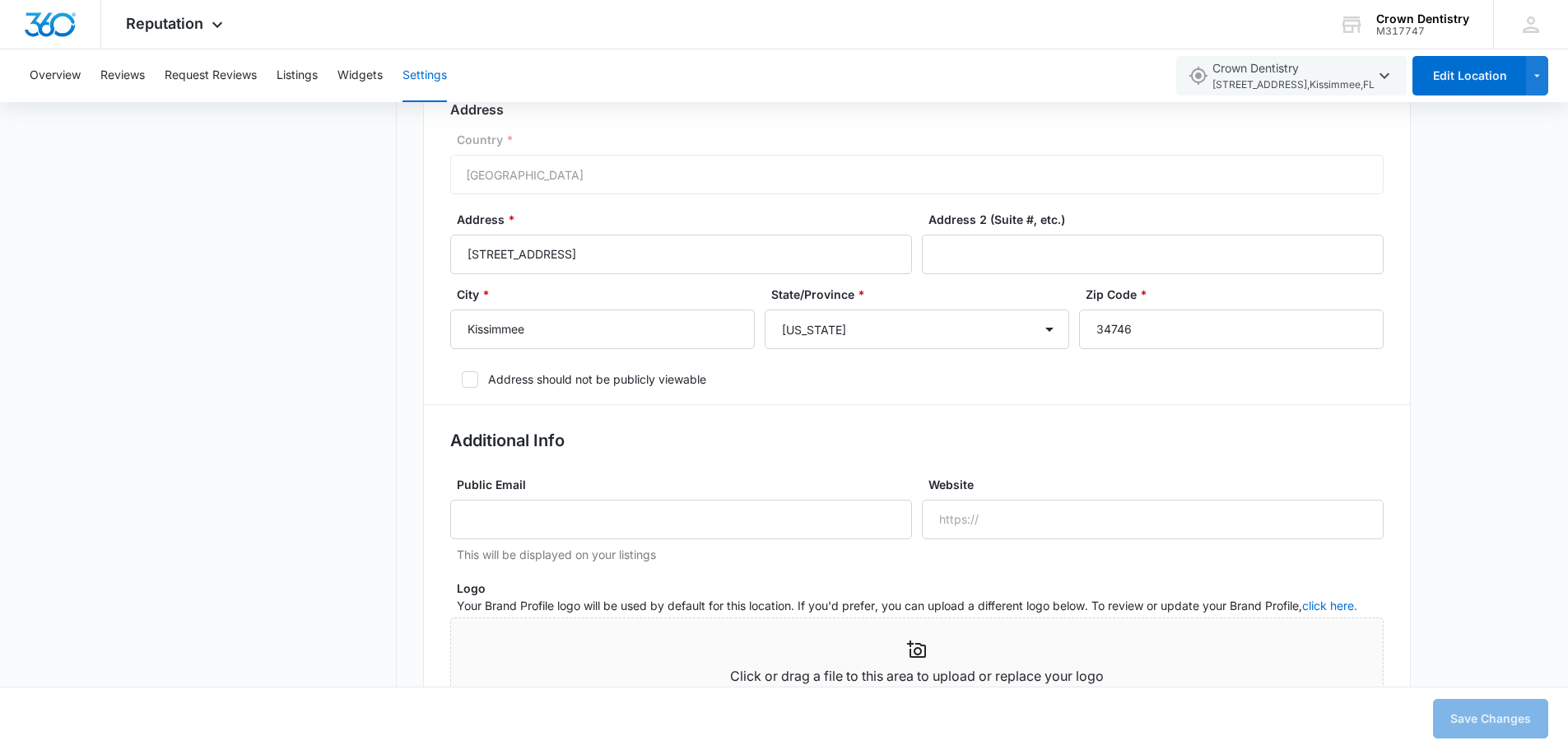
scroll to position [576, 0]
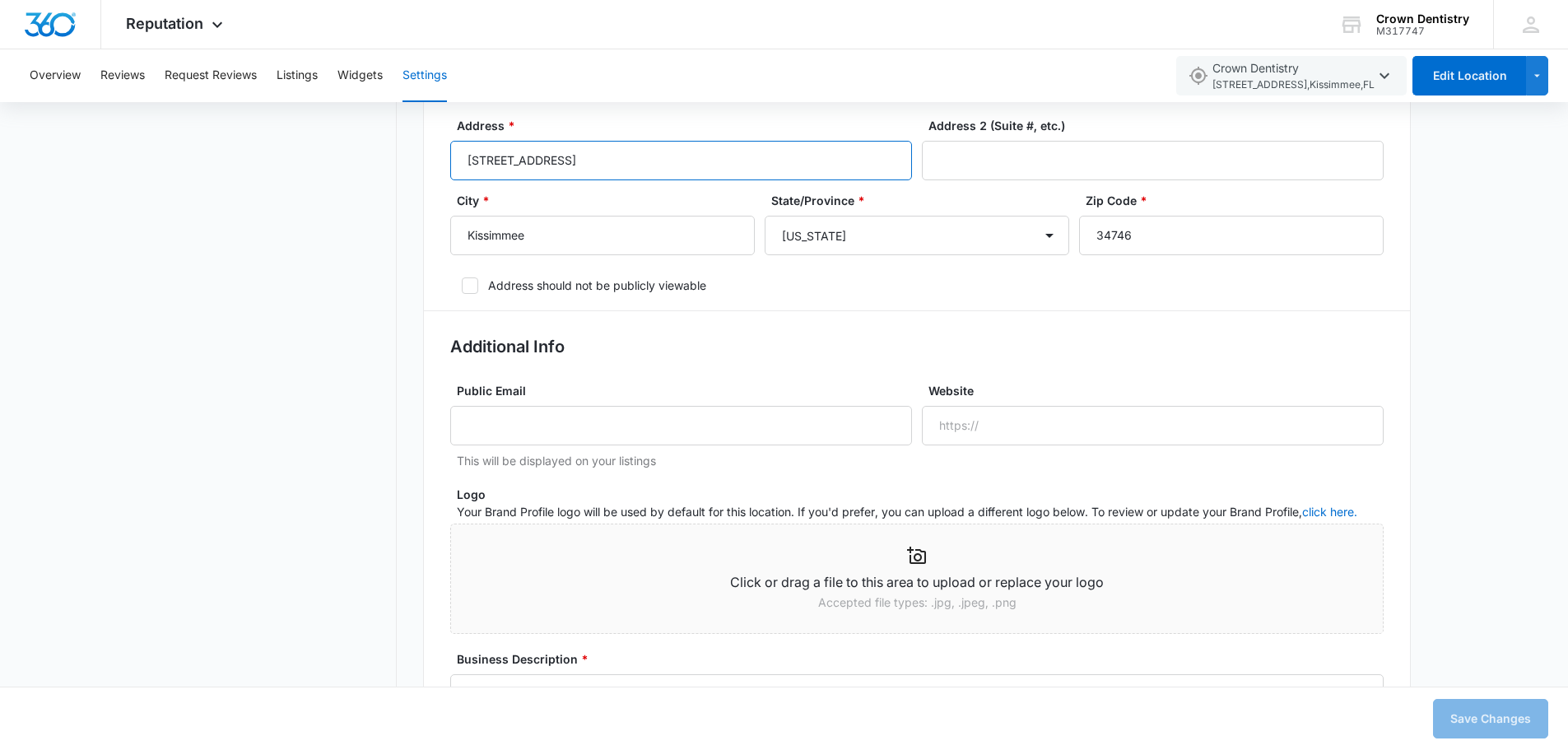
click at [529, 159] on input "[STREET_ADDRESS]" at bounding box center [681, 160] width 462 height 40
type input "3217 Vineland Rd"
click at [535, 429] on input "Public Email" at bounding box center [681, 425] width 462 height 40
type input "[EMAIL_ADDRESS][DOMAIN_NAME]"
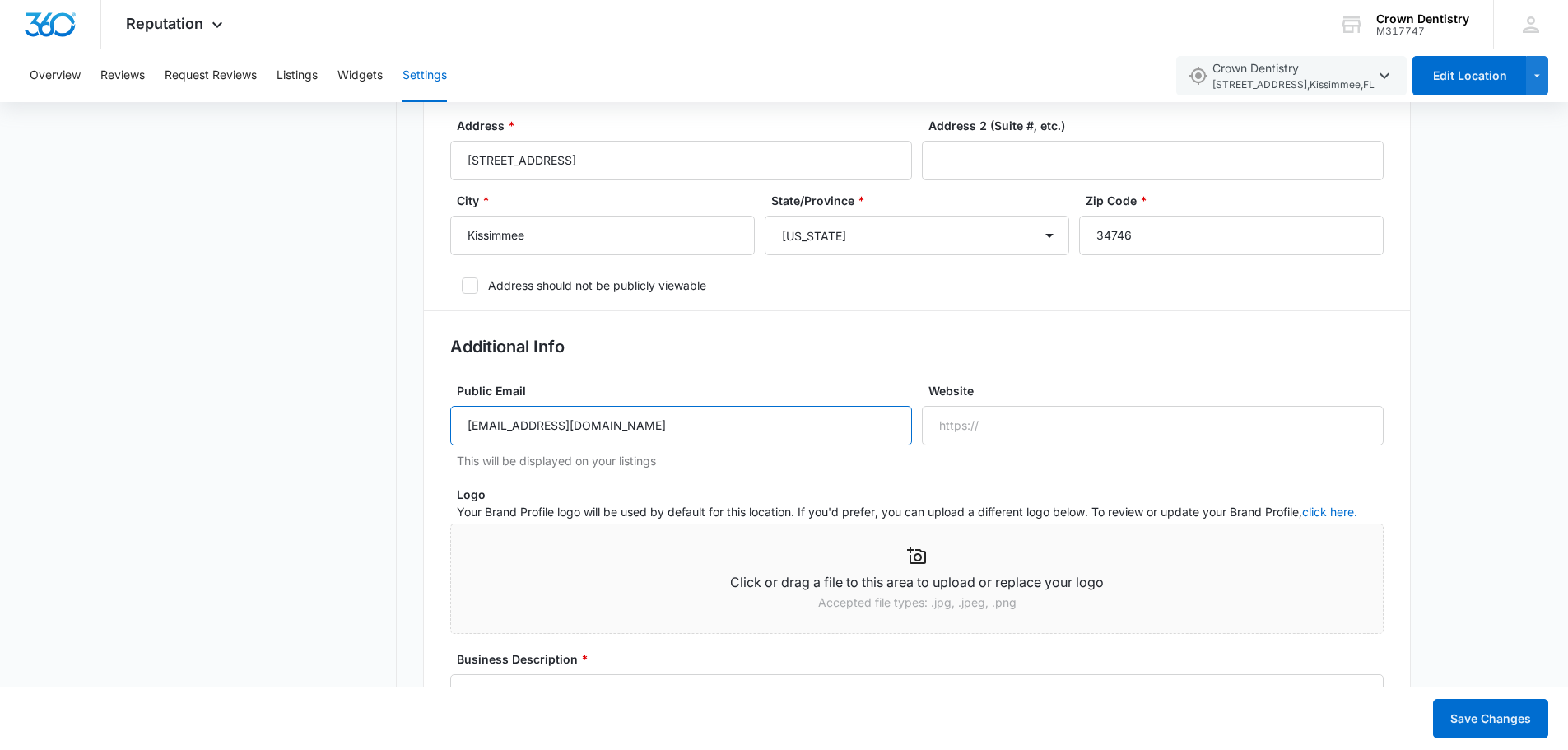
drag, startPoint x: 650, startPoint y: 426, endPoint x: 216, endPoint y: 410, distance: 434.3
click at [511, 421] on input "Public Email" at bounding box center [681, 425] width 462 height 40
type input "info@thecrowndentistry.com"
click at [1040, 411] on input "Website" at bounding box center [1152, 425] width 462 height 40
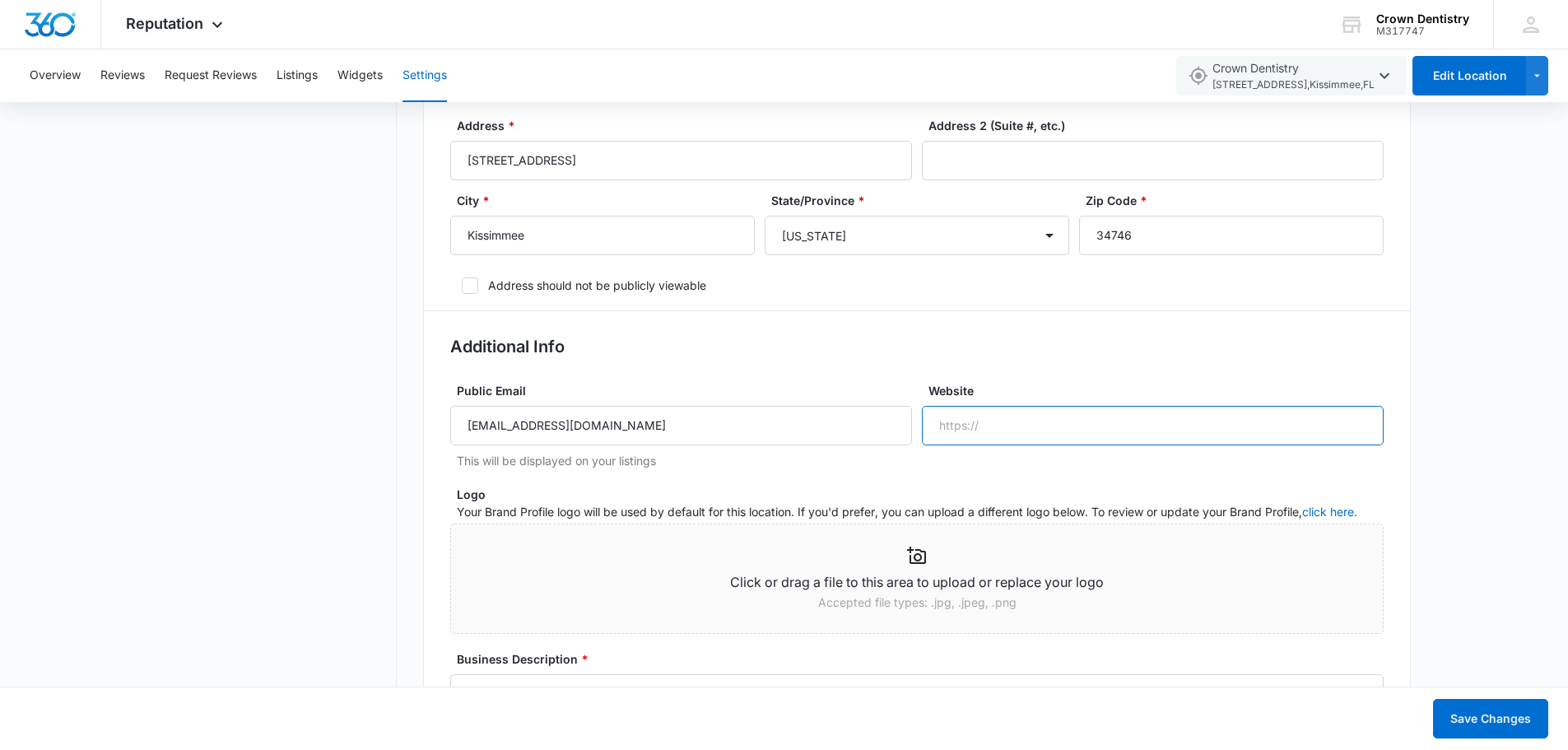
type input "www.TheCrownDentistry.com"
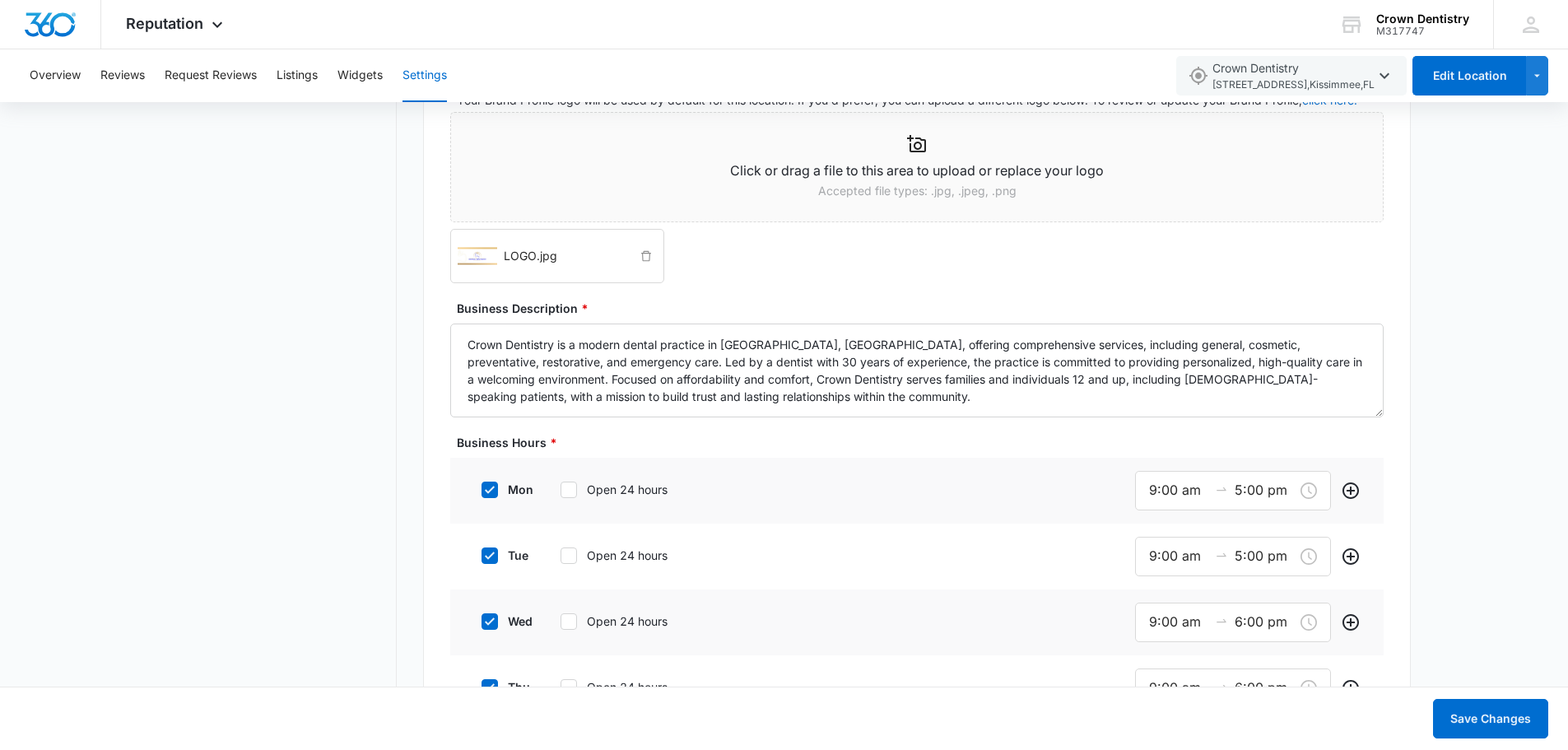
scroll to position [1152, 0]
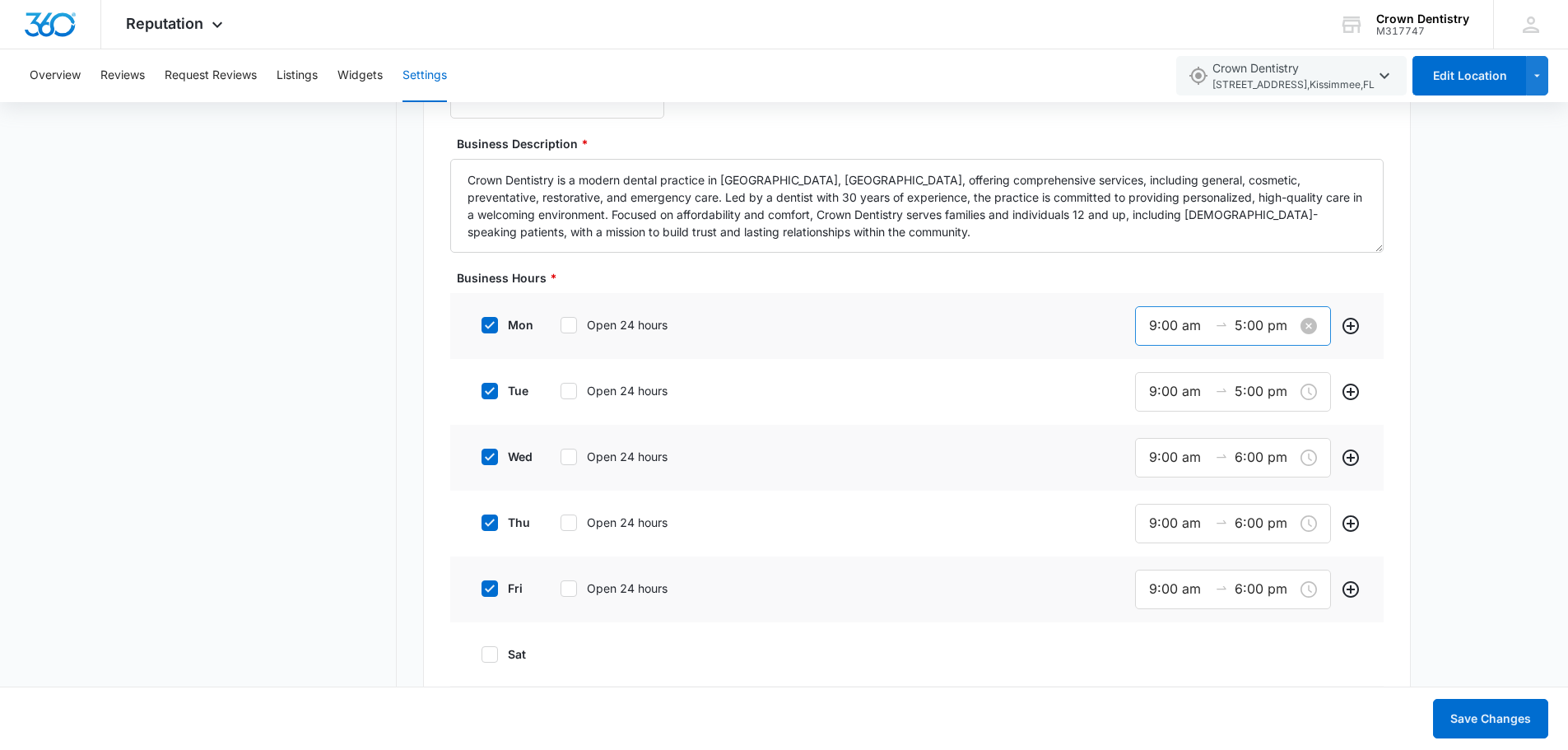
click at [1259, 327] on input "5:00 pm" at bounding box center [1264, 325] width 59 height 20
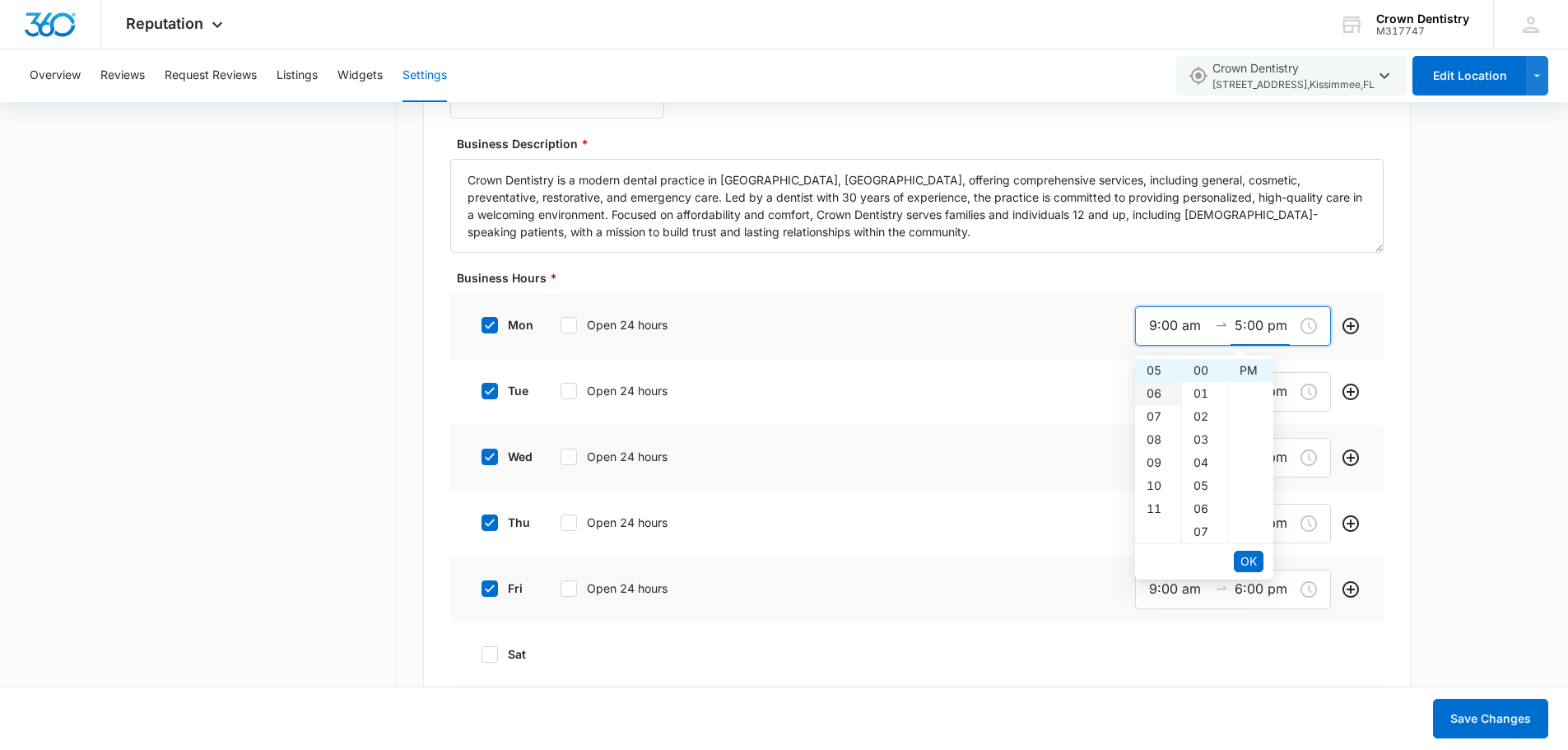
click at [1156, 394] on div "06" at bounding box center [1158, 393] width 46 height 23
type input "6:00 pm"
click at [1243, 564] on span "OK" at bounding box center [1248, 561] width 16 height 18
click at [1251, 565] on span "OK" at bounding box center [1248, 561] width 16 height 18
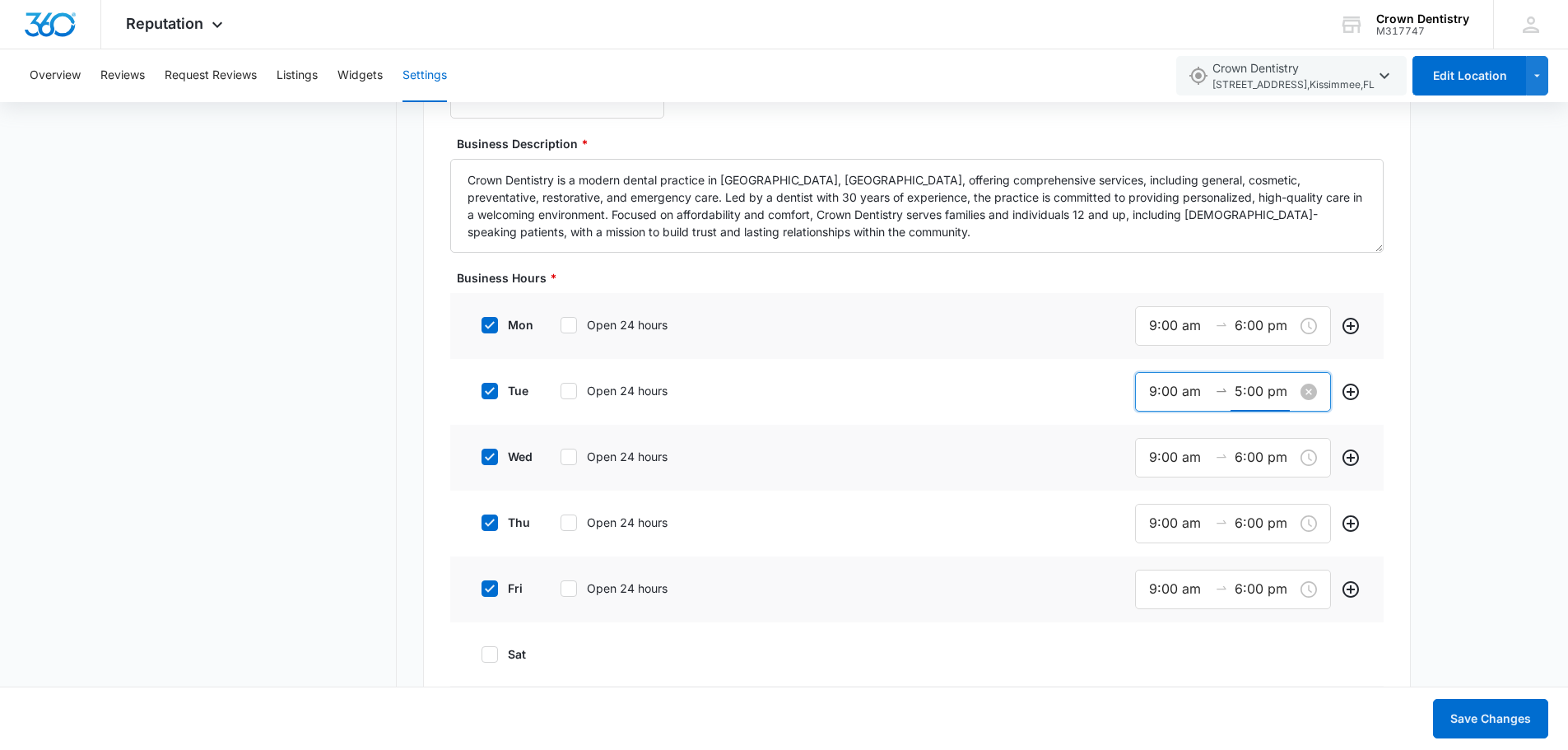
click at [1246, 387] on input "5:00 pm" at bounding box center [1264, 391] width 59 height 20
drag, startPoint x: 1161, startPoint y: 458, endPoint x: 1212, endPoint y: 585, distance: 136.9
click at [1161, 459] on div "06" at bounding box center [1158, 459] width 46 height 23
type input "6:00 pm"
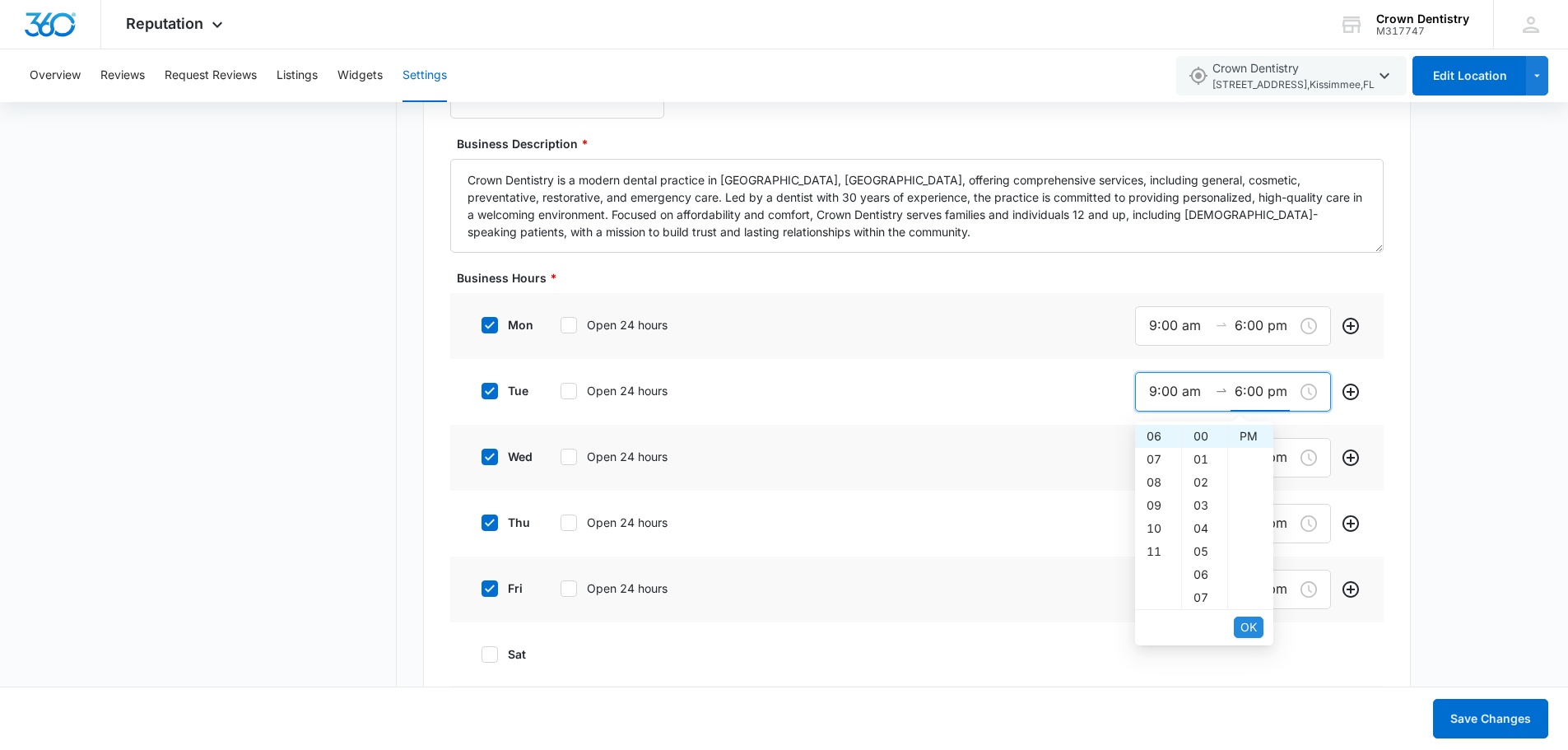
click at [1242, 623] on span "OK" at bounding box center [1248, 626] width 16 height 18
click at [1242, 624] on span "OK" at bounding box center [1248, 626] width 16 height 18
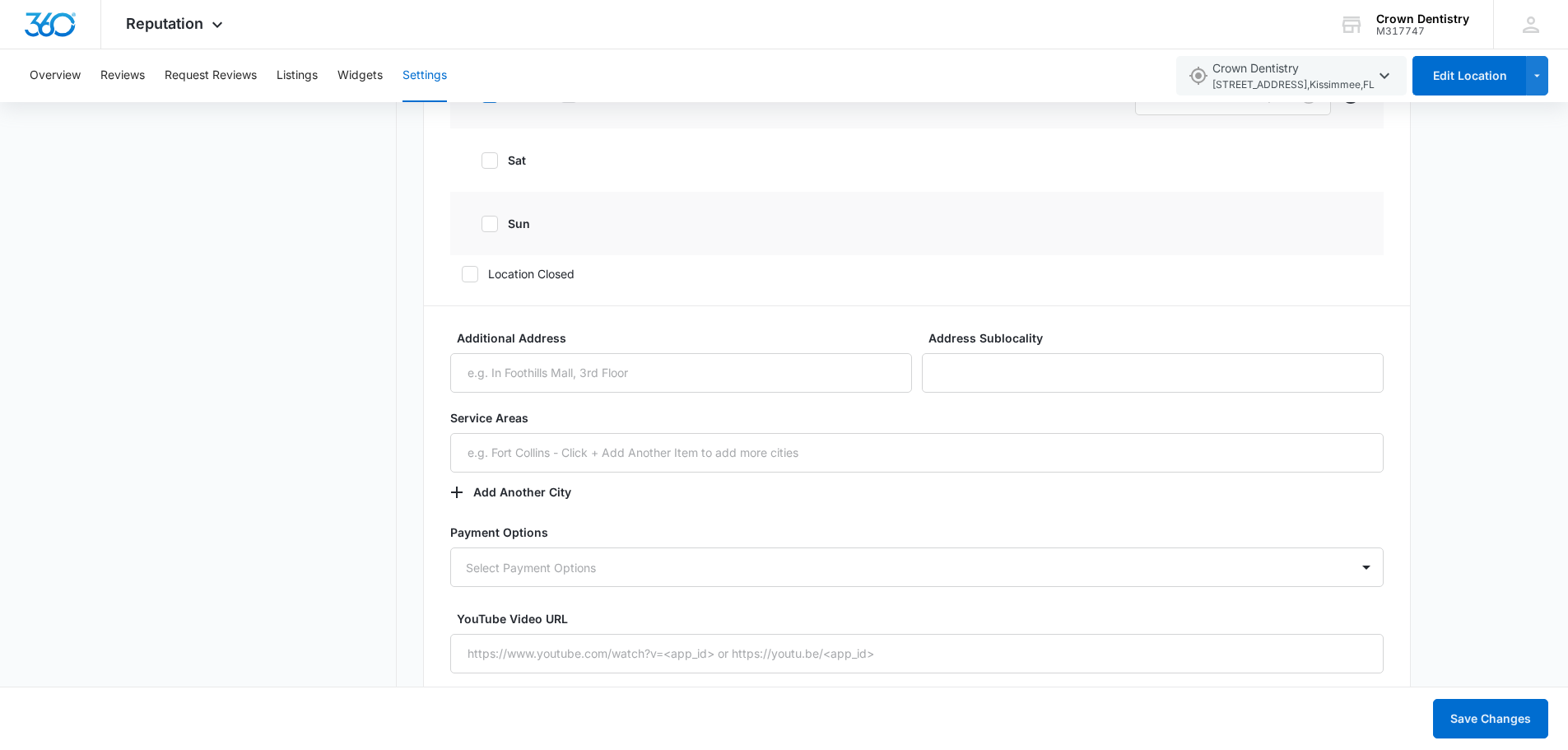
scroll to position [1728, 0]
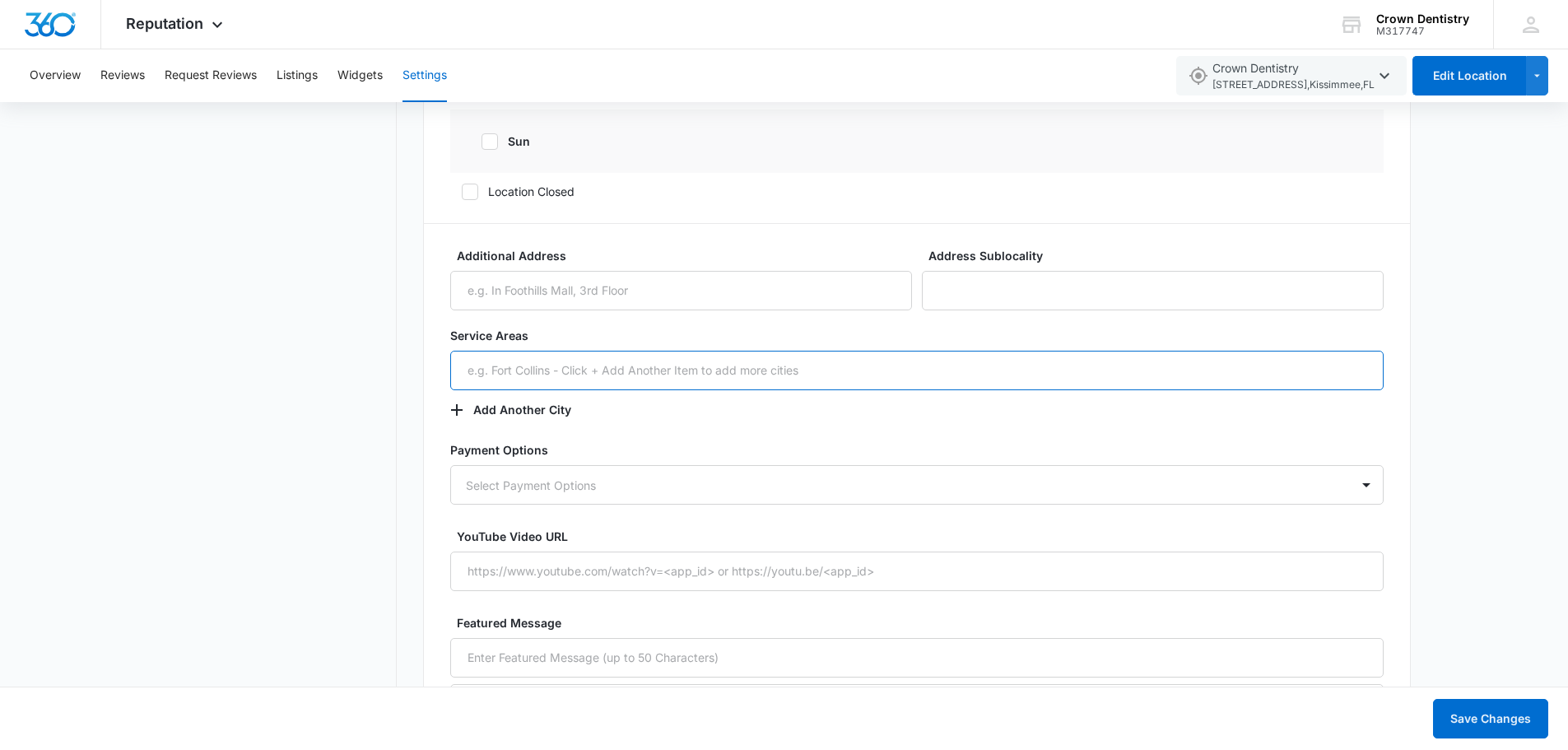
click at [527, 374] on input "text" at bounding box center [917, 370] width 933 height 40
type input "West Kissimme"
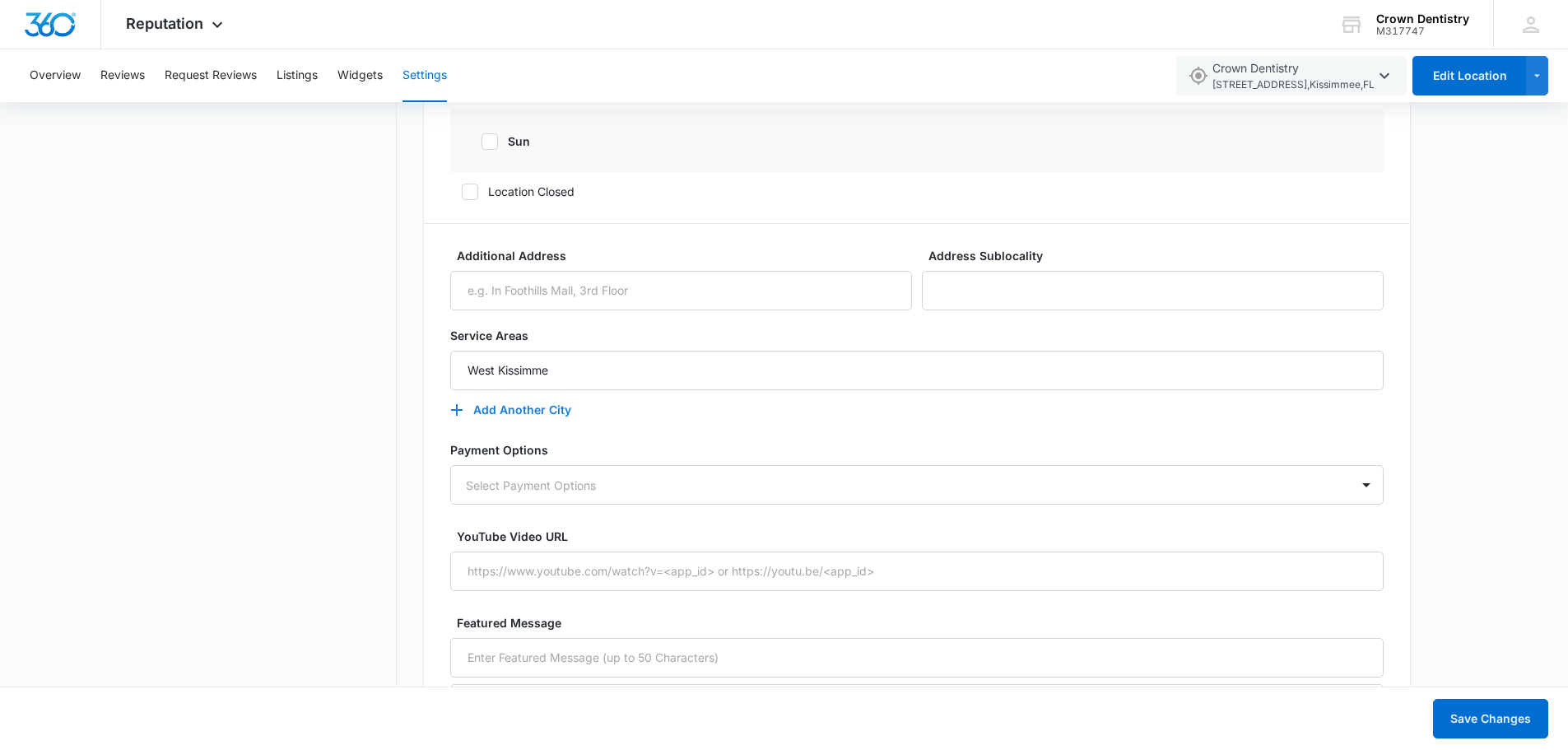
click at [501, 412] on button "Add Another City" at bounding box center [519, 410] width 137 height 40
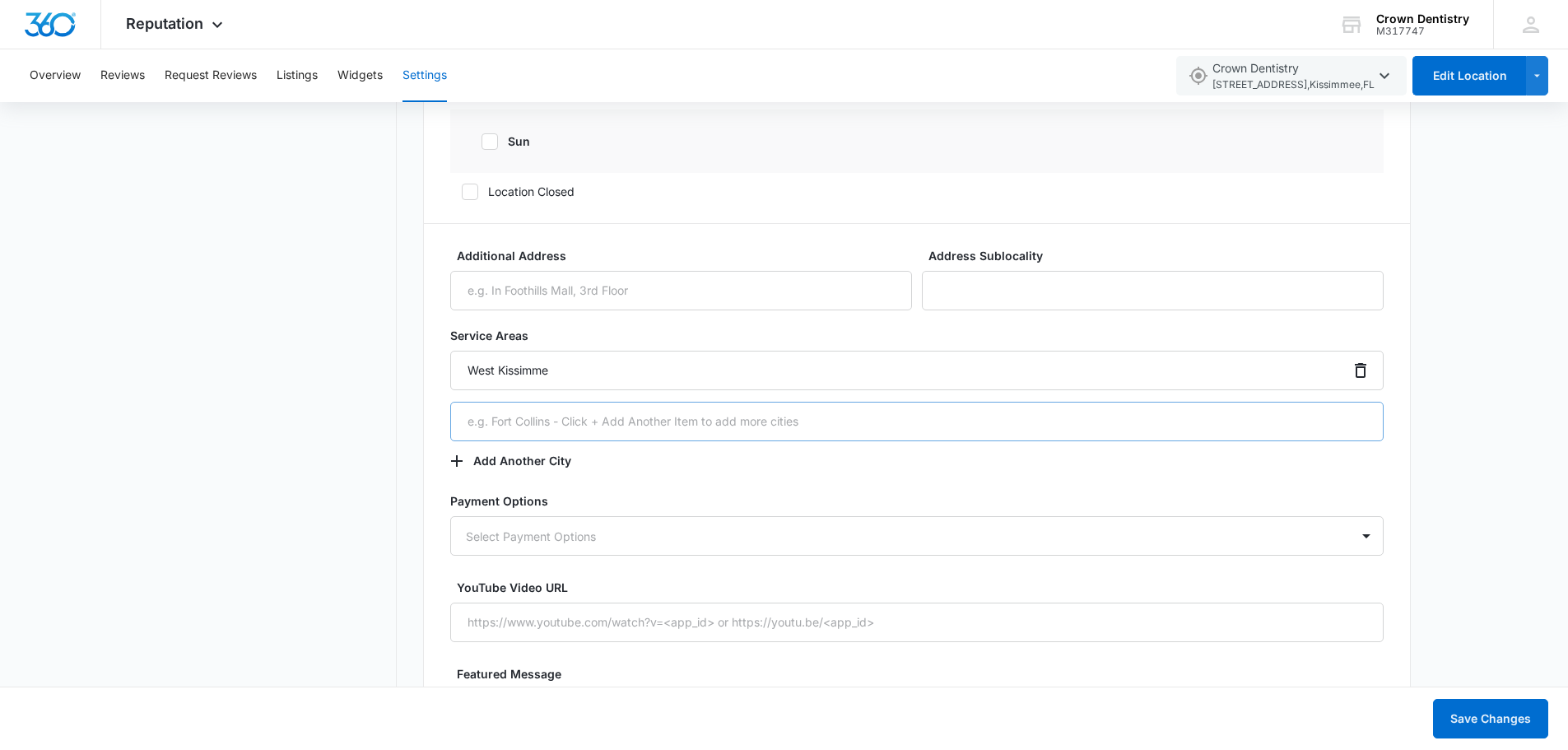
click at [501, 427] on input "text" at bounding box center [917, 421] width 933 height 40
type input "Orlando"
click at [496, 459] on button "Add Another City" at bounding box center [519, 461] width 137 height 40
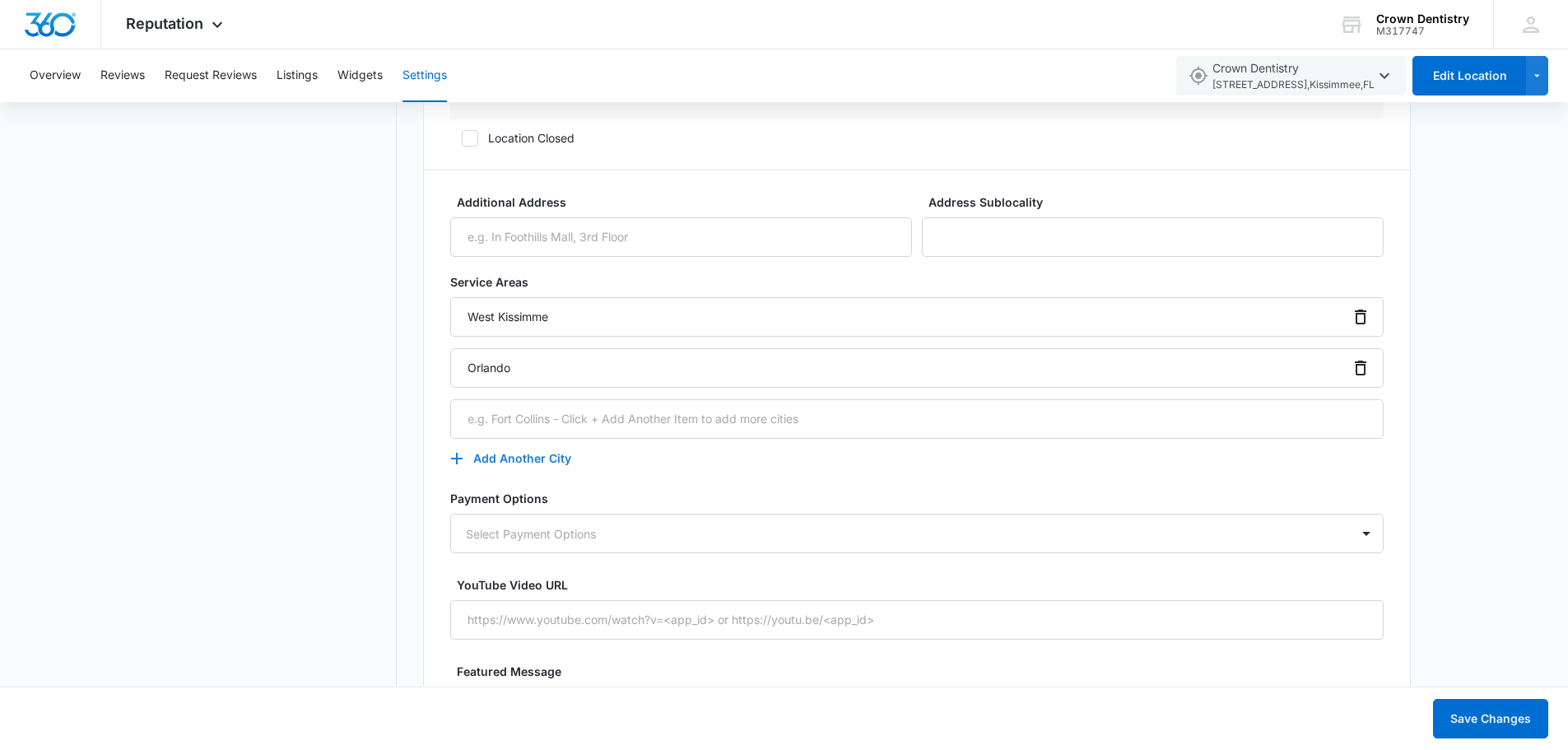
scroll to position [1811, 0]
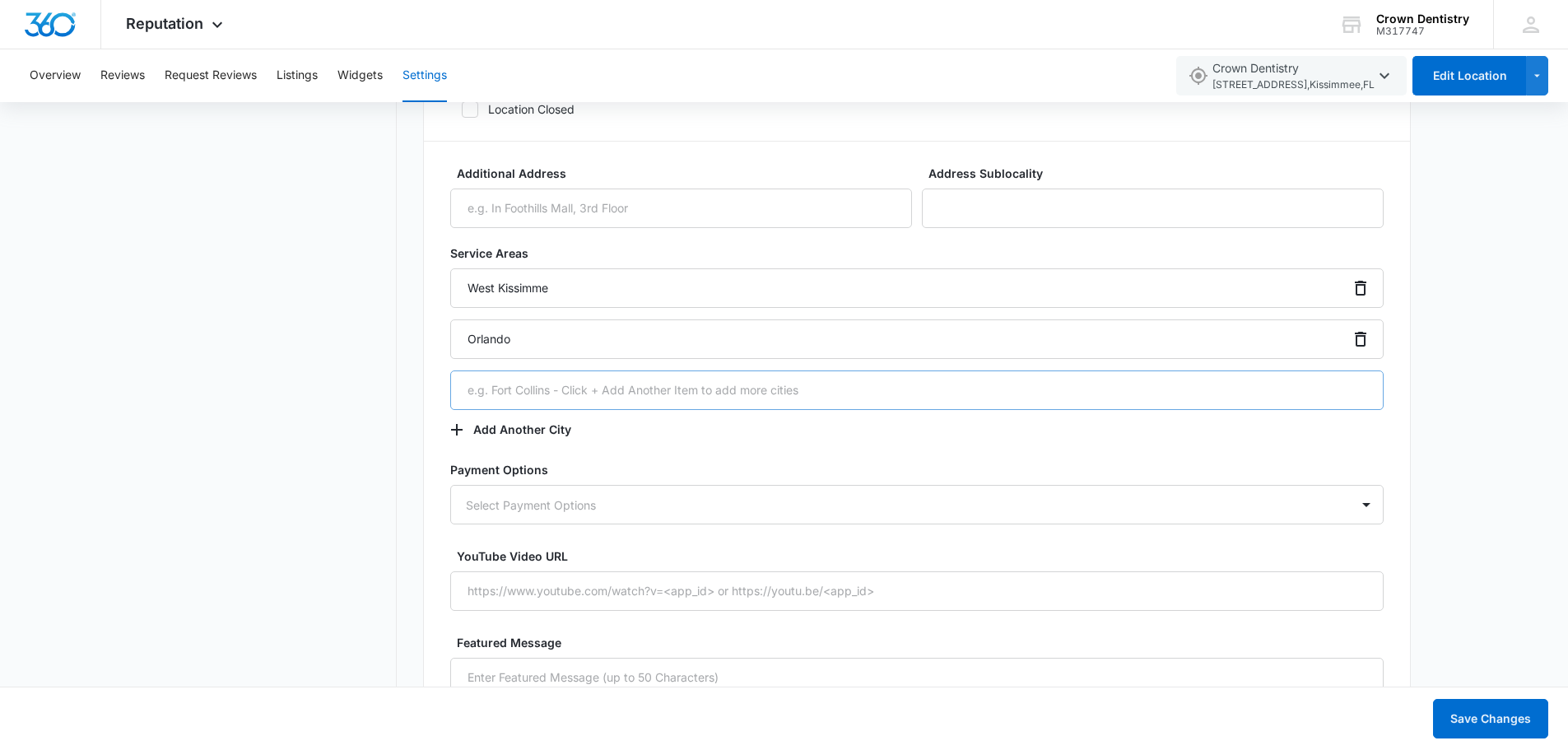
click at [524, 405] on input "text" at bounding box center [917, 389] width 933 height 40
type input "Lake Buena Vista"
click at [487, 434] on button "Add Another City" at bounding box center [519, 429] width 137 height 40
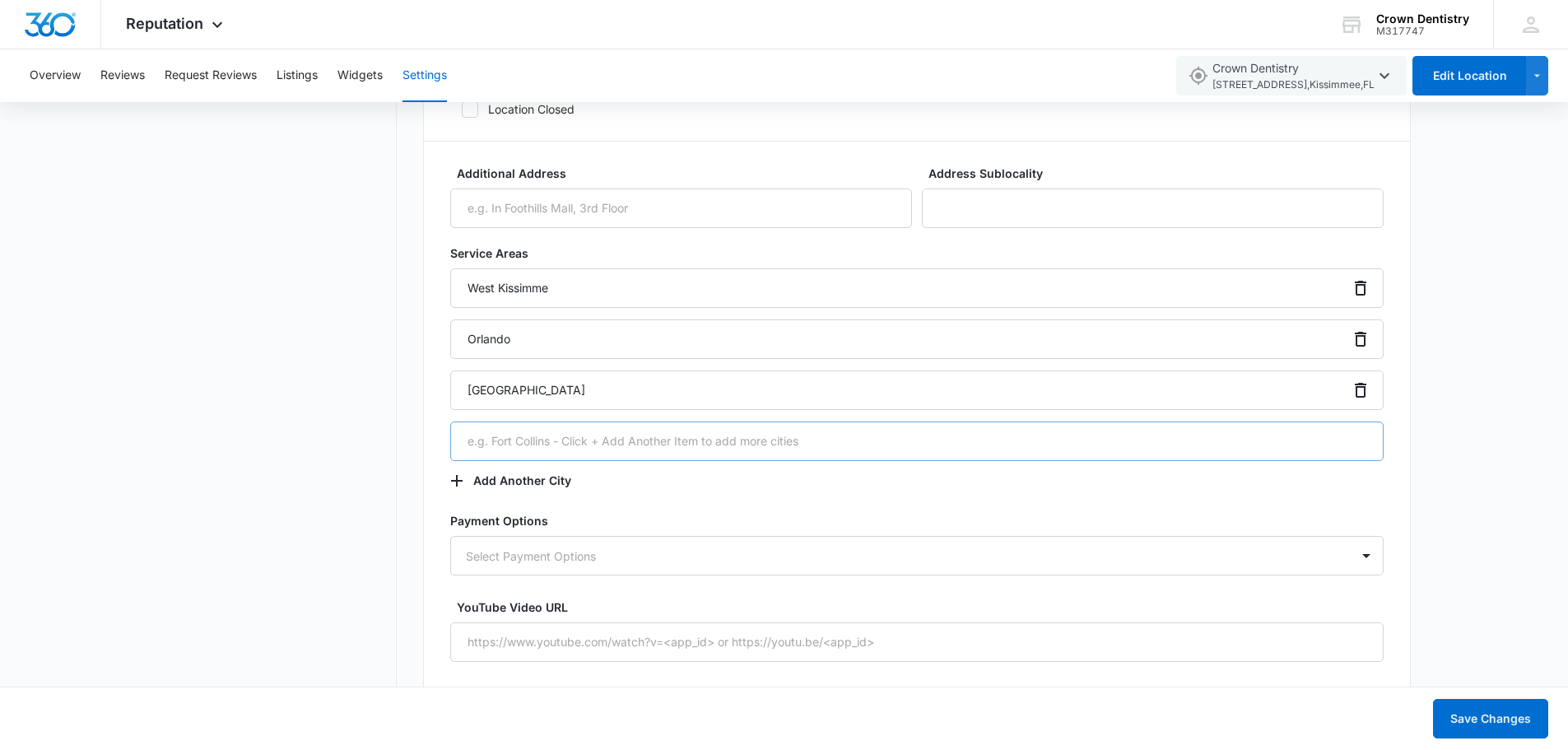
click at [514, 440] on input "text" at bounding box center [917, 441] width 933 height 40
type input "Reunion"
click at [479, 490] on button "Add Another City" at bounding box center [519, 480] width 137 height 40
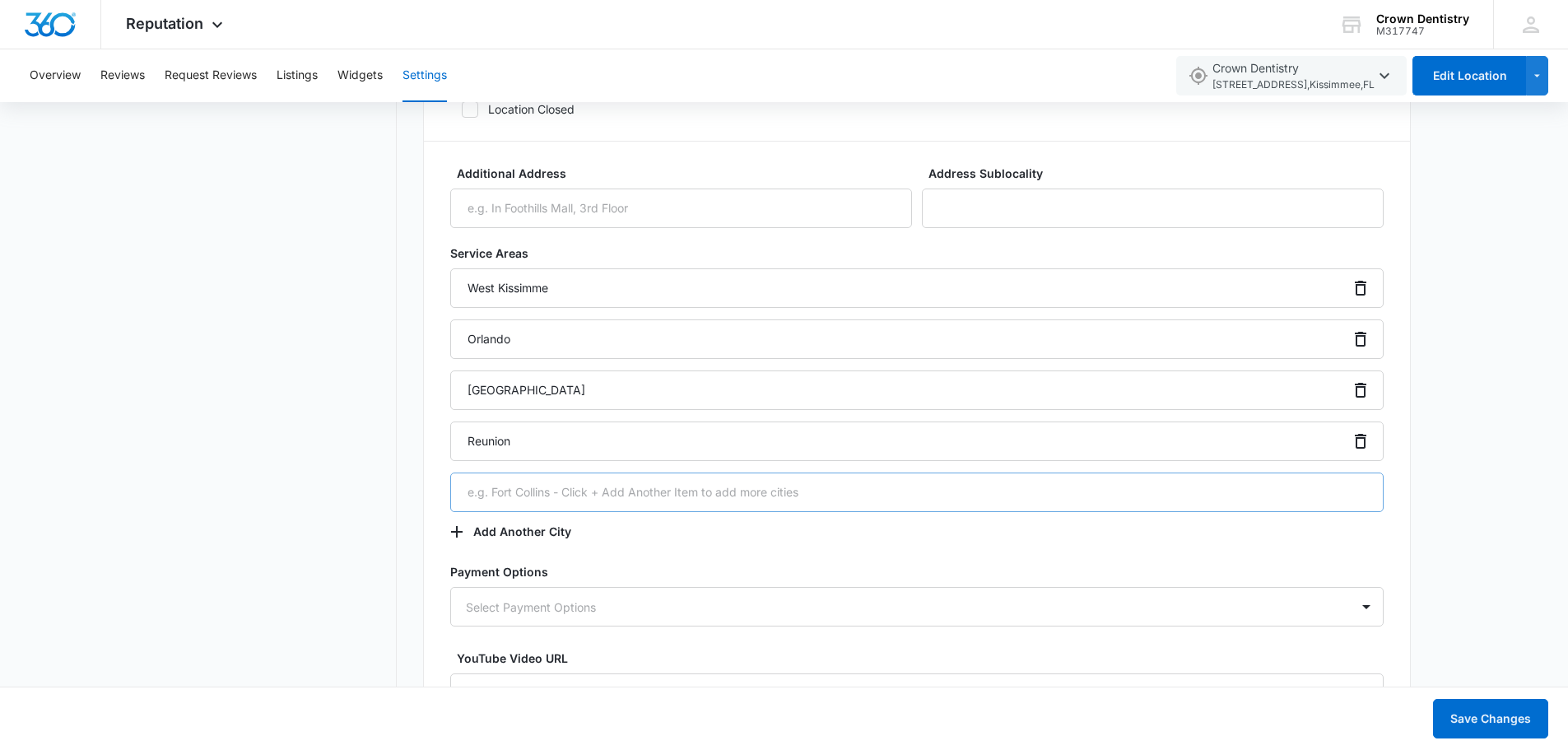
click at [505, 498] on input "text" at bounding box center [917, 492] width 933 height 40
type input "Celebration"
click at [501, 525] on button "Add Another City" at bounding box center [519, 531] width 137 height 40
click at [507, 550] on input "text" at bounding box center [917, 543] width 933 height 40
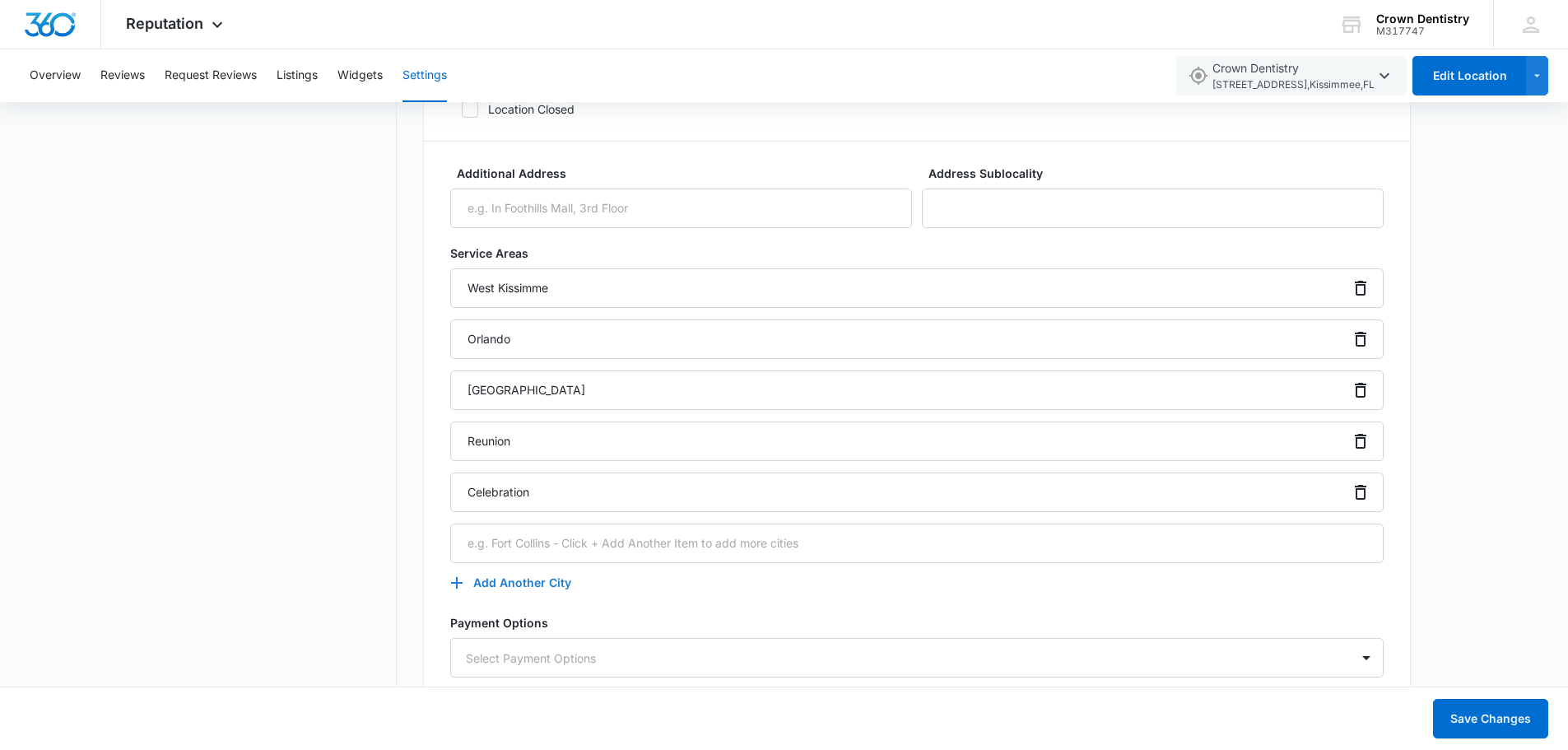
type input "Vineland"
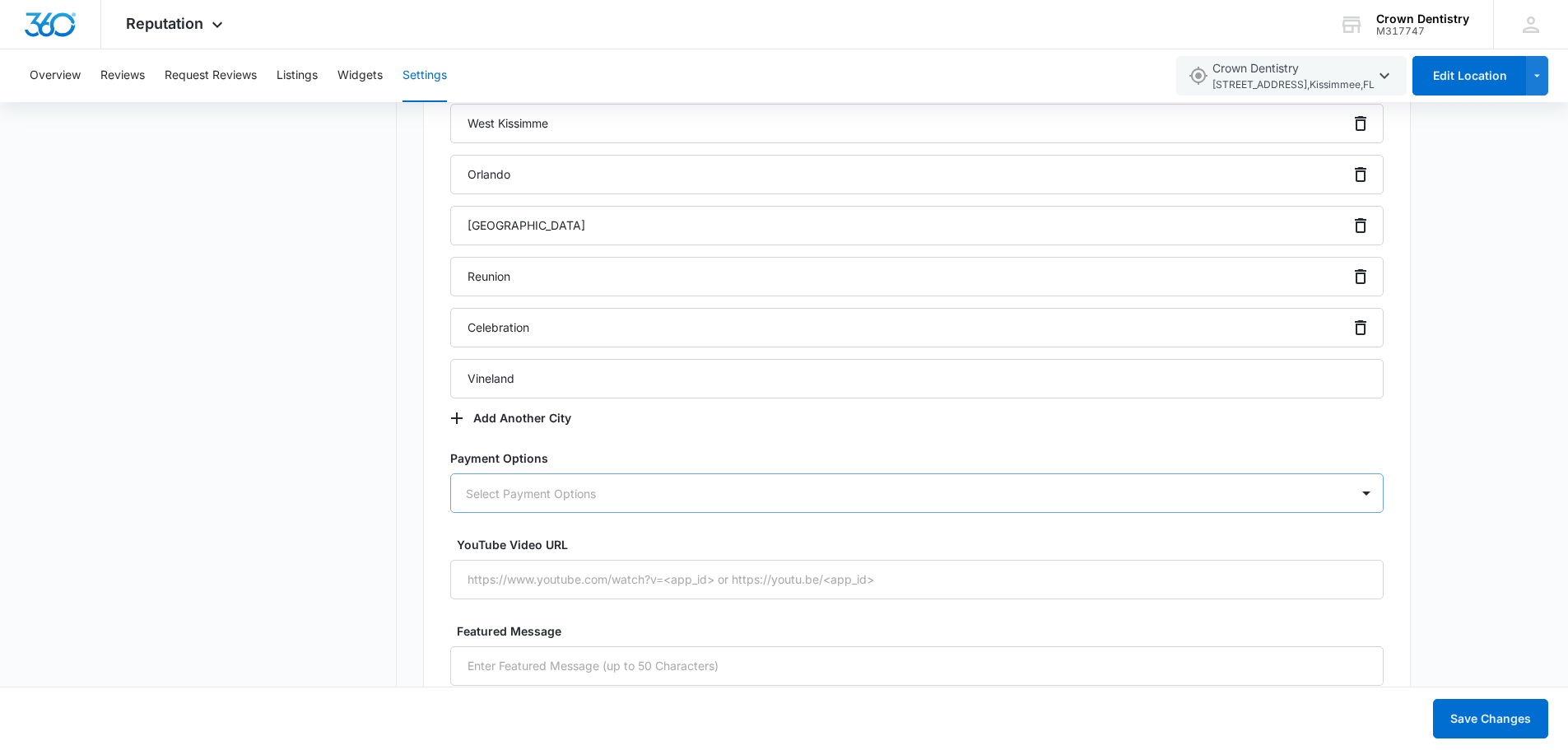
scroll to position [2003, 0]
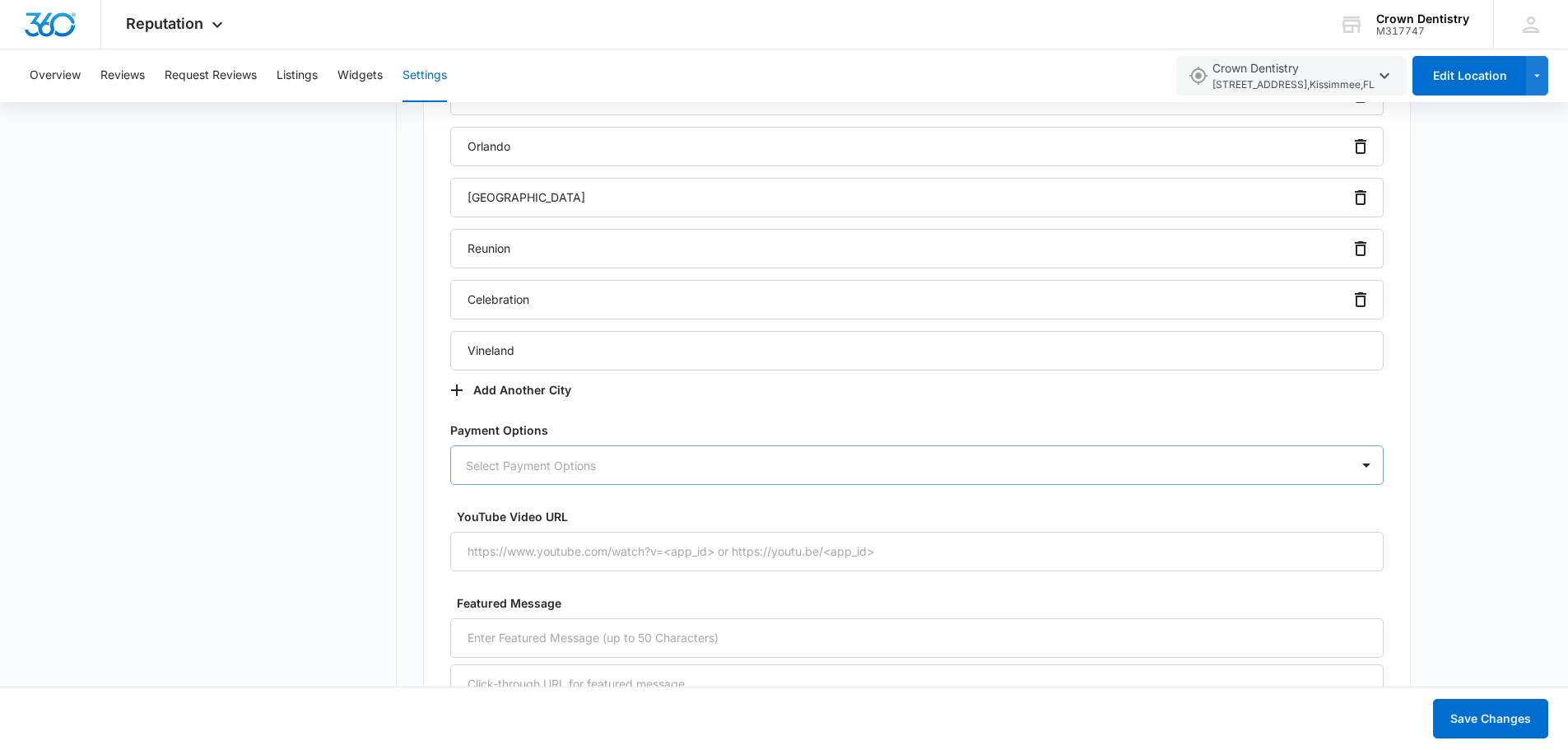
click at [546, 484] on div "Select Payment Options" at bounding box center [917, 465] width 933 height 40
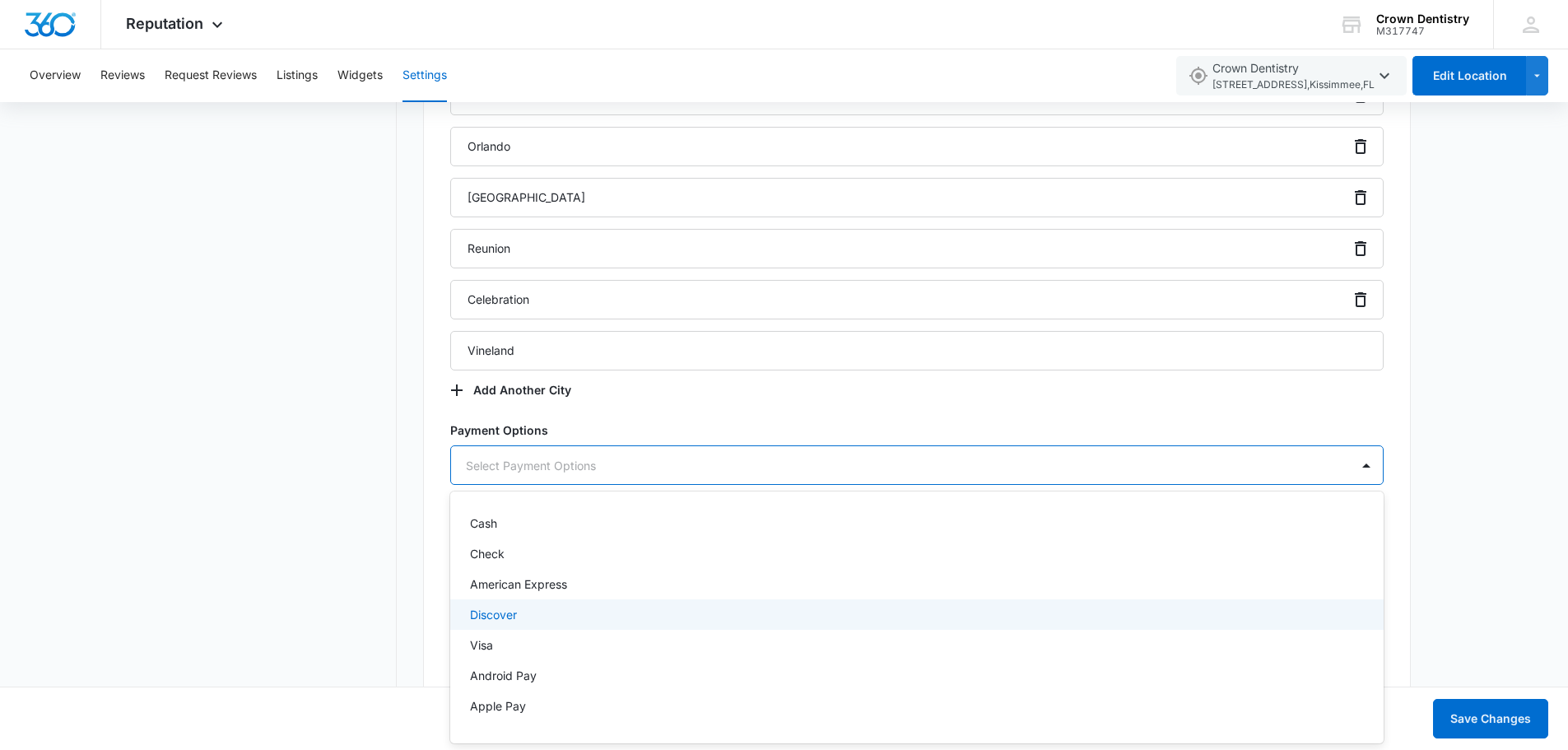
click at [563, 621] on div "Discover" at bounding box center [915, 614] width 890 height 17
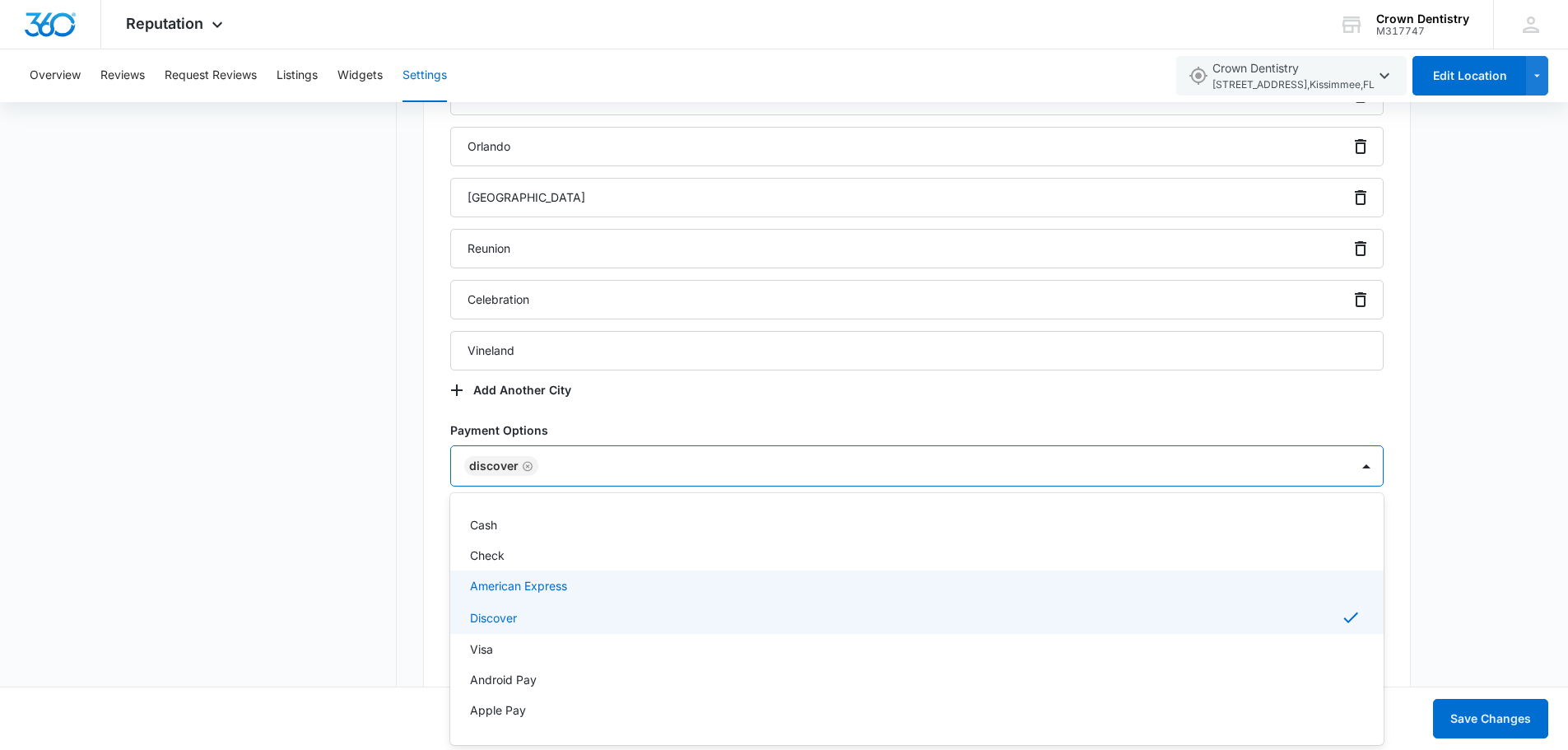
click at [551, 588] on p "American Express" at bounding box center [518, 585] width 97 height 17
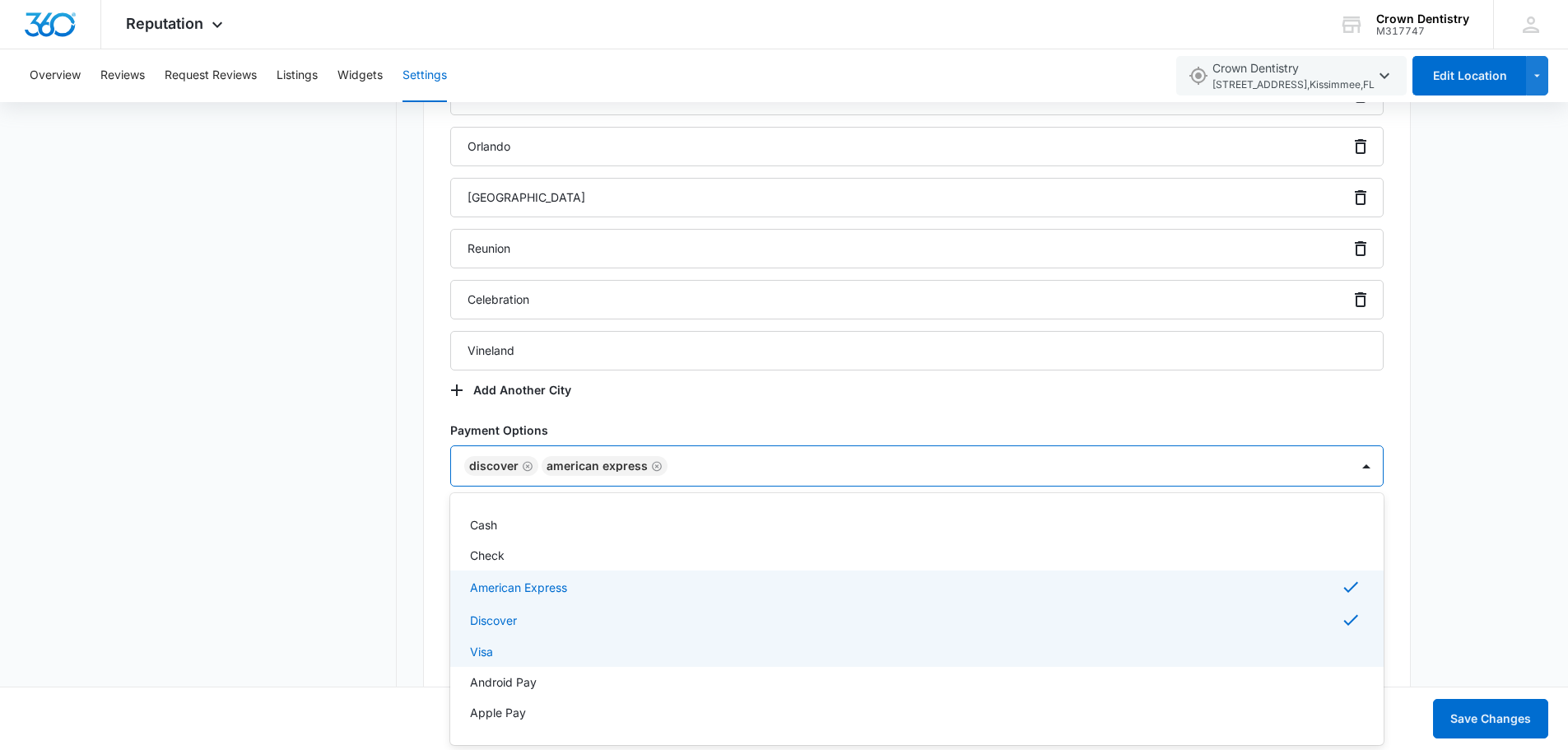
click at [534, 650] on div "Visa" at bounding box center [915, 652] width 890 height 17
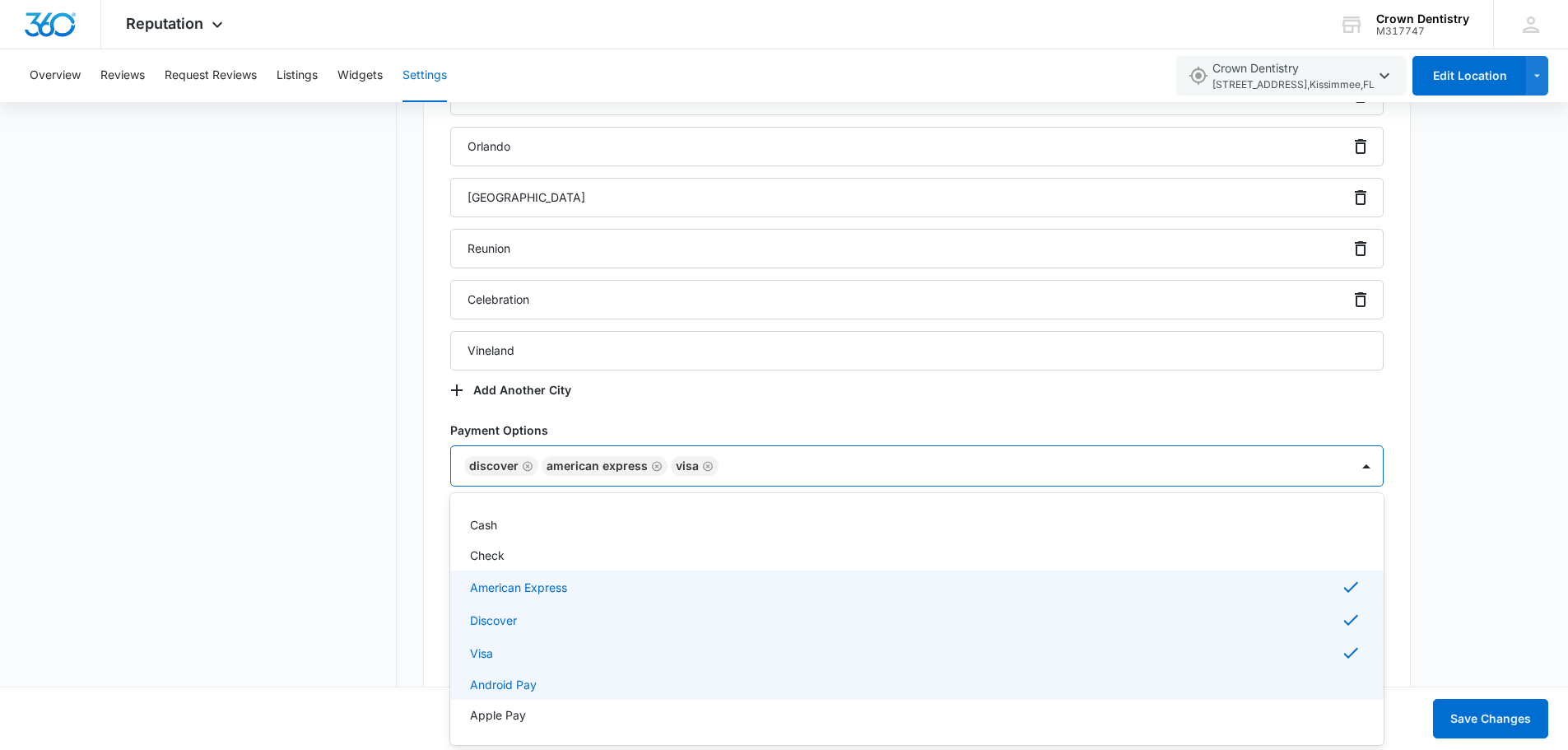
click at [535, 681] on p "Android Pay" at bounding box center [503, 684] width 67 height 17
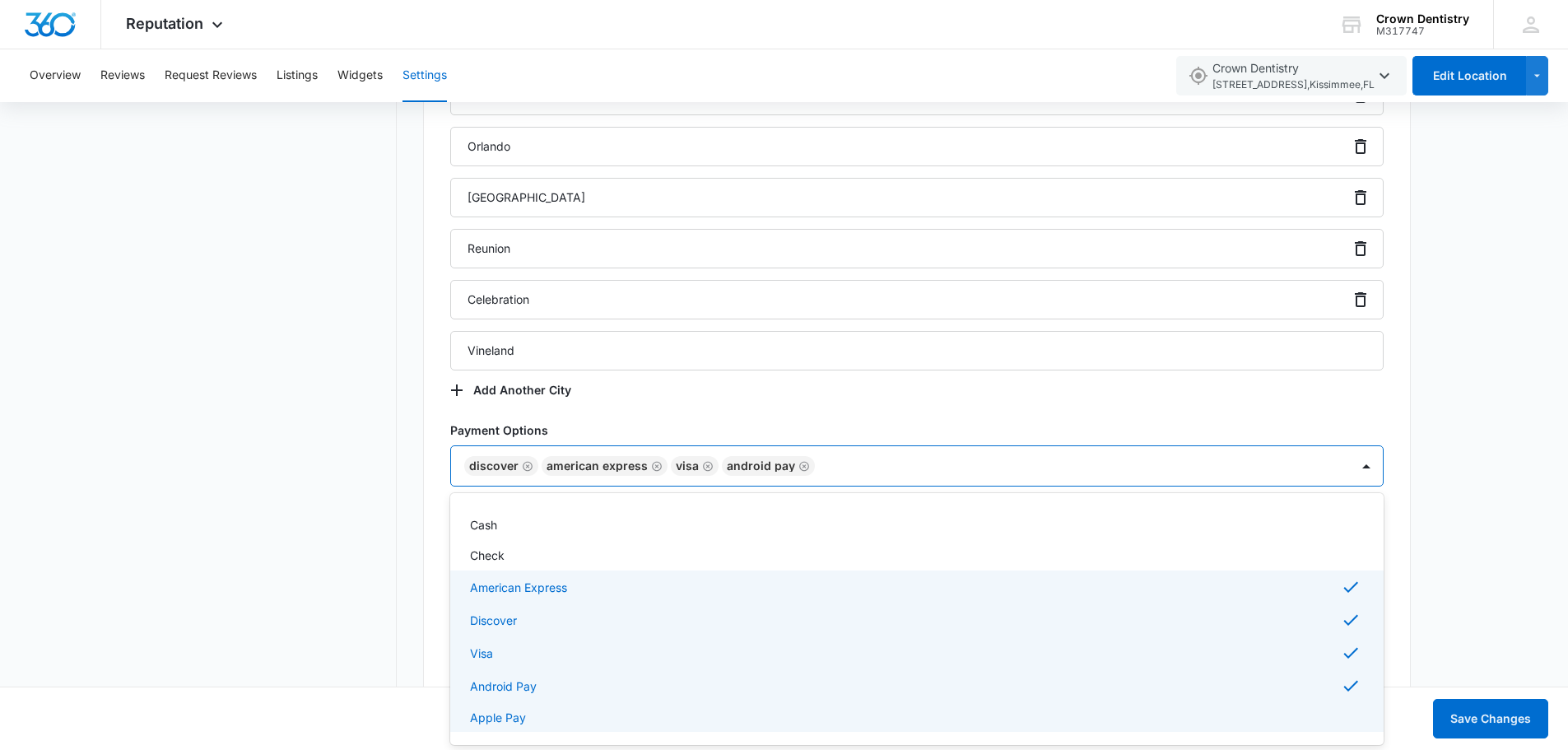
click at [531, 711] on div "Apple Pay" at bounding box center [915, 717] width 890 height 17
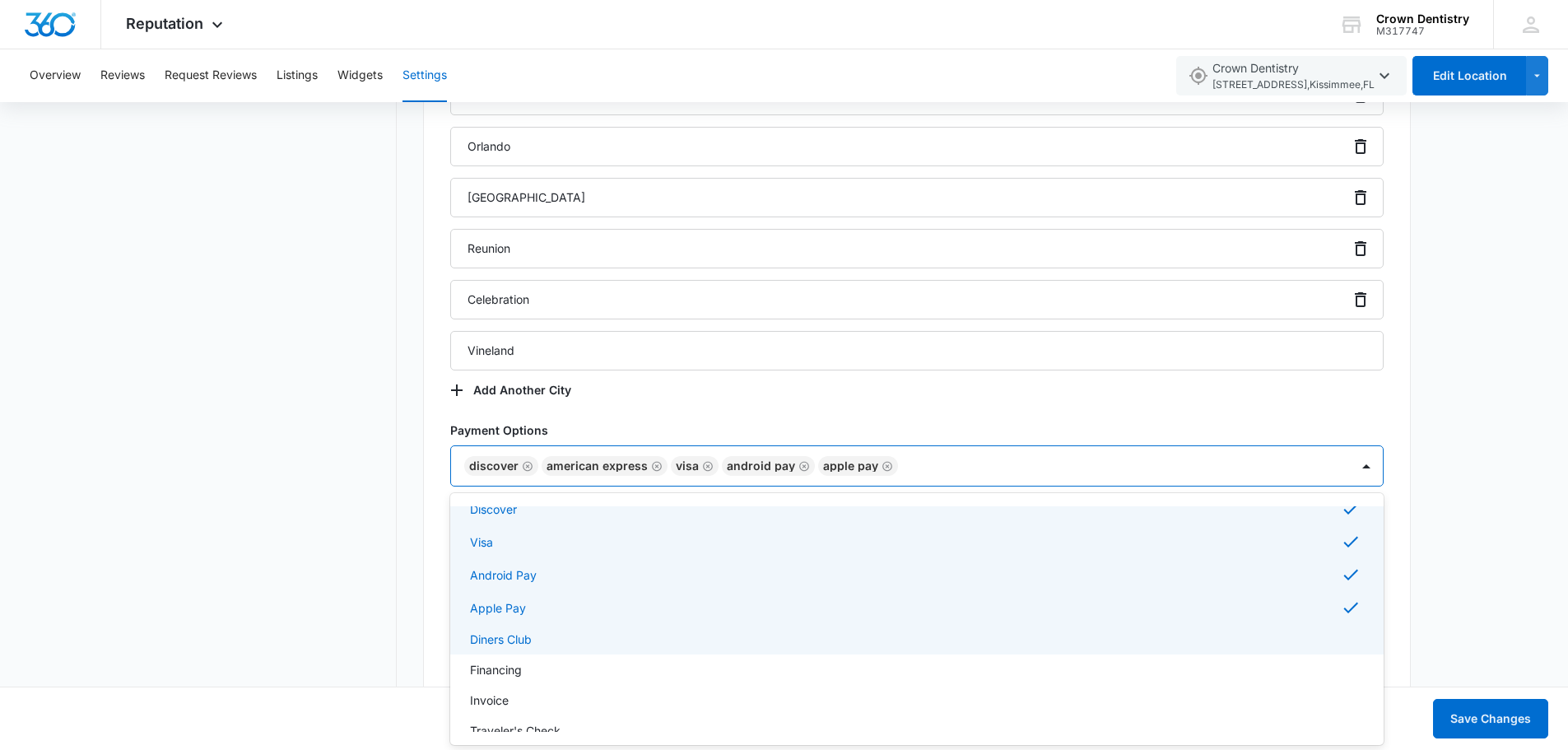
scroll to position [165, 0]
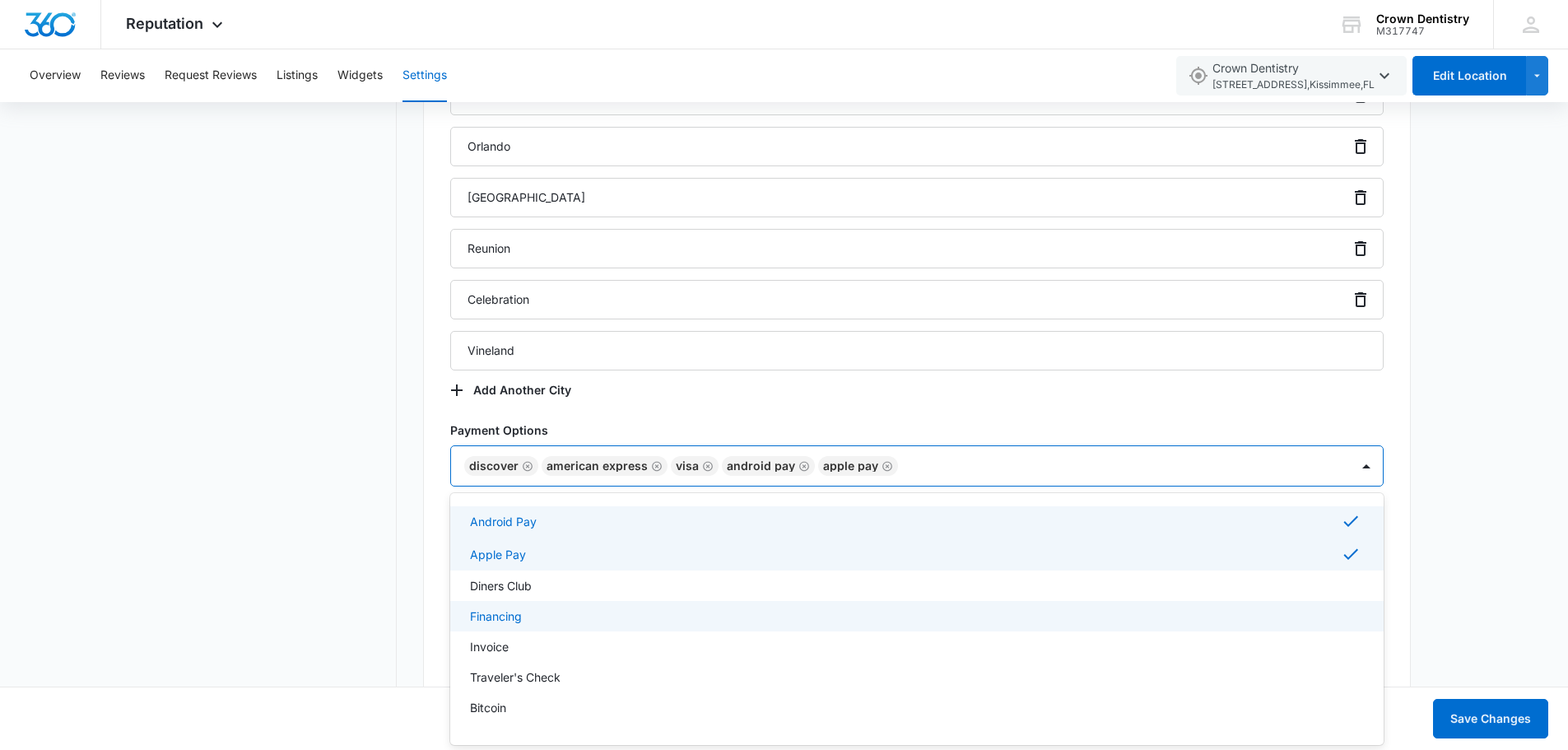
click at [525, 618] on div "Financing" at bounding box center [915, 616] width 890 height 17
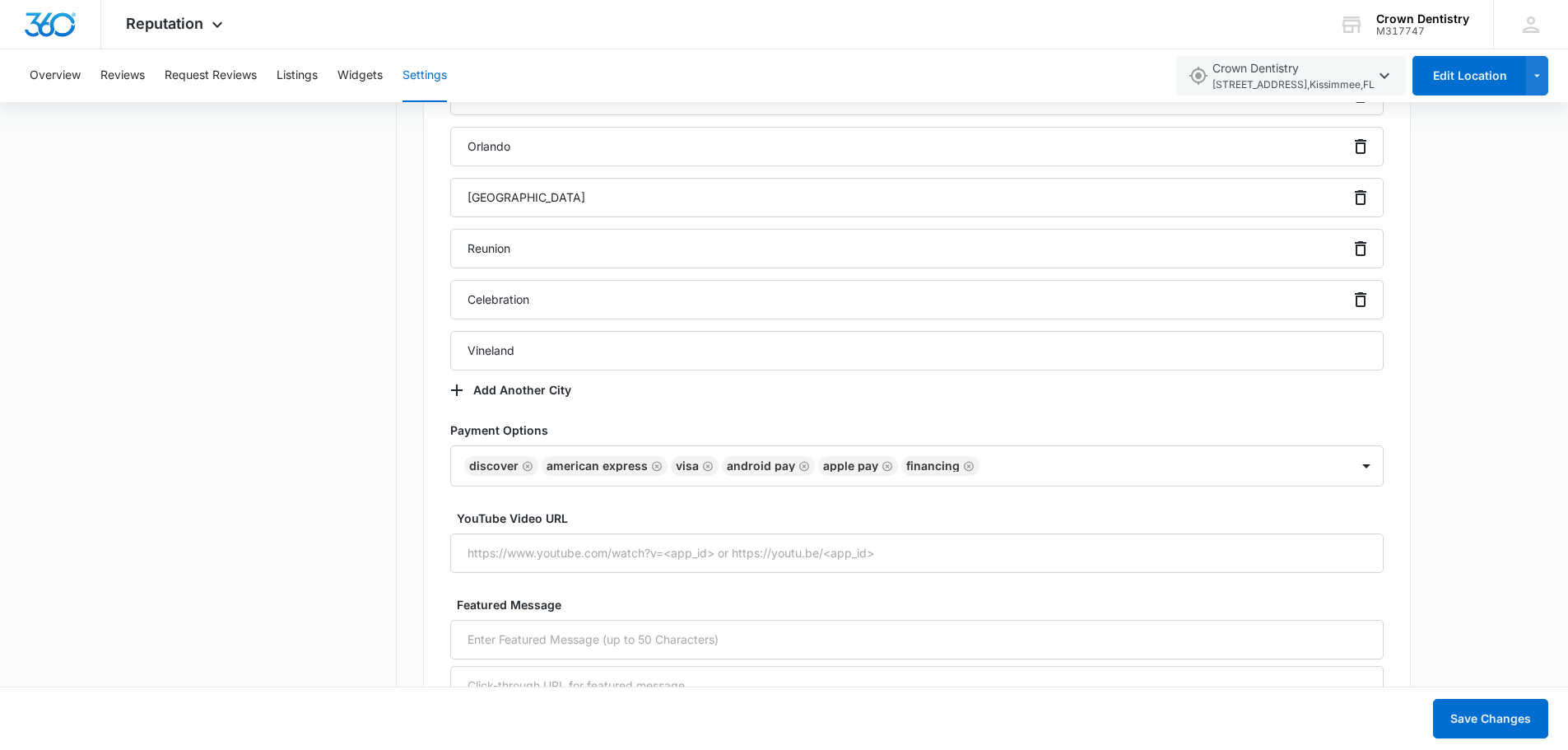
click at [1432, 633] on div "Settings Connected Accounts Review Management Location Details Location Details…" at bounding box center [784, 68] width 1568 height 3831
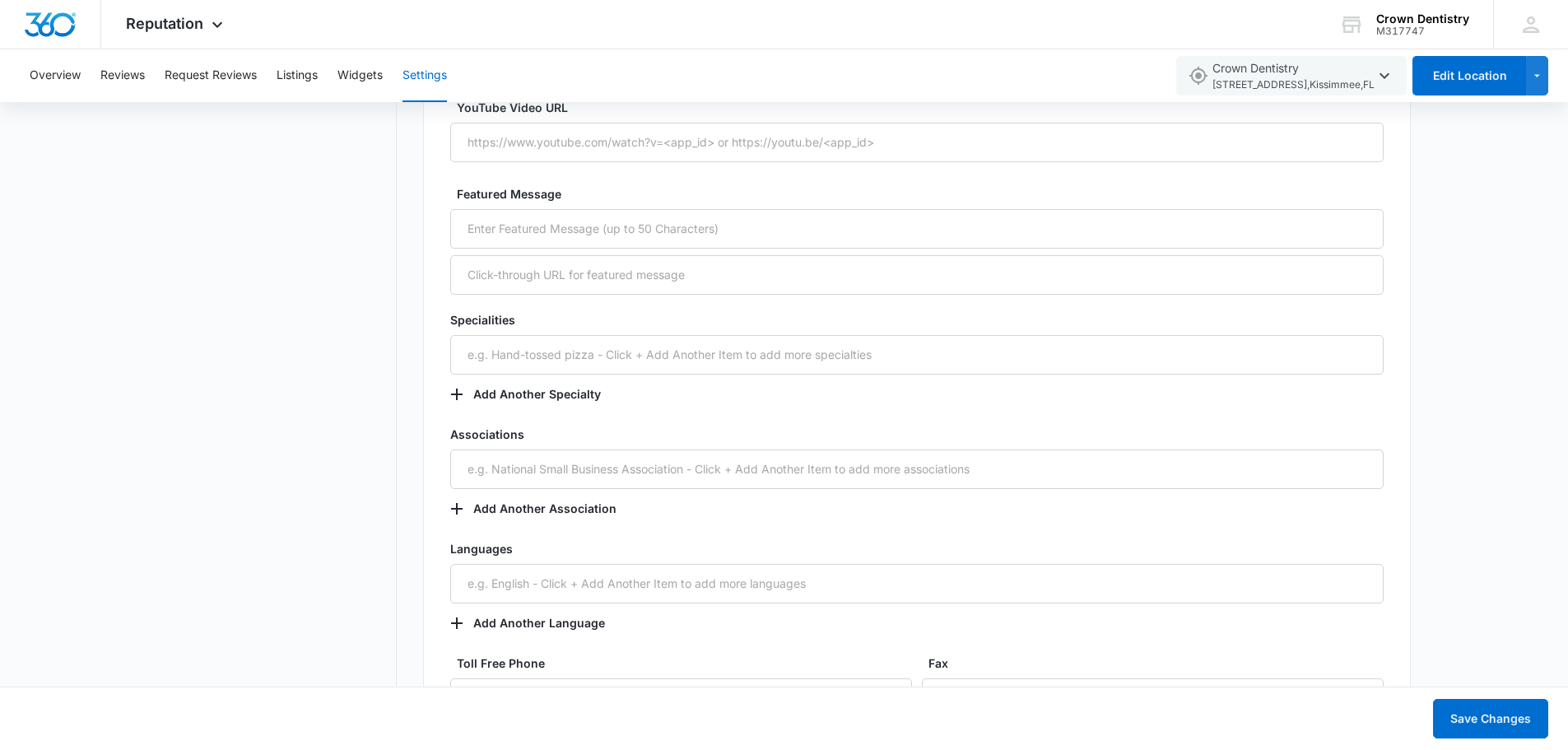
scroll to position [2415, 0]
click at [580, 348] on input "text" at bounding box center [917, 354] width 933 height 40
type input "Endodontics"
click at [557, 395] on button "Add Another Specialty" at bounding box center [534, 393] width 167 height 40
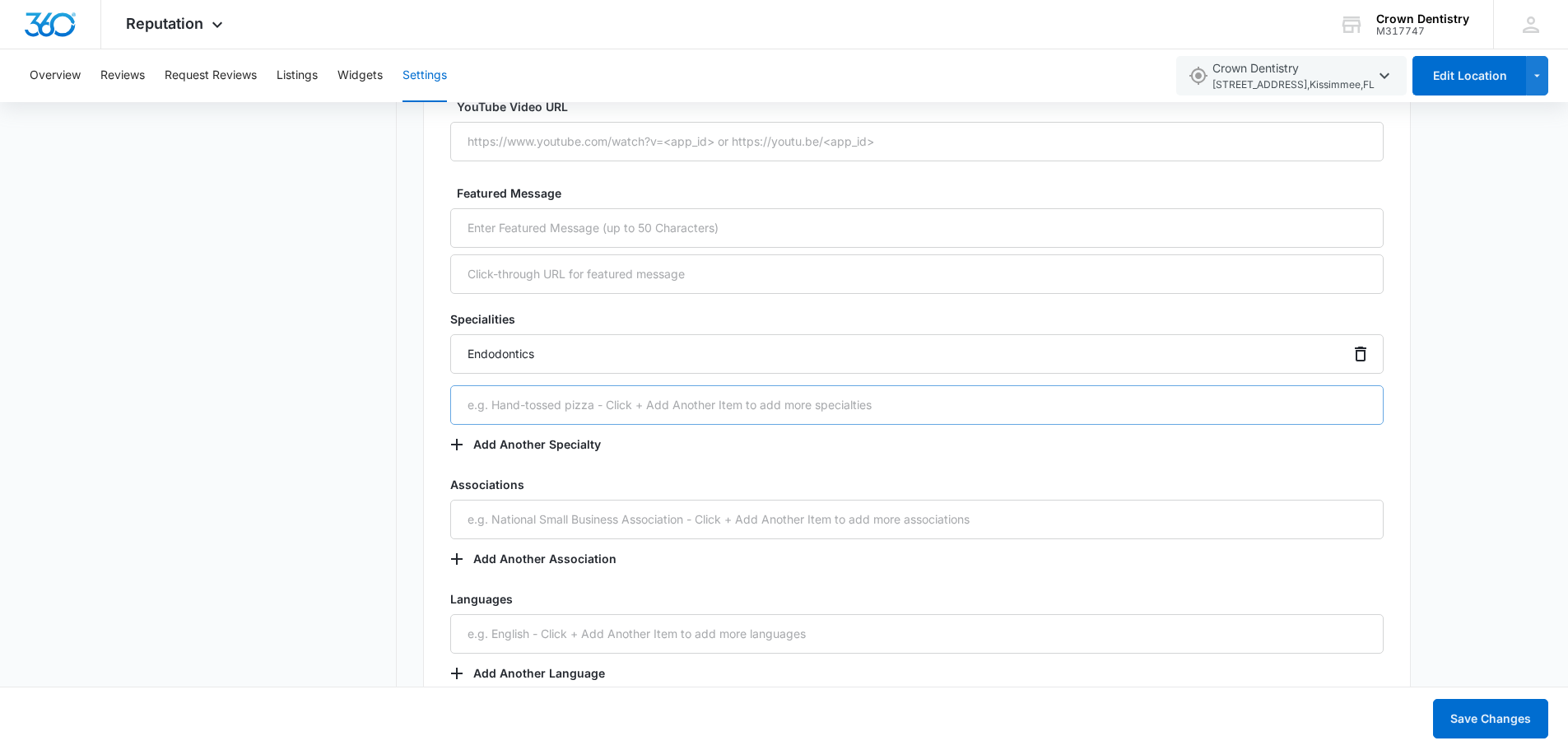
click at [562, 406] on input "text" at bounding box center [917, 405] width 933 height 40
type input "Periodontics"
click at [495, 448] on button "Add Another Specialty" at bounding box center [534, 444] width 167 height 40
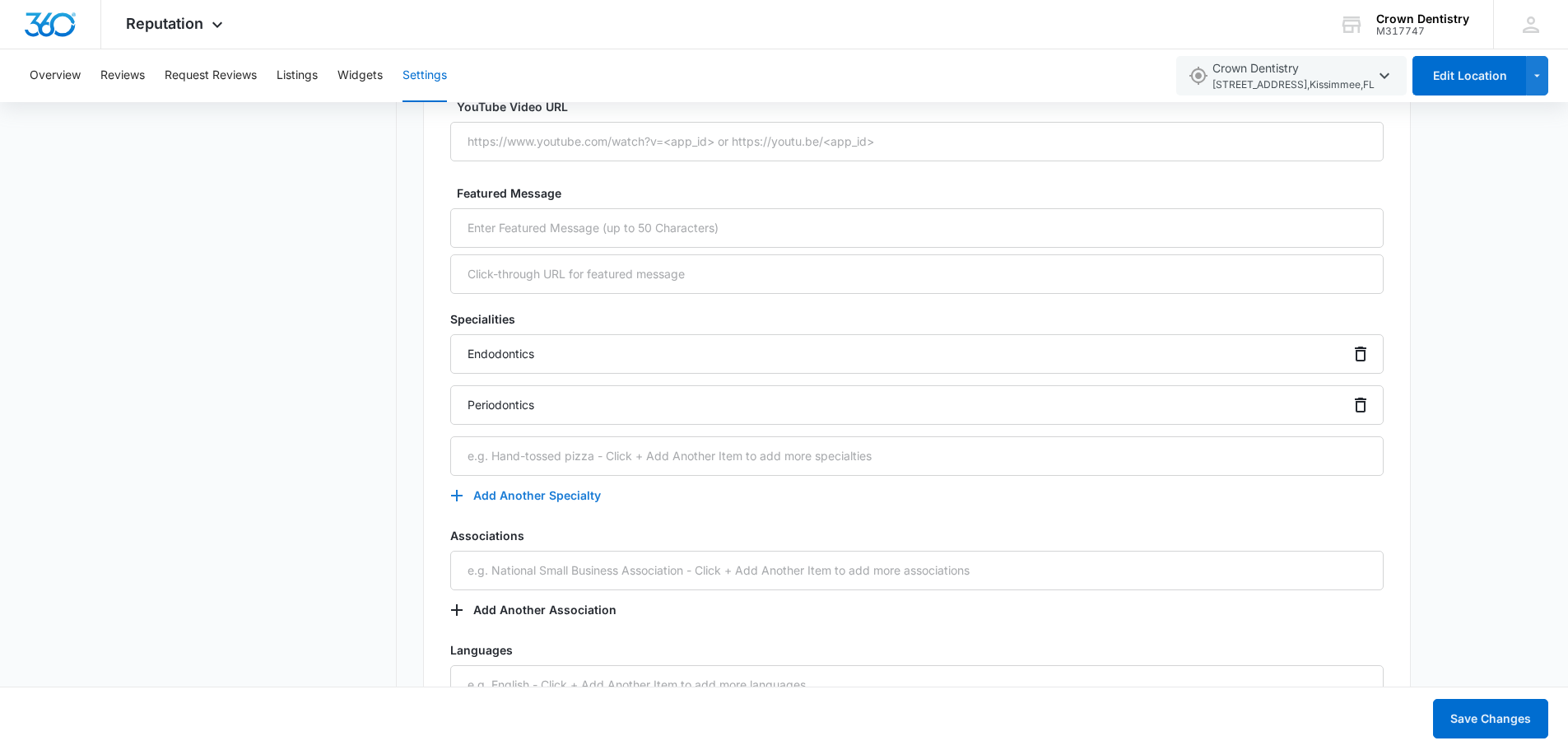
click at [550, 472] on input "text" at bounding box center [917, 456] width 933 height 40
type input "General Dentistry"
click at [519, 495] on button "Add Another Specialty" at bounding box center [534, 495] width 167 height 40
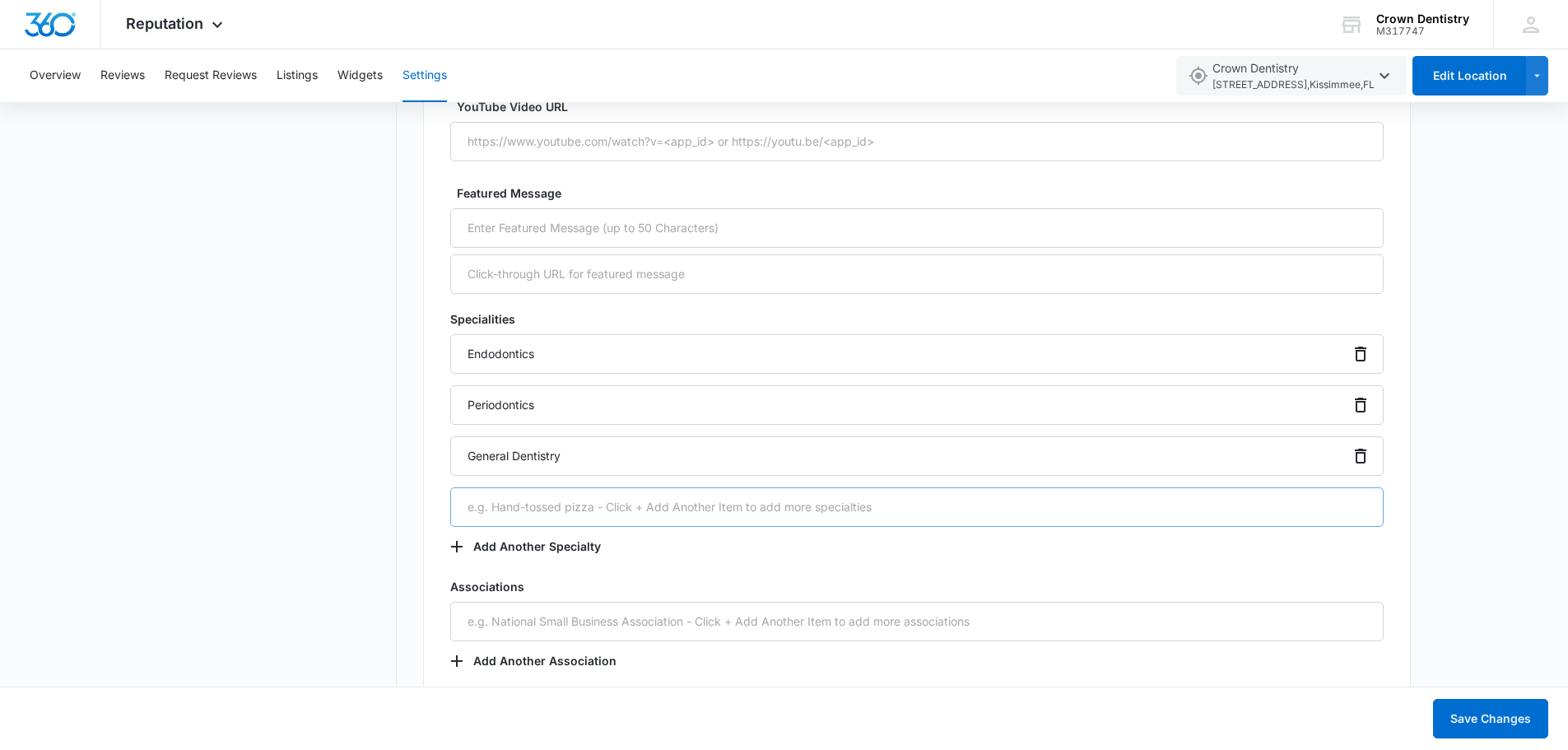
click at [546, 514] on input "text" at bounding box center [917, 507] width 933 height 40
type input "Sure Smile"
click at [576, 562] on button "Add Another Specialty" at bounding box center [534, 546] width 167 height 40
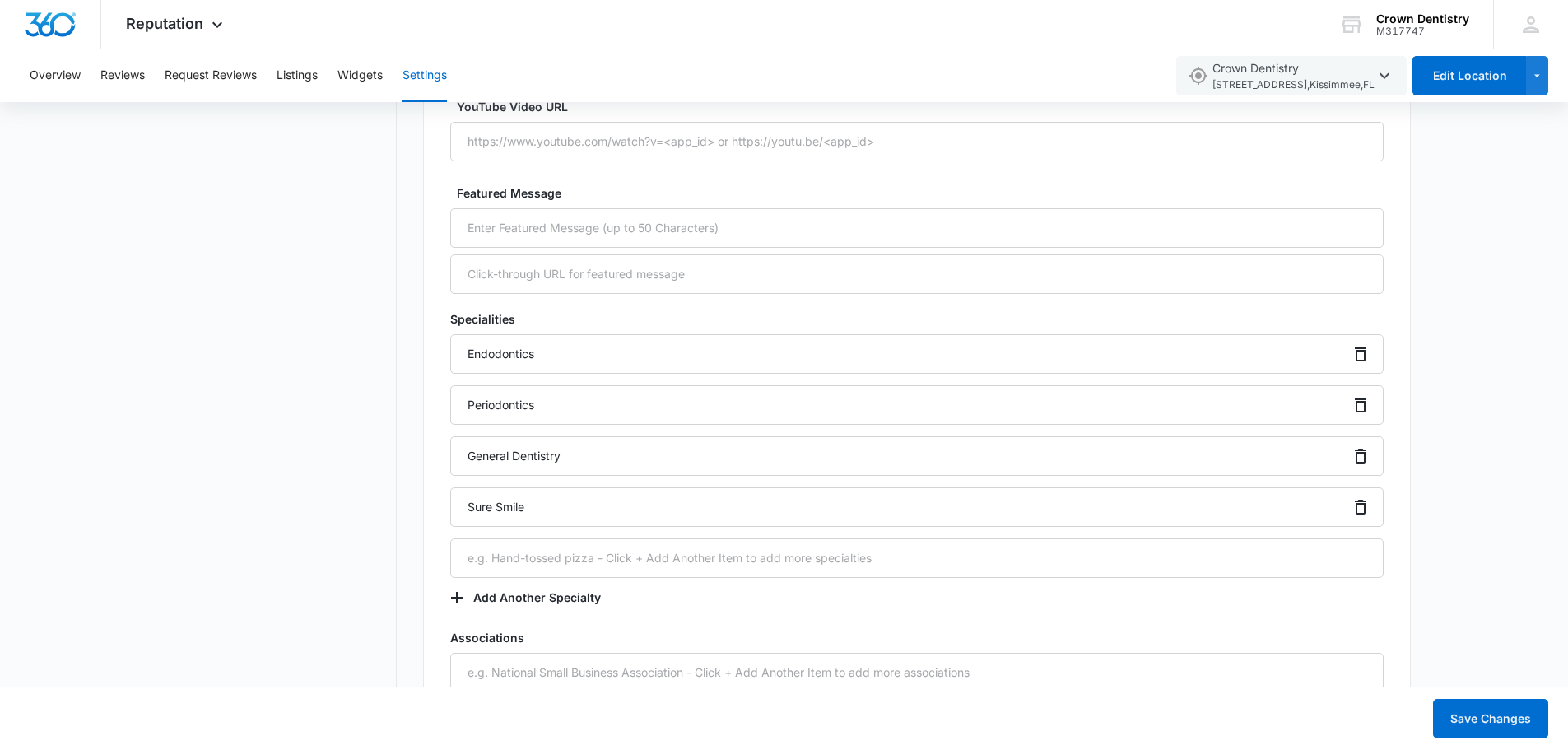
click at [1235, 607] on div "Specialities Endodontics Periodontics General Dentistry Sure Smile Add Another …" at bounding box center [917, 464] width 933 height 307
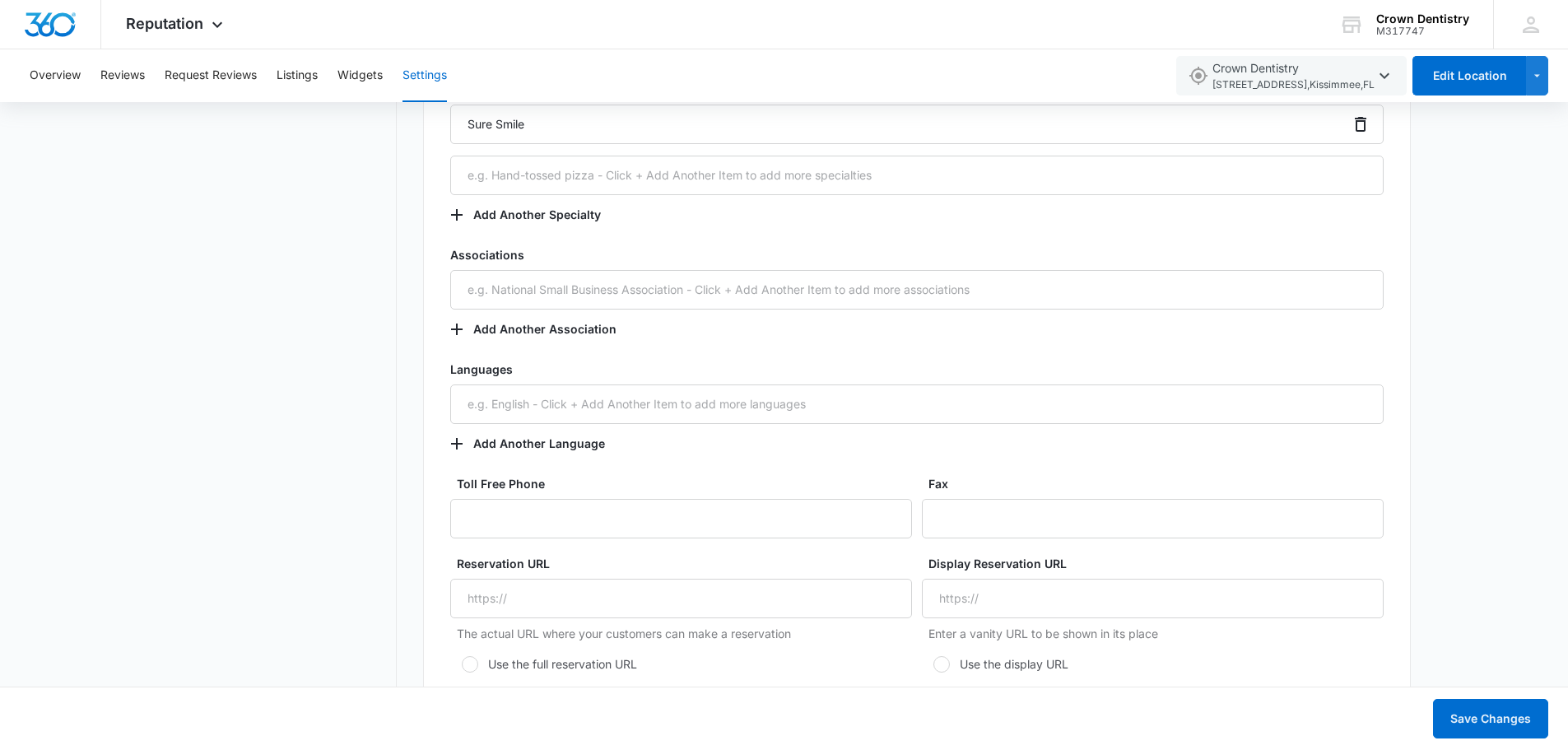
scroll to position [2826, 0]
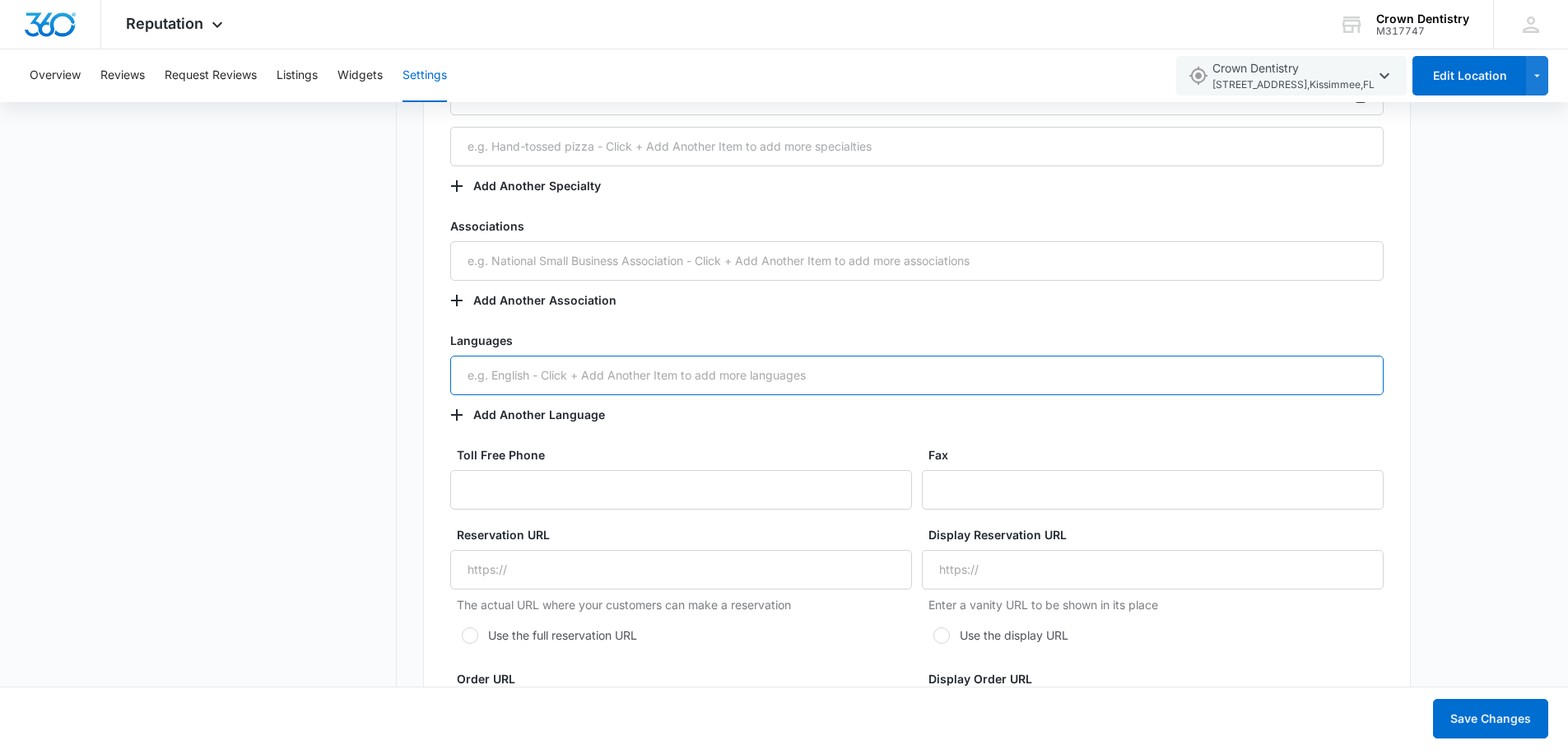
click at [493, 388] on input "text" at bounding box center [917, 375] width 933 height 40
type input "Spanish"
click at [497, 418] on button "Add Another Language" at bounding box center [536, 415] width 171 height 40
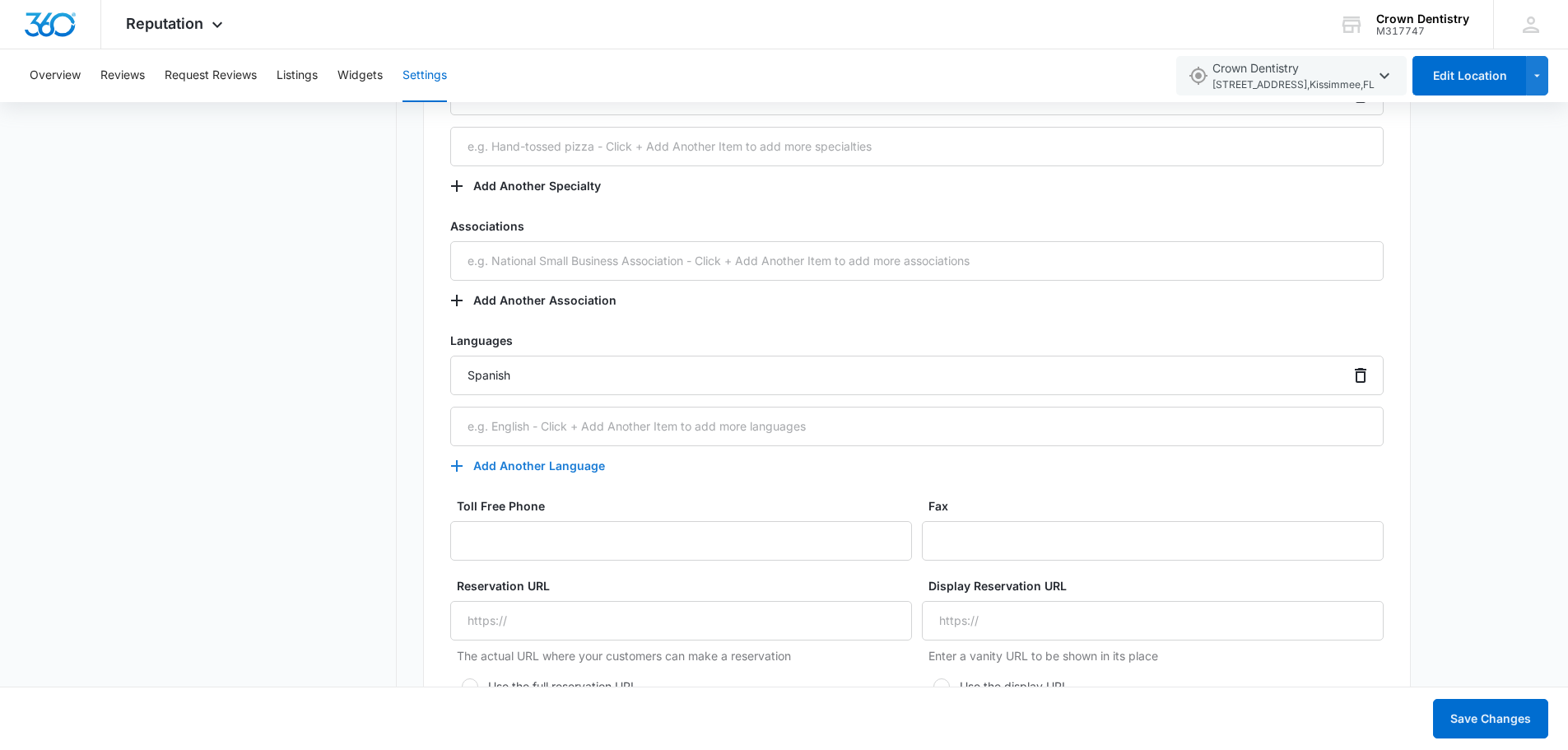
drag, startPoint x: 540, startPoint y: 434, endPoint x: 541, endPoint y: 446, distance: 12.0
click at [540, 434] on input "text" at bounding box center [917, 426] width 933 height 40
type input "English"
click at [520, 467] on button "Add Another Language" at bounding box center [536, 466] width 171 height 40
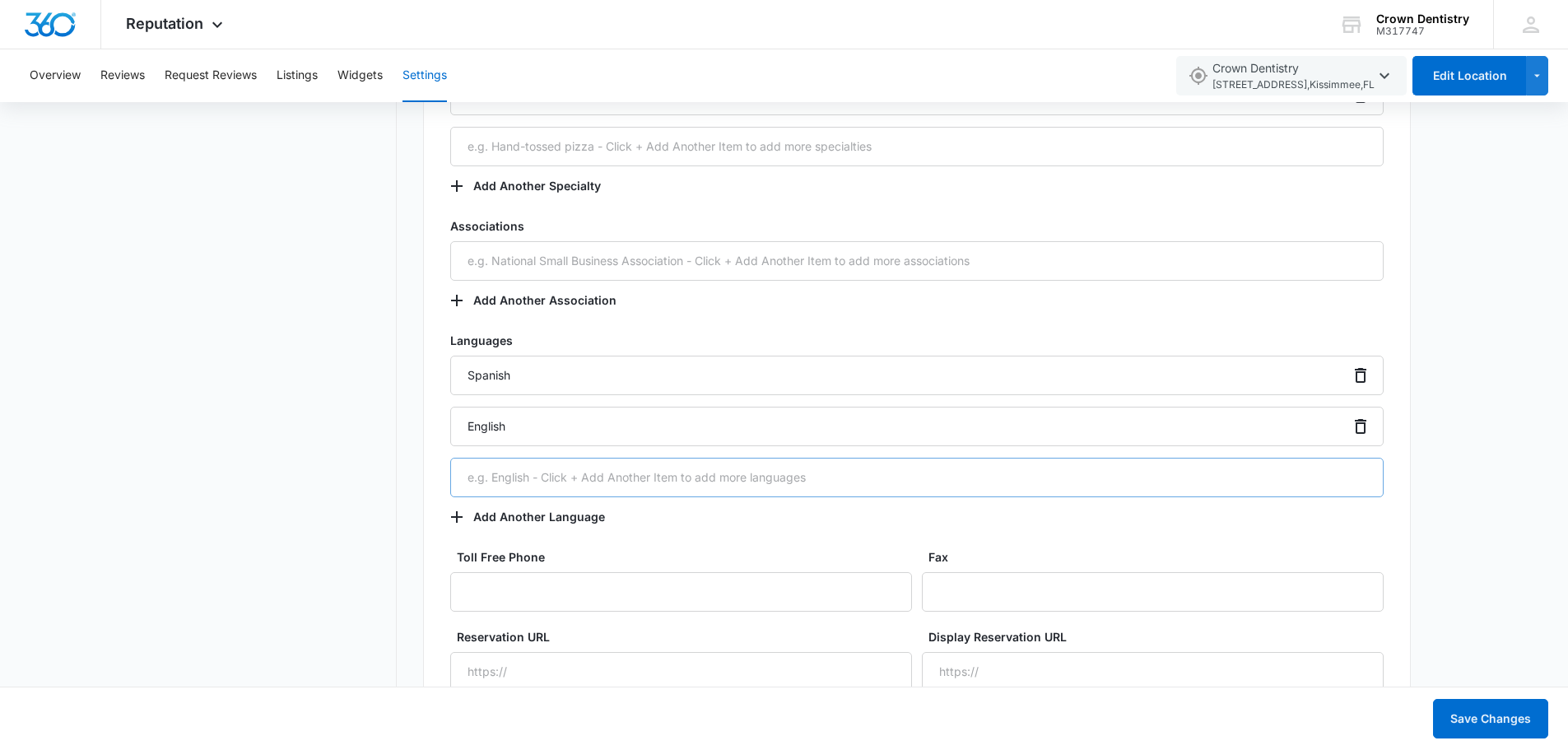
click at [538, 487] on input "text" at bounding box center [917, 477] width 933 height 40
type input "Portuguese"
click at [605, 534] on button "Add Another Language" at bounding box center [536, 517] width 171 height 40
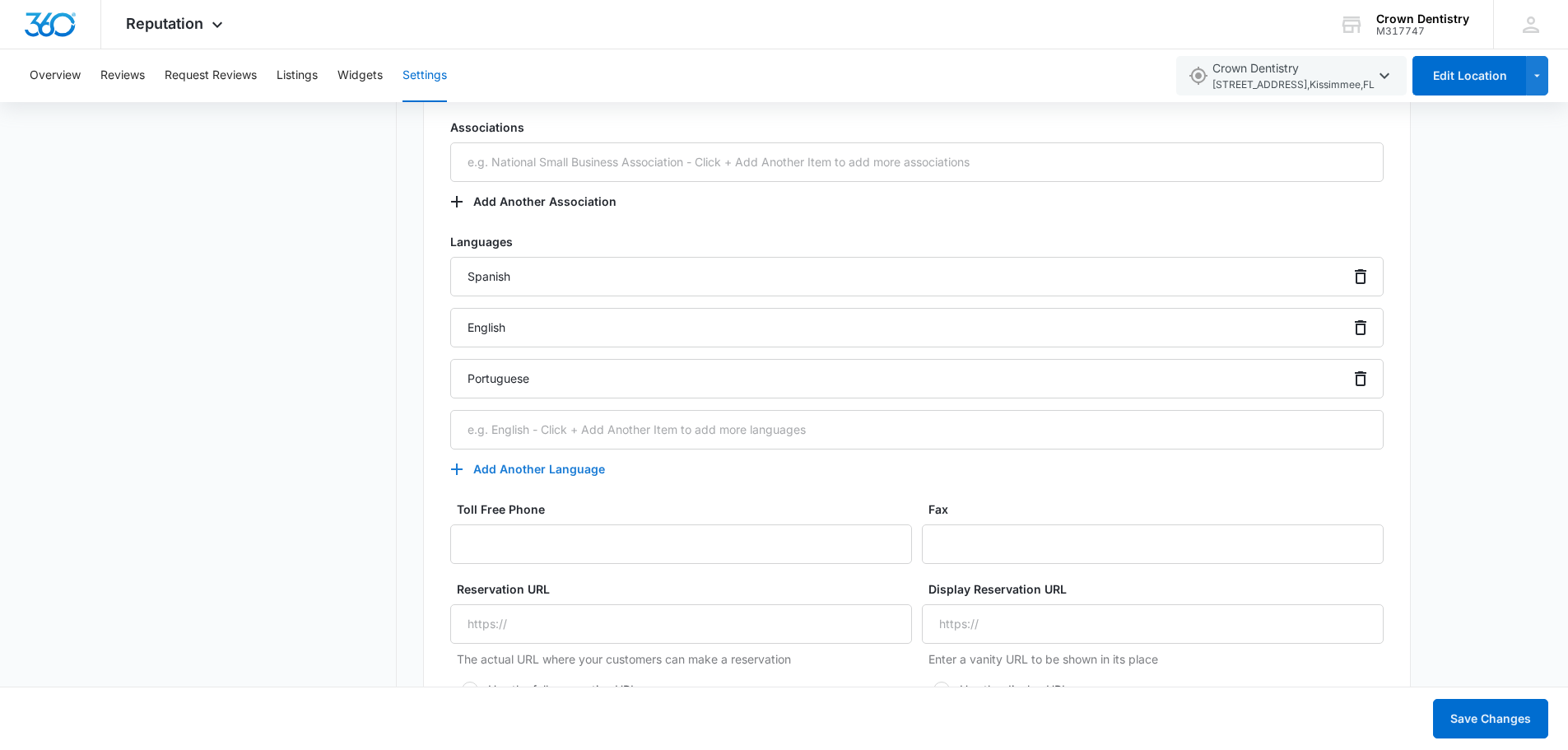
scroll to position [2991, 0]
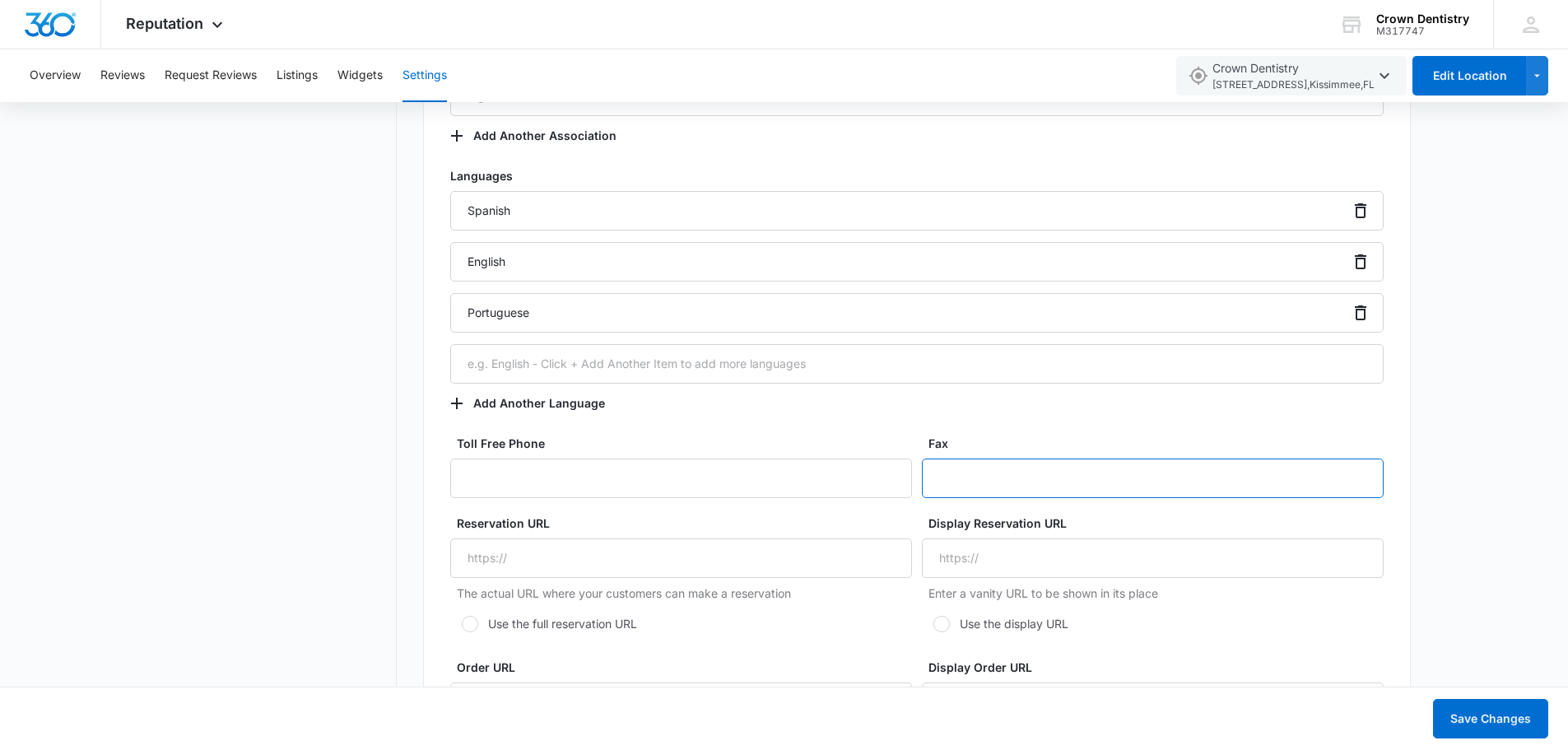
click at [980, 479] on input "Fax" at bounding box center [1152, 478] width 462 height 40
type input "(407) 279-0740"
click at [853, 523] on label "Reservation URL" at bounding box center [687, 523] width 462 height 17
click at [853, 538] on input "Reservation URL" at bounding box center [681, 557] width 462 height 40
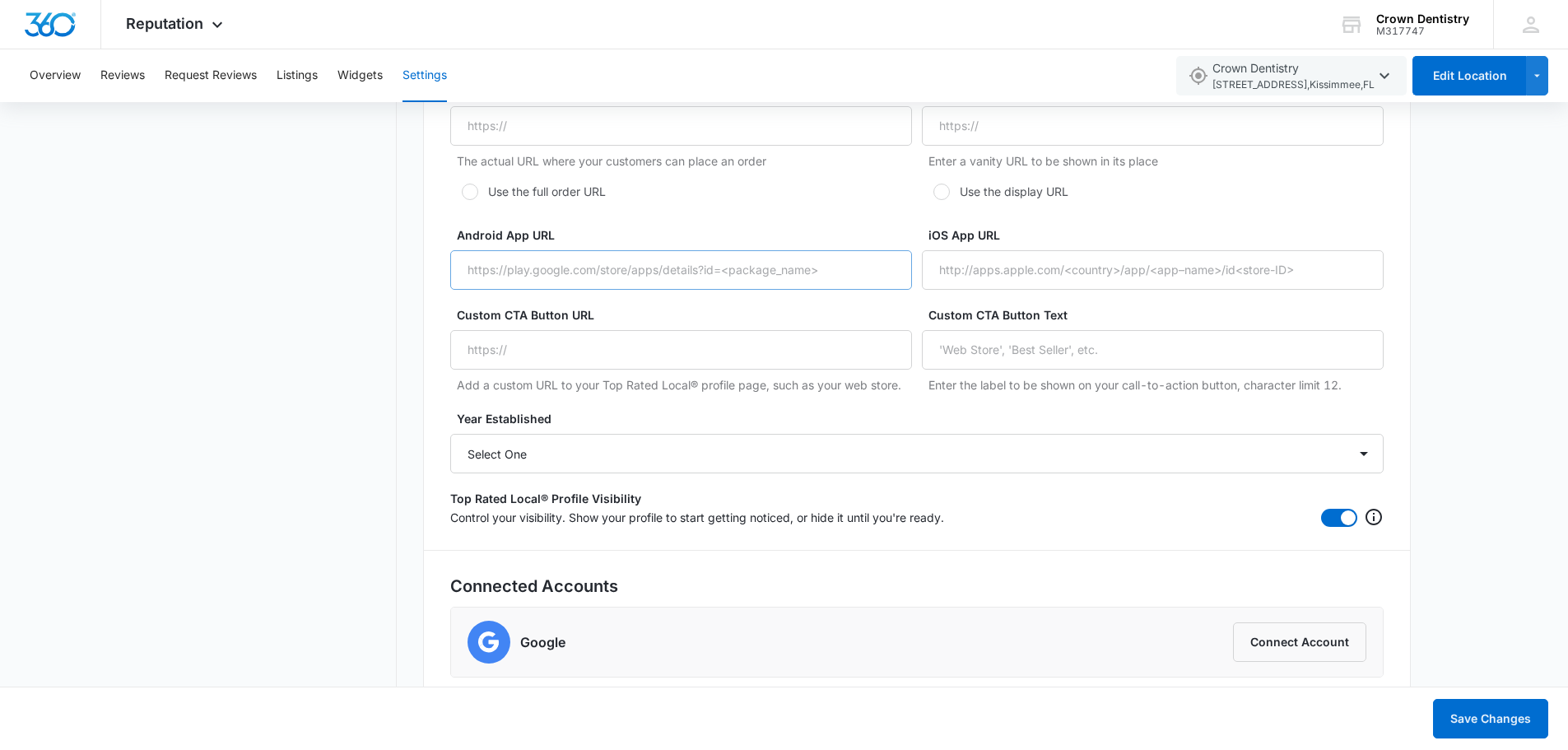
scroll to position [3594, 0]
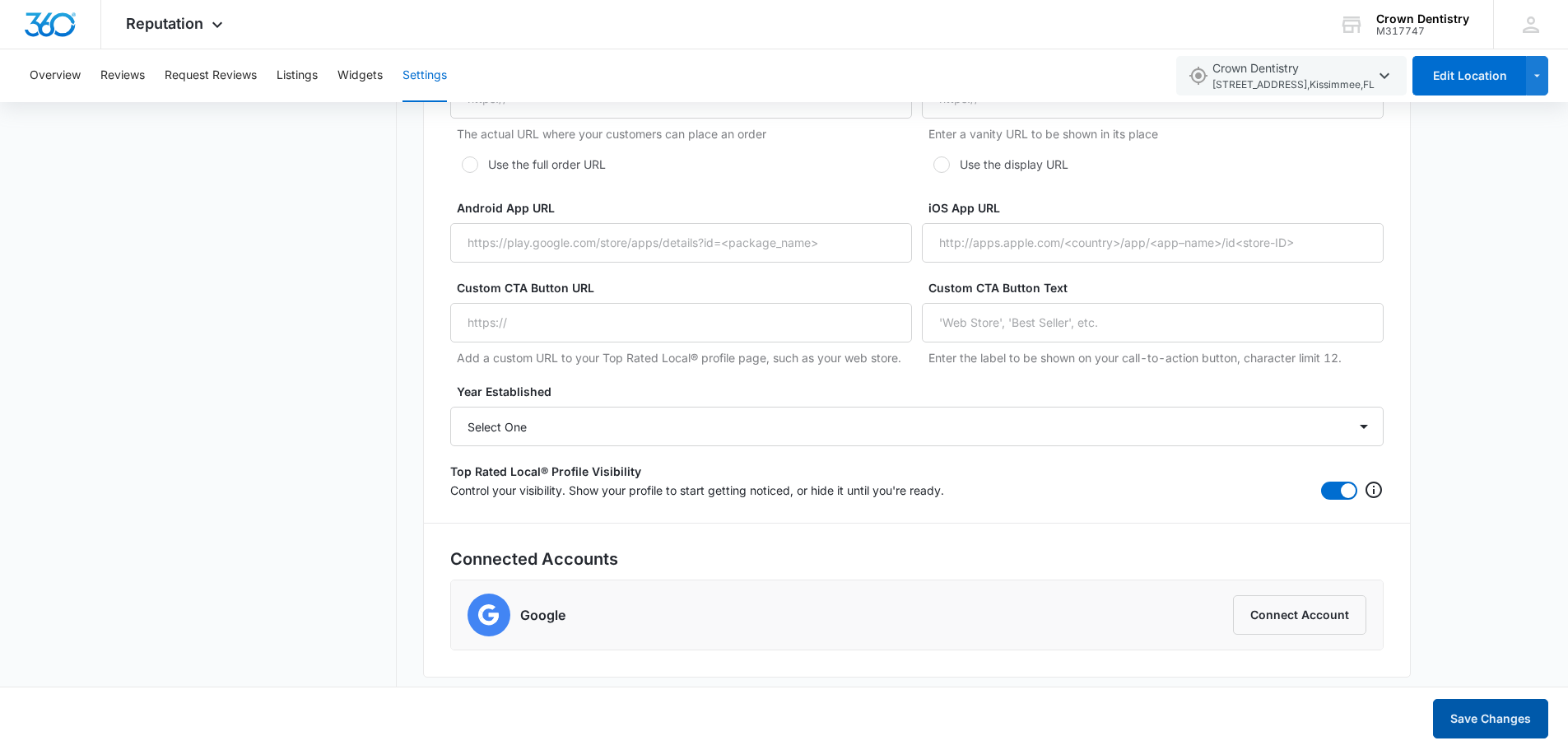
click at [1467, 714] on button "Save Changes" at bounding box center [1491, 718] width 115 height 40
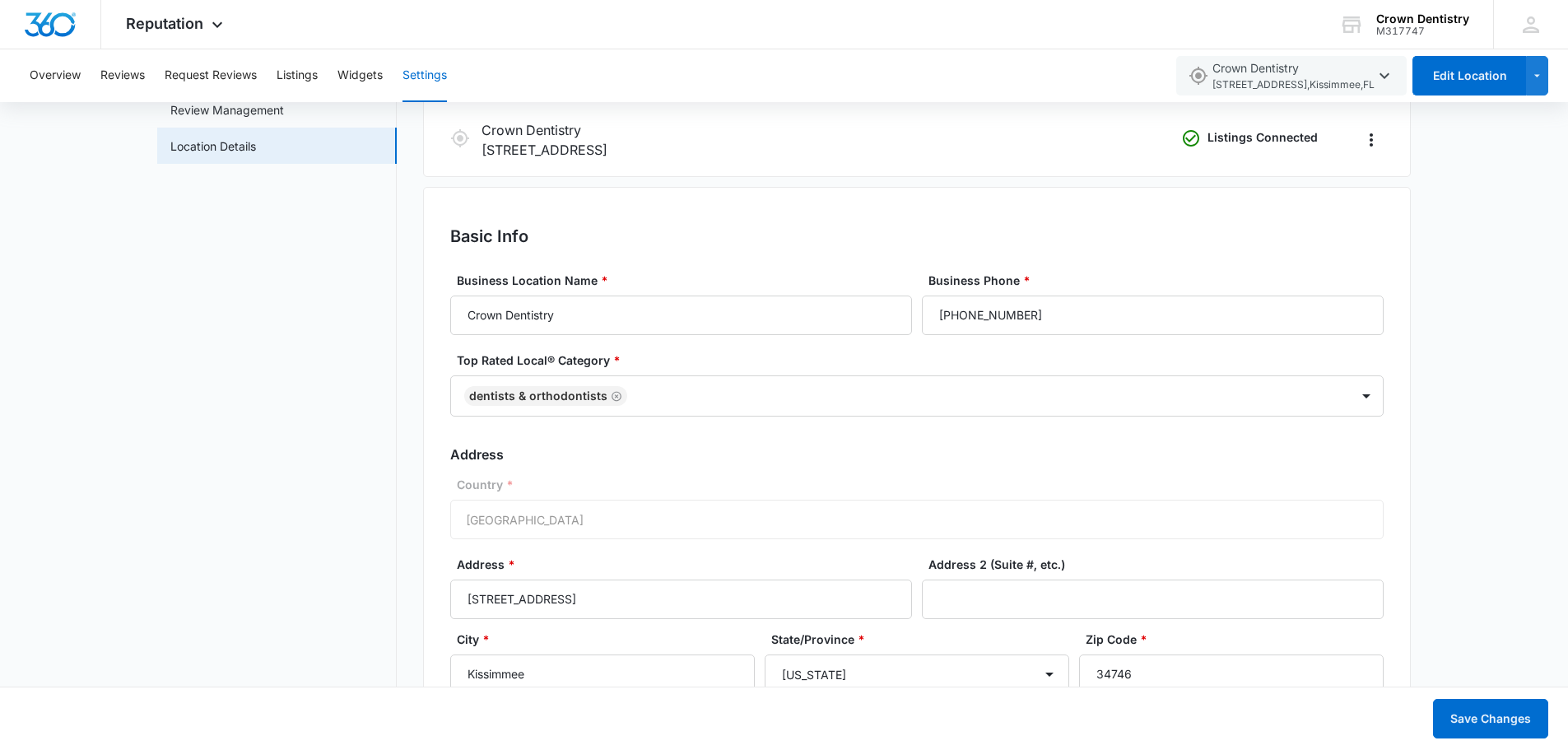
scroll to position [0, 0]
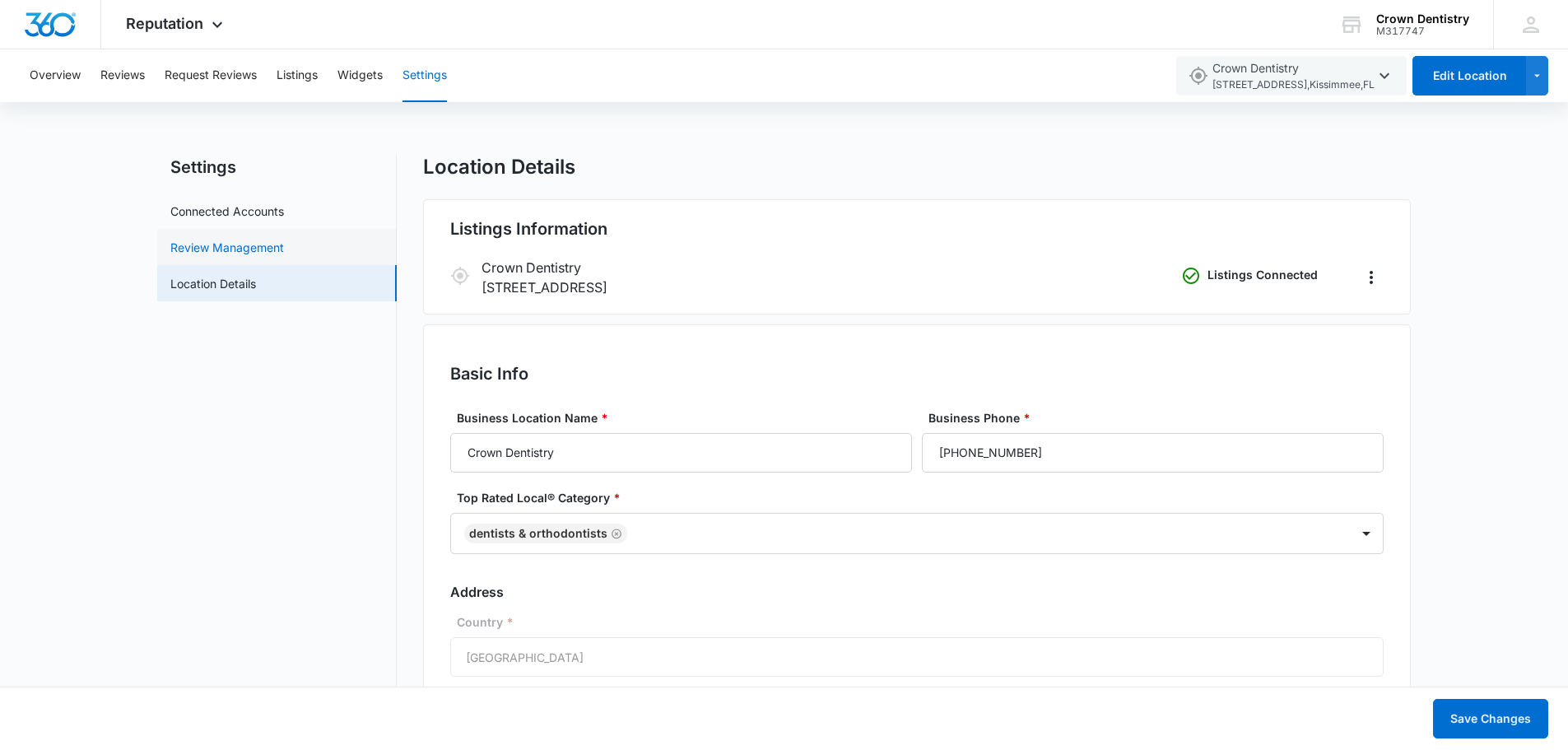
click at [232, 247] on link "Review Management" at bounding box center [227, 247] width 114 height 17
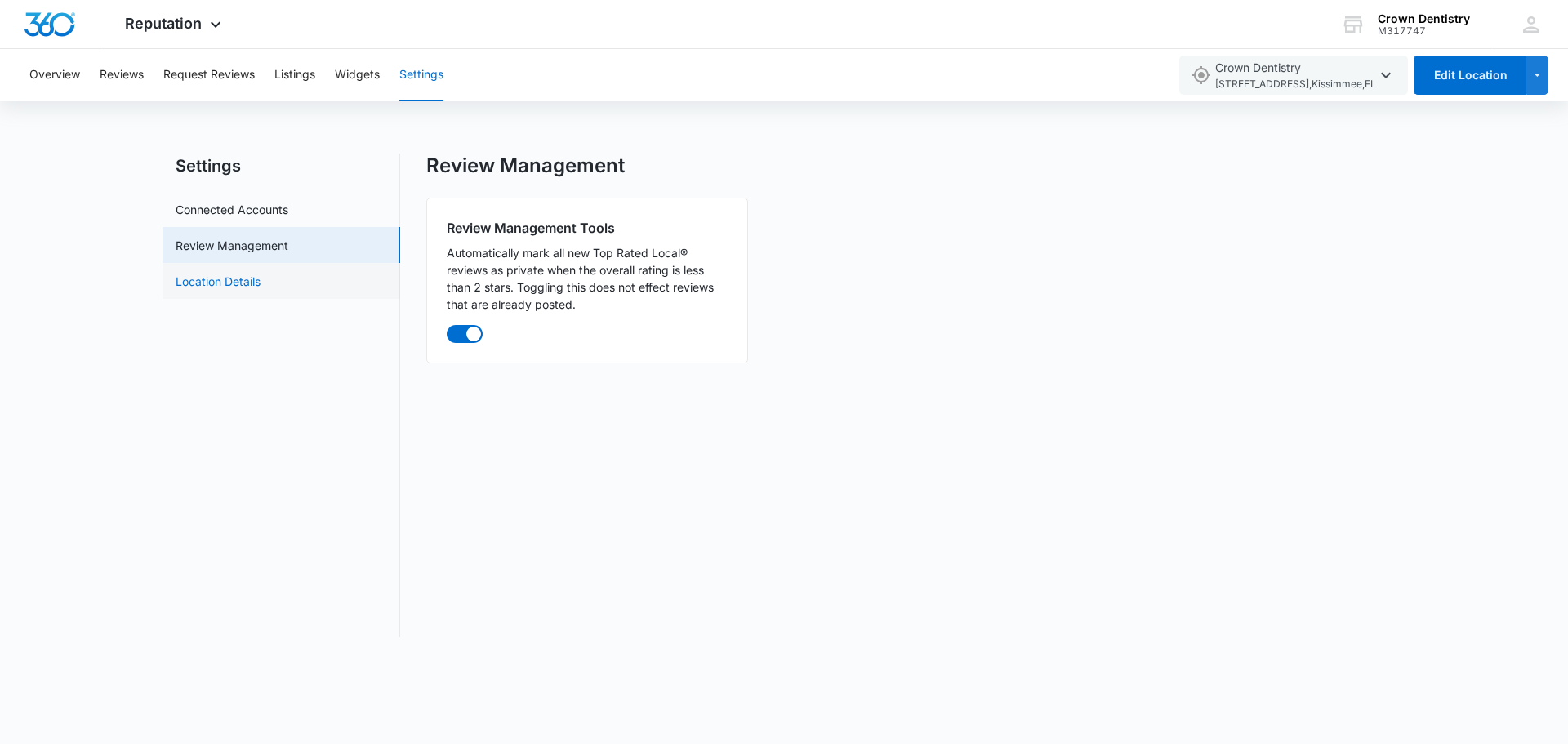
click at [216, 274] on link "Location Details" at bounding box center [218, 281] width 85 height 17
select select "Florida"
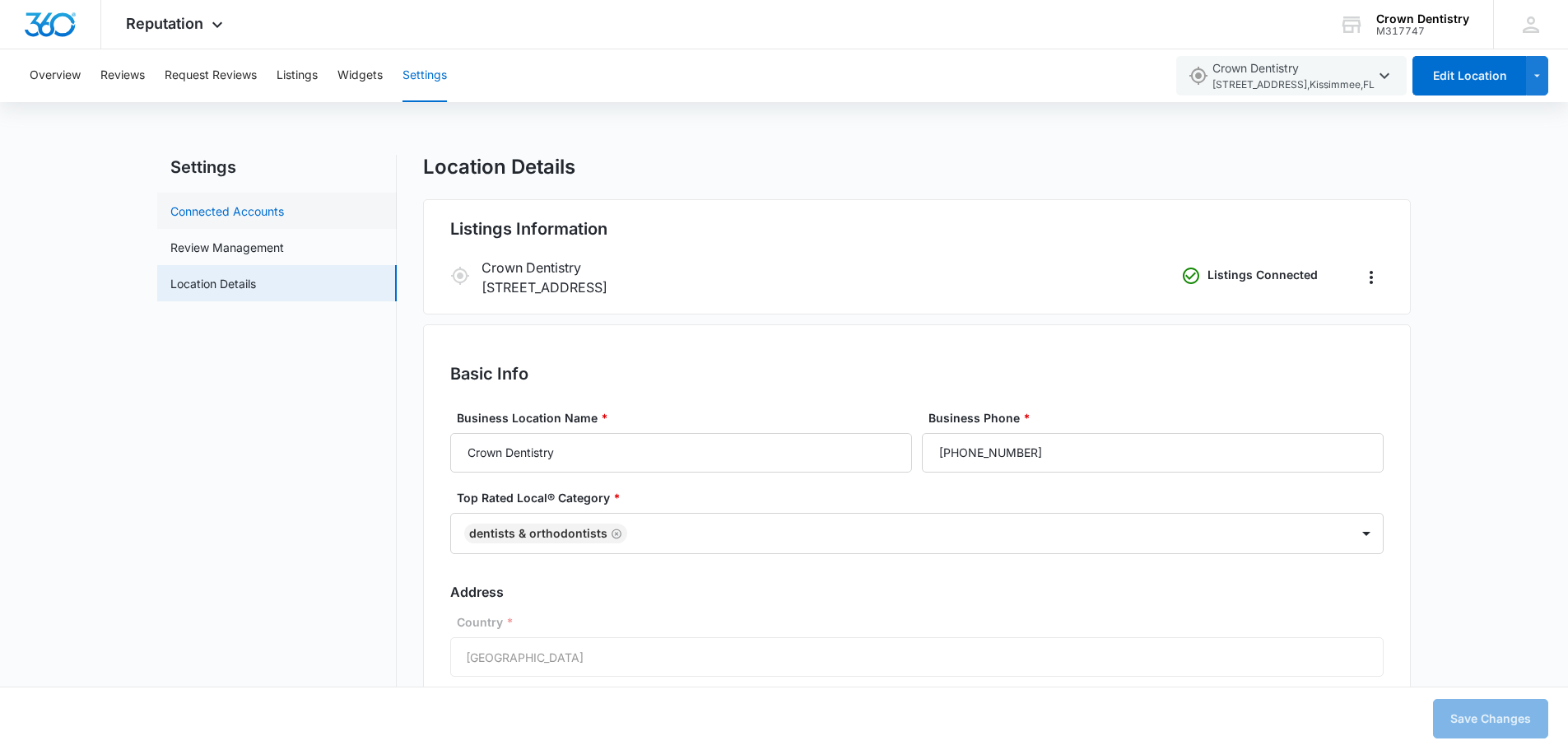
click at [214, 203] on link "Connected Accounts" at bounding box center [227, 211] width 114 height 17
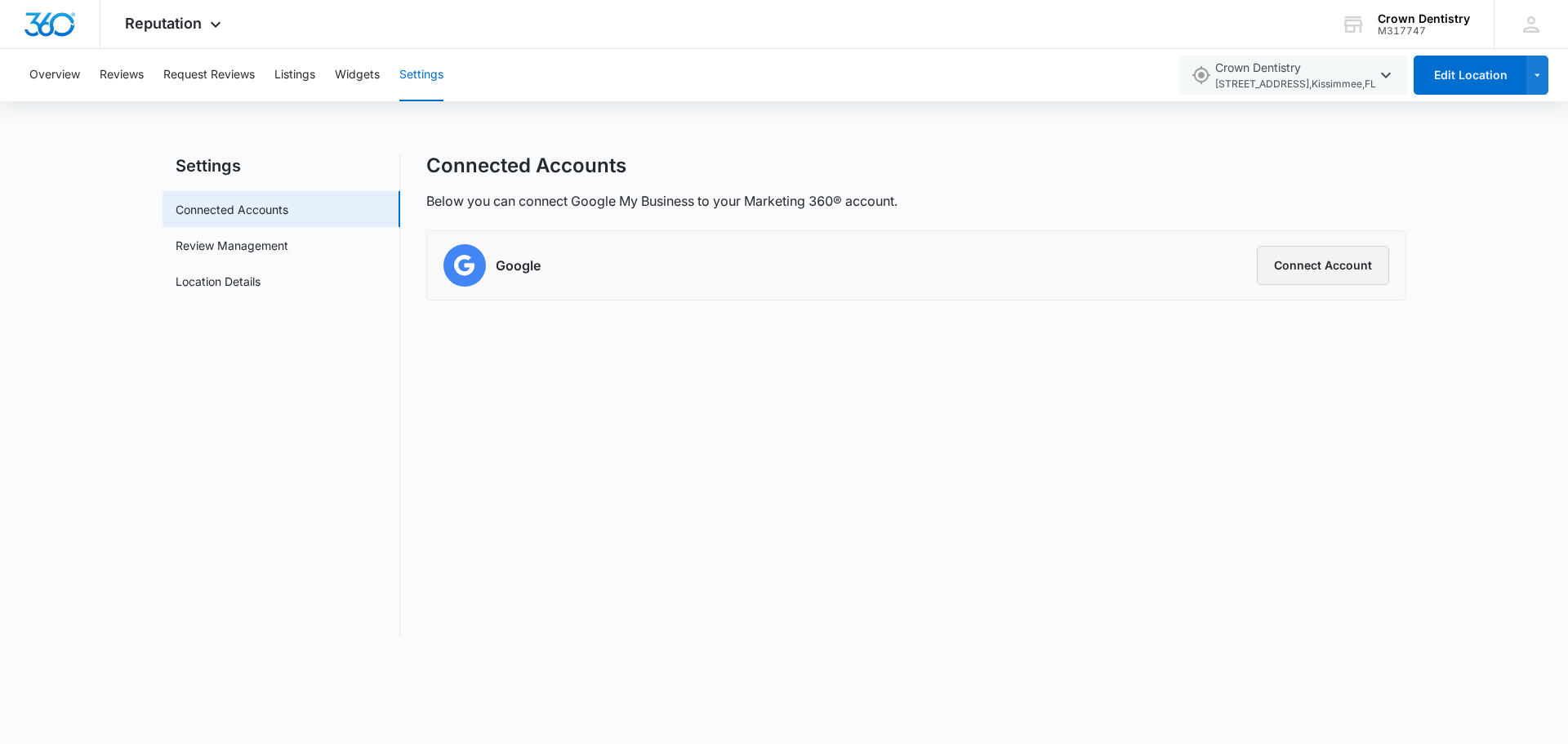
click at [1279, 266] on button "Connect Account" at bounding box center [1323, 265] width 132 height 40
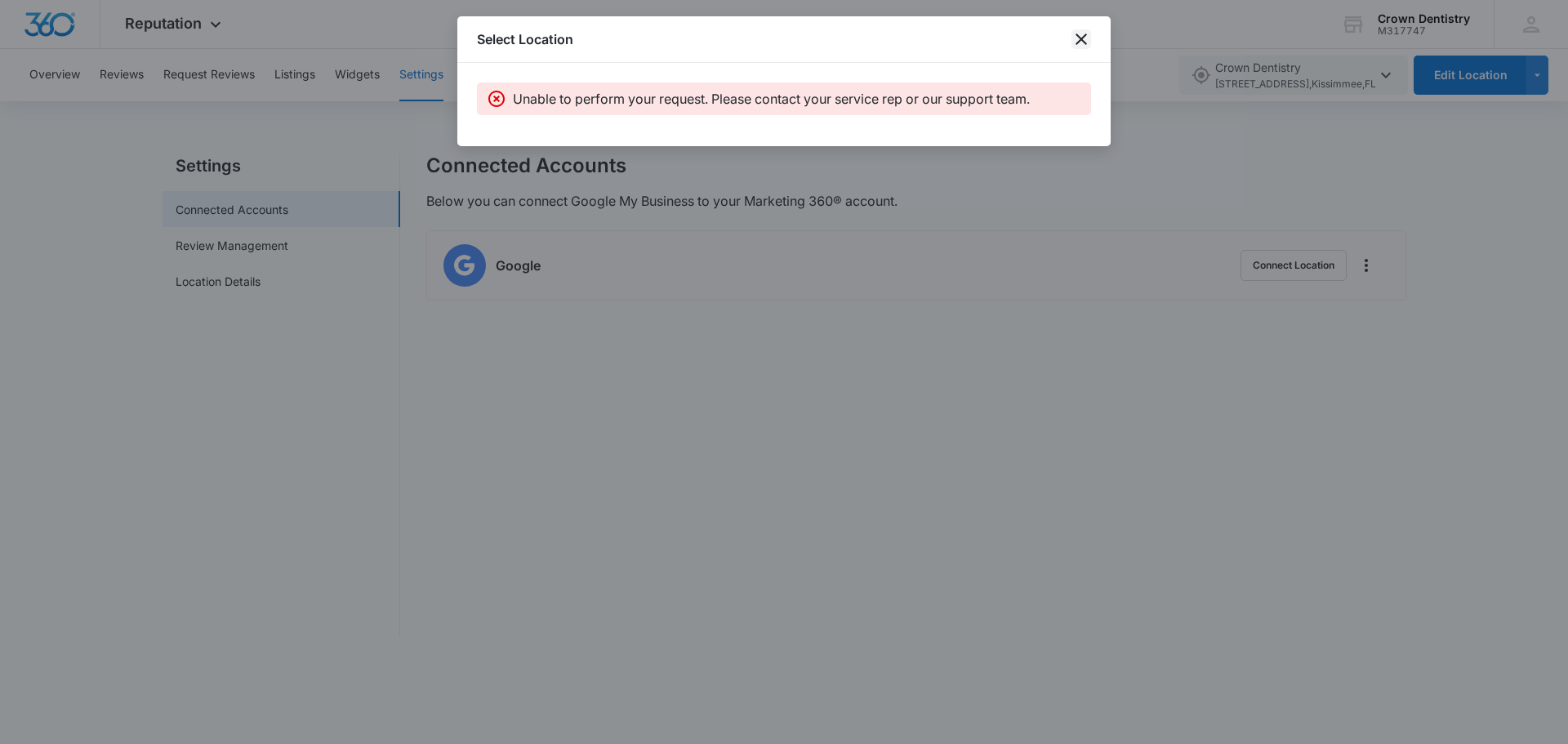
click at [1078, 40] on icon "close" at bounding box center [1081, 39] width 19 height 19
